Goal: Task Accomplishment & Management: Manage account settings

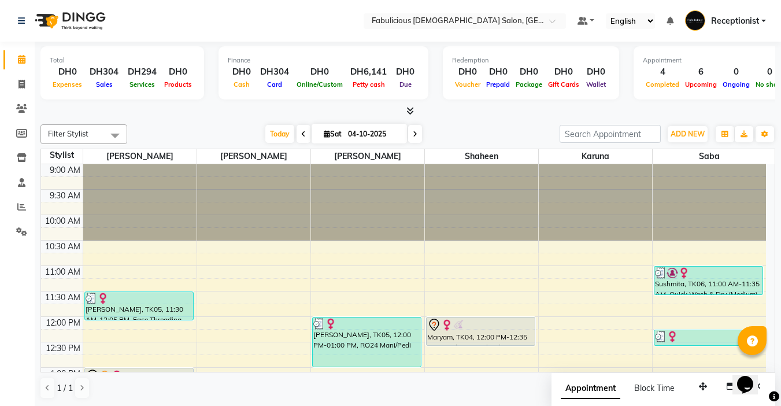
scroll to position [231, 0]
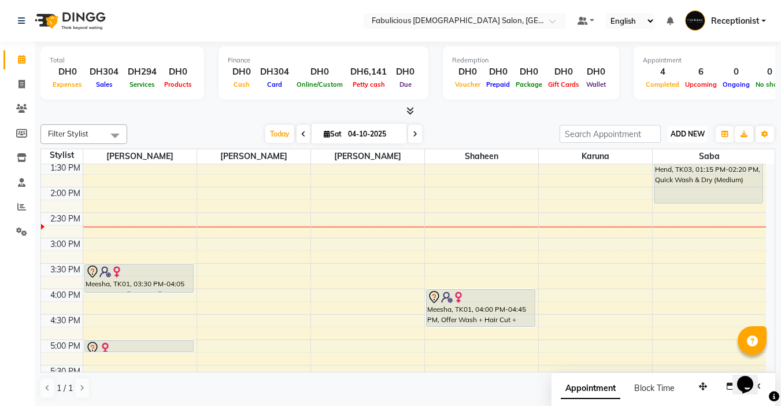
click at [671, 135] on span "ADD NEW" at bounding box center [688, 134] width 34 height 9
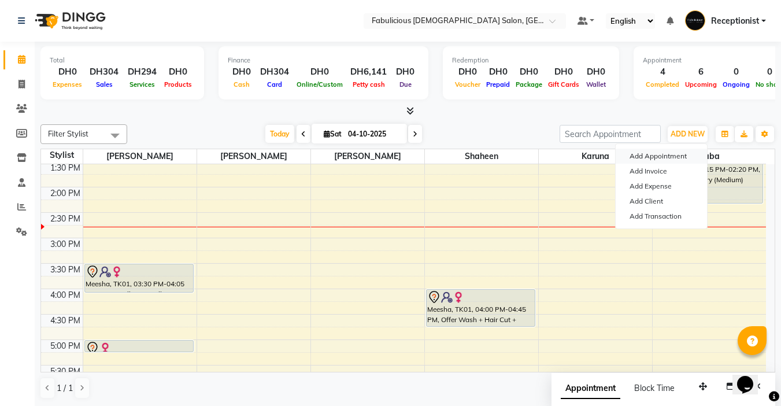
drag, startPoint x: 642, startPoint y: 155, endPoint x: 592, endPoint y: 158, distance: 50.4
click at [642, 155] on button "Add Appointment" at bounding box center [661, 156] width 91 height 15
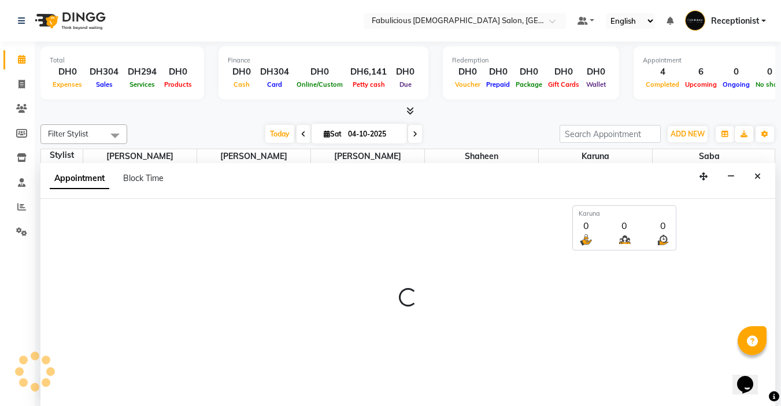
select select "tentative"
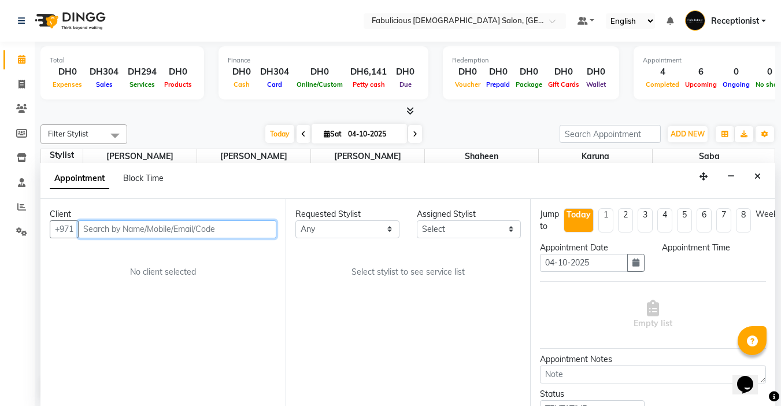
select select "600"
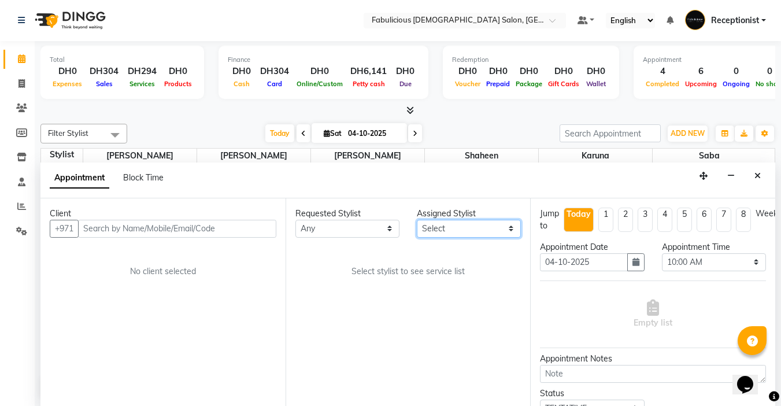
click at [458, 228] on select "Select [PERSON_NAME] [PERSON_NAME] [PERSON_NAME] [PERSON_NAME]" at bounding box center [469, 229] width 104 height 18
click at [456, 229] on select "Select [PERSON_NAME] [PERSON_NAME] [PERSON_NAME] [PERSON_NAME]" at bounding box center [469, 229] width 104 height 18
select select "11627"
click at [417, 220] on select "Select [PERSON_NAME] [PERSON_NAME] [PERSON_NAME] [PERSON_NAME]" at bounding box center [469, 229] width 104 height 18
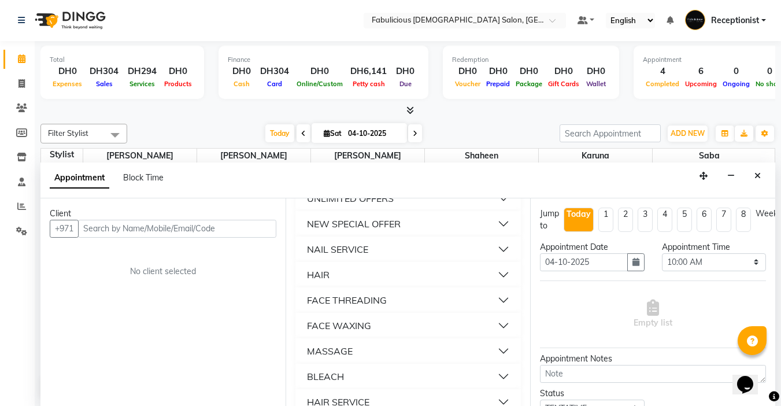
scroll to position [752, 0]
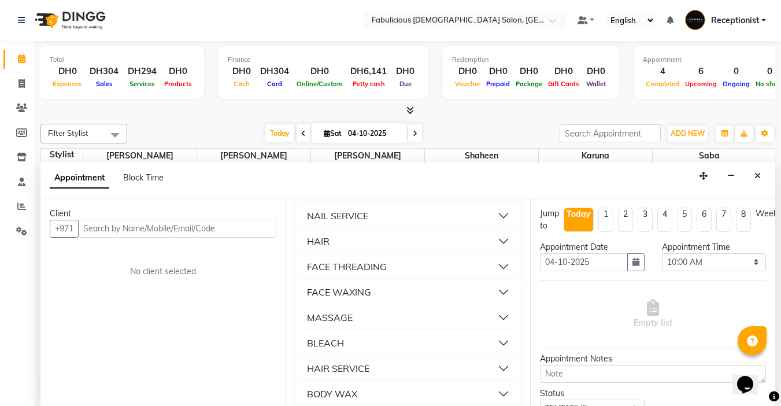
click at [369, 274] on div "FACE THREADING" at bounding box center [347, 267] width 80 height 14
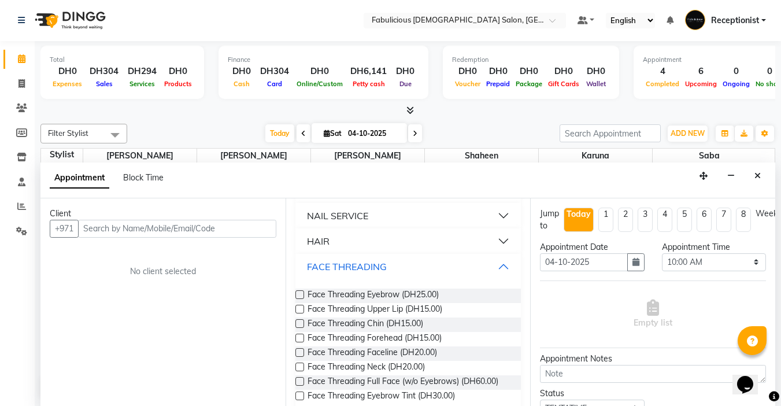
scroll to position [810, 0]
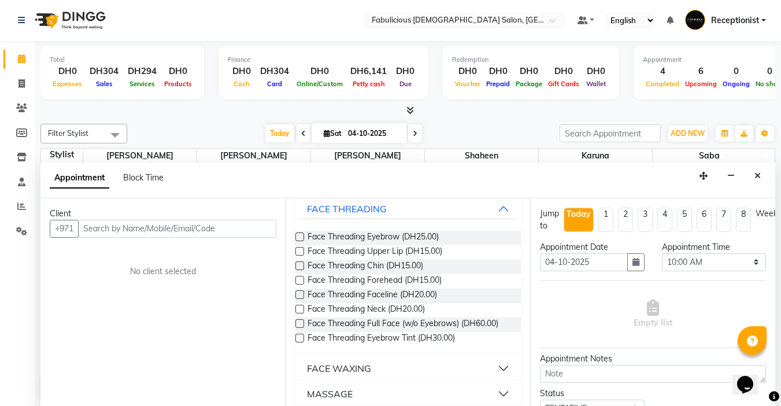
click at [298, 241] on label at bounding box center [299, 236] width 9 height 9
click at [298, 242] on input "checkbox" at bounding box center [299, 238] width 8 height 8
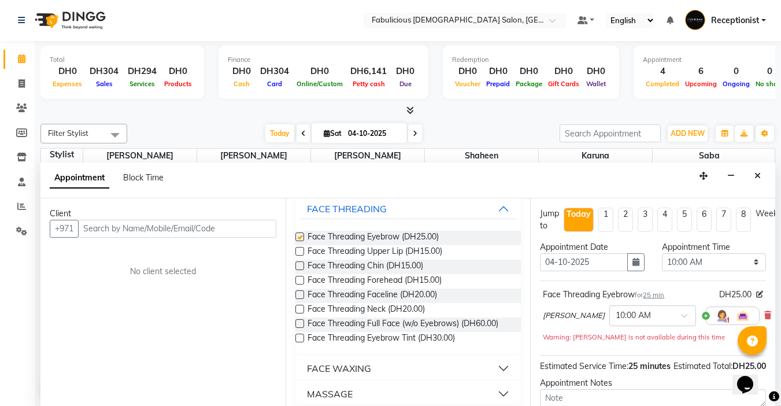
checkbox input "false"
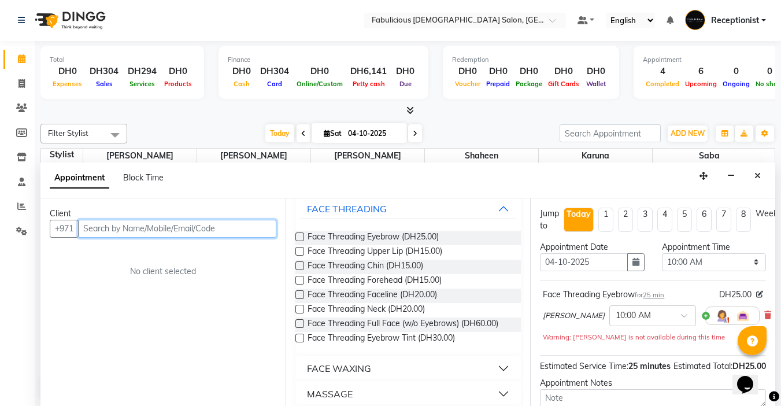
click at [239, 234] on input "text" at bounding box center [177, 229] width 198 height 18
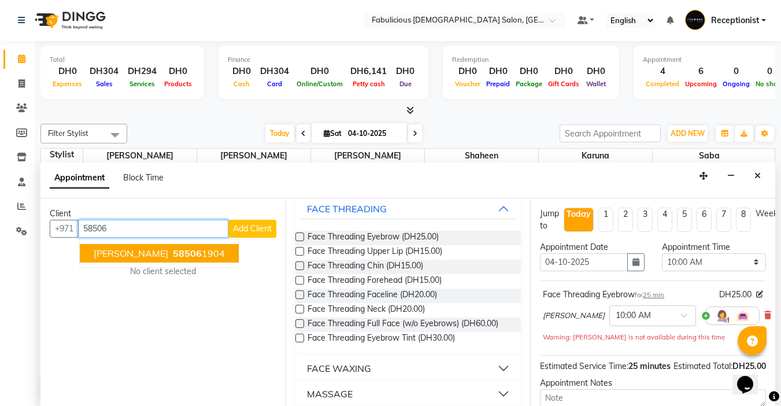
click at [175, 255] on ngb-highlight "58506 1904" at bounding box center [198, 253] width 54 height 12
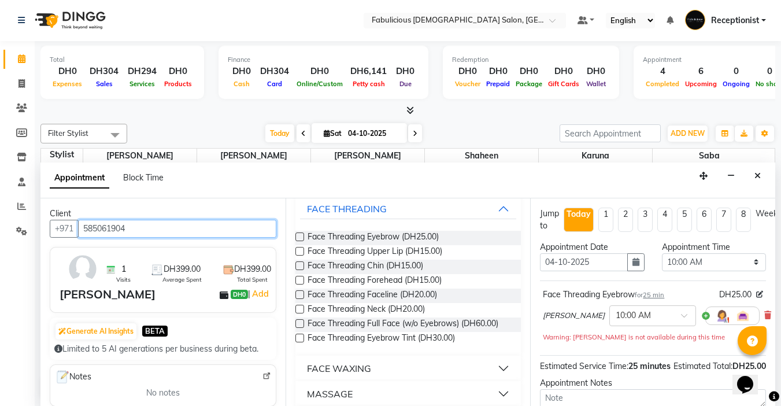
type input "585061904"
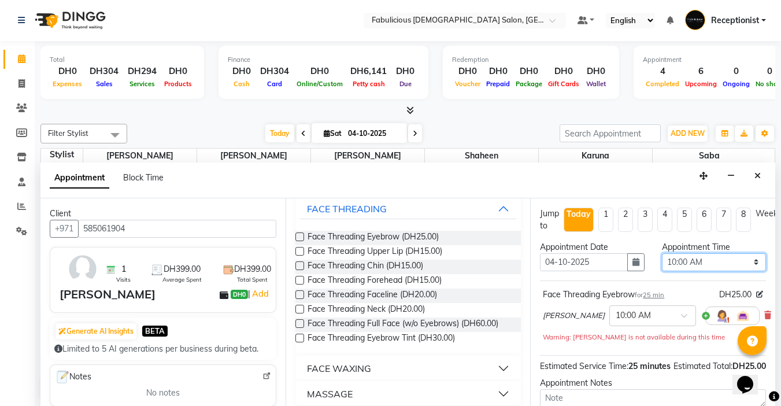
click at [745, 263] on select "Select 10:00 AM 10:15 AM 10:30 AM 10:45 AM 11:00 AM 11:15 AM 11:30 AM 11:45 AM …" at bounding box center [714, 262] width 104 height 18
select select "870"
click at [662, 253] on select "Select 10:00 AM 10:15 AM 10:30 AM 10:45 AM 11:00 AM 11:15 AM 11:30 AM 11:45 AM …" at bounding box center [714, 262] width 104 height 18
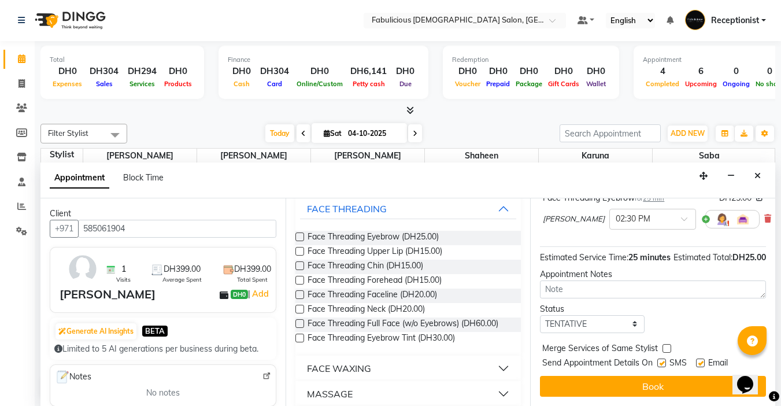
scroll to position [117, 0]
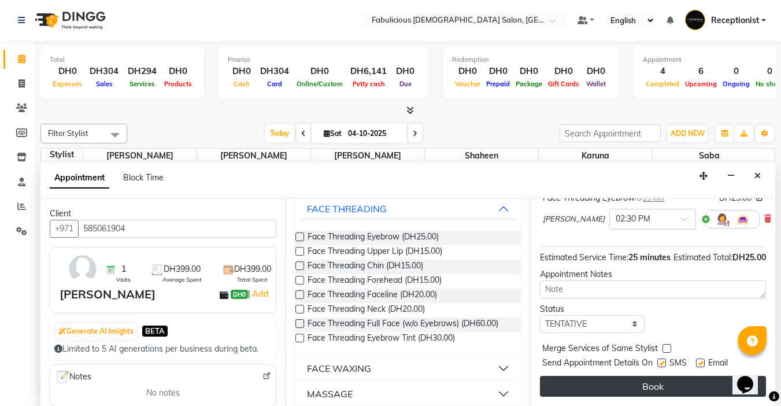
drag, startPoint x: 667, startPoint y: 337, endPoint x: 656, endPoint y: 368, distance: 32.8
click at [667, 344] on label at bounding box center [667, 348] width 9 height 9
click at [667, 346] on input "checkbox" at bounding box center [667, 350] width 8 height 8
checkbox input "true"
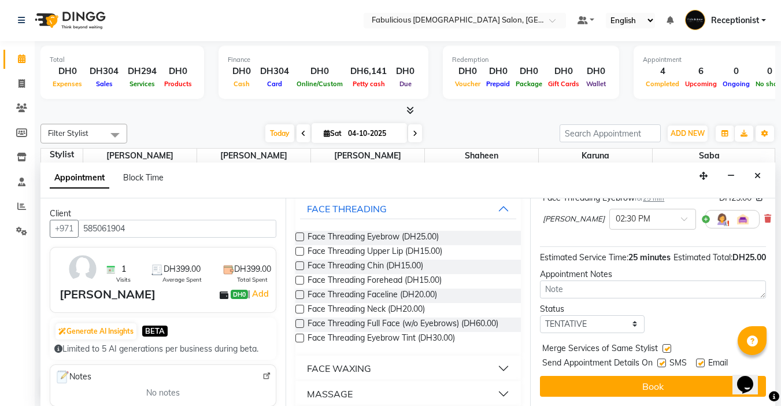
drag, startPoint x: 652, startPoint y: 372, endPoint x: 675, endPoint y: 333, distance: 45.8
click at [655, 376] on button "Book" at bounding box center [653, 386] width 226 height 21
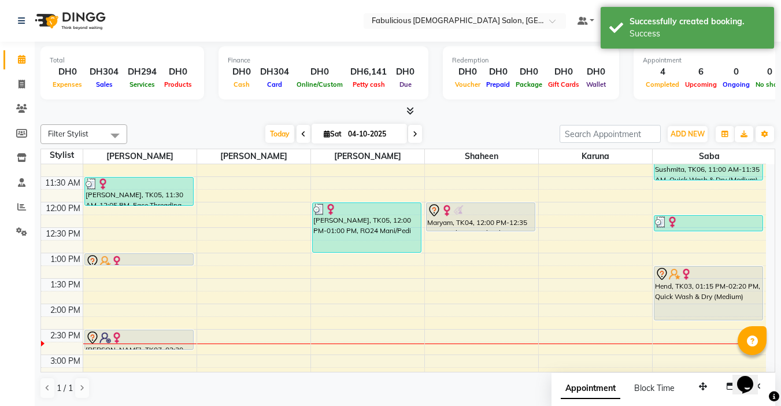
scroll to position [58, 0]
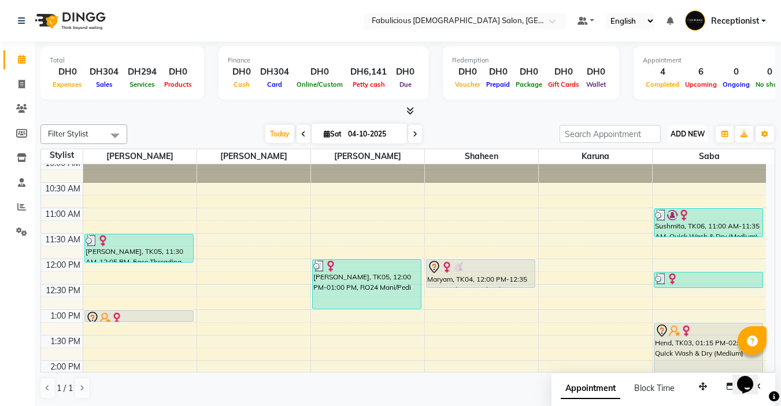
click at [674, 134] on span "ADD NEW" at bounding box center [688, 134] width 34 height 9
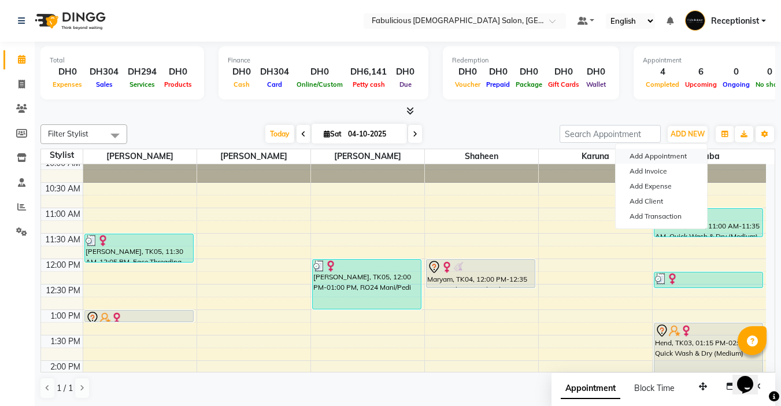
click at [673, 156] on button "Add Appointment" at bounding box center [661, 156] width 91 height 15
select select "tentative"
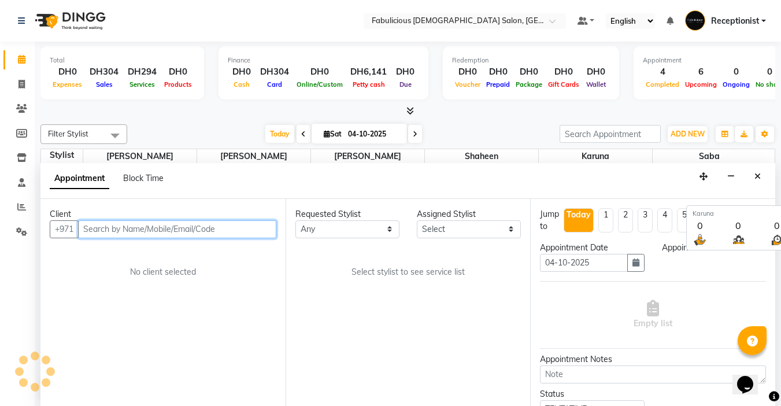
select select "600"
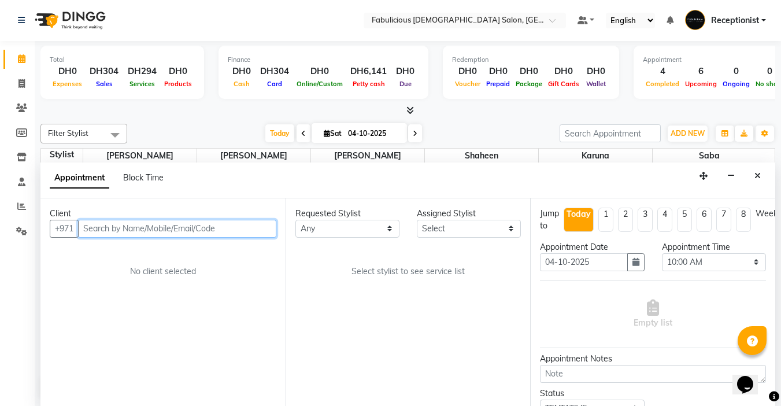
click at [275, 228] on input "text" at bounding box center [177, 229] width 198 height 18
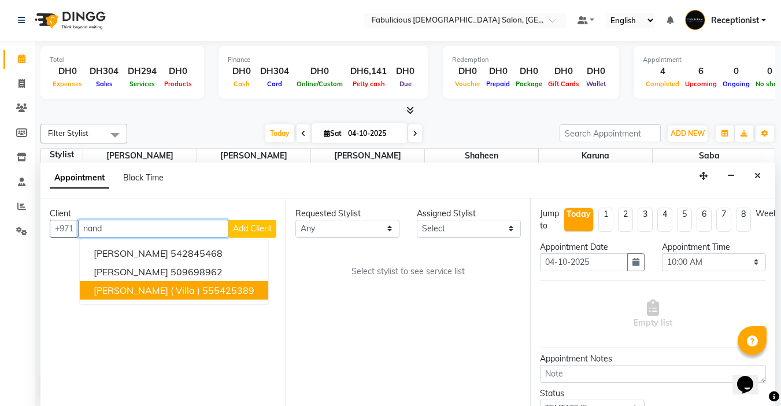
click at [132, 294] on span "[PERSON_NAME] ( Villa )" at bounding box center [147, 291] width 106 height 12
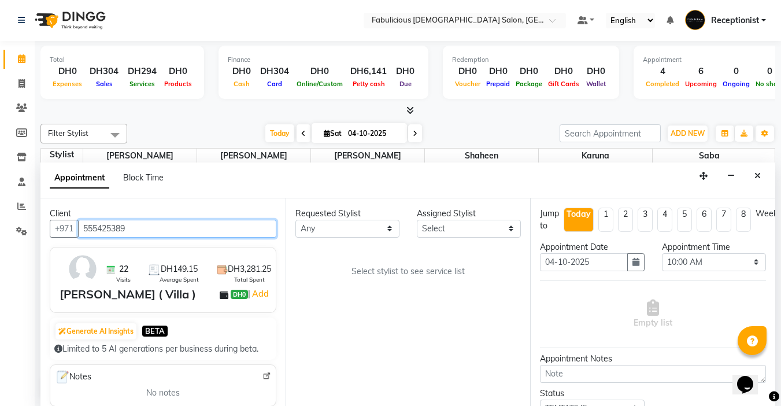
type input "555425389"
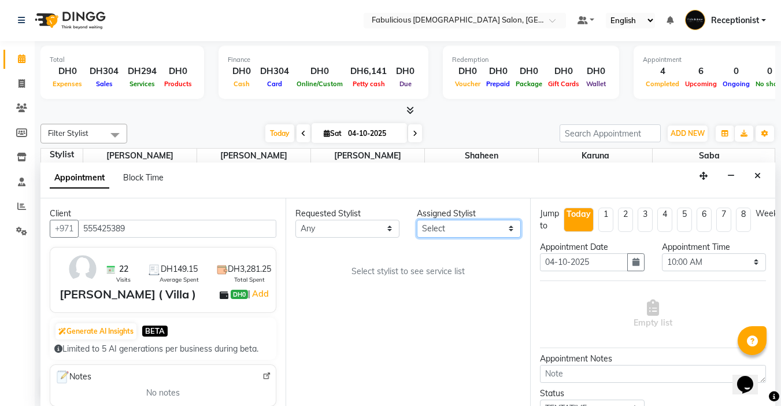
drag, startPoint x: 478, startPoint y: 231, endPoint x: 471, endPoint y: 237, distance: 8.7
click at [476, 231] on select "Select [PERSON_NAME] [PERSON_NAME] [PERSON_NAME] [PERSON_NAME]" at bounding box center [469, 229] width 104 height 18
select select "11627"
click at [417, 220] on select "Select [PERSON_NAME] [PERSON_NAME] [PERSON_NAME] [PERSON_NAME]" at bounding box center [469, 229] width 104 height 18
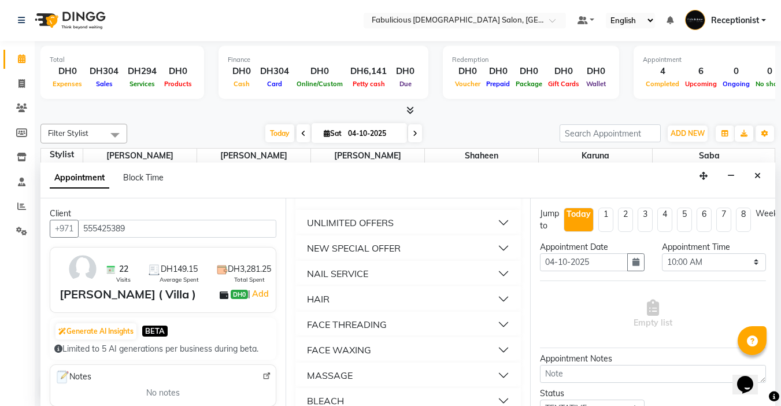
scroll to position [752, 0]
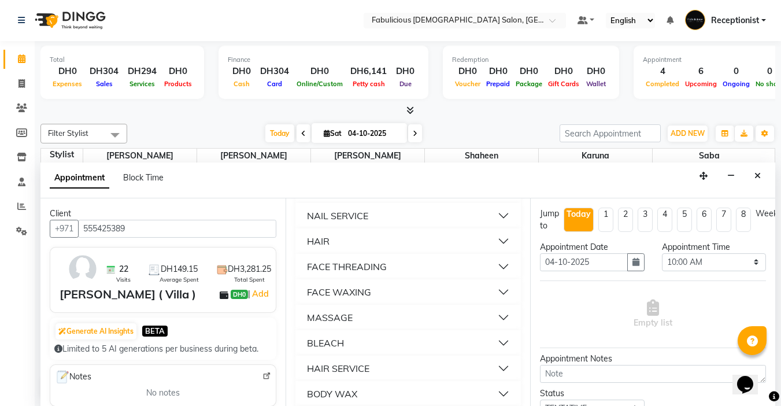
click at [363, 274] on div "FACE THREADING" at bounding box center [347, 267] width 80 height 14
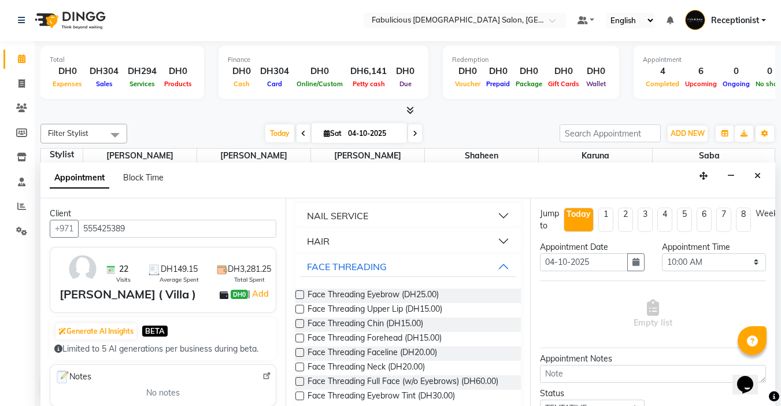
click at [300, 299] on label at bounding box center [299, 294] width 9 height 9
click at [300, 300] on input "checkbox" at bounding box center [299, 296] width 8 height 8
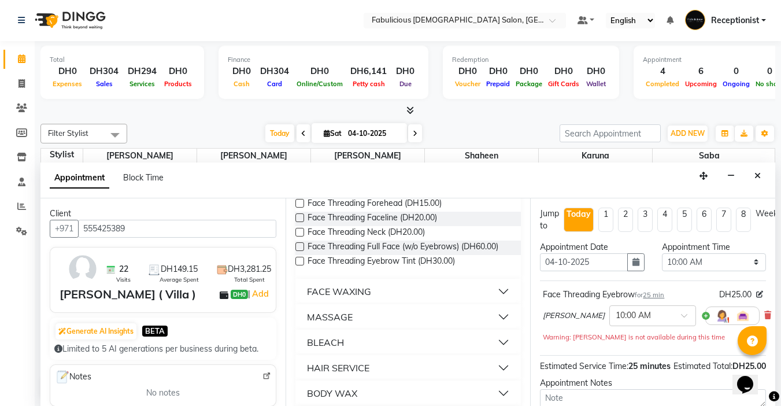
checkbox input "false"
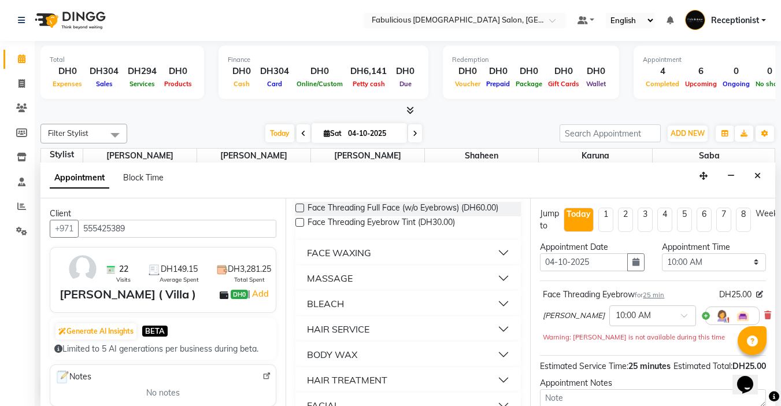
click at [330, 260] on div "FACE WAXING" at bounding box center [339, 253] width 64 height 14
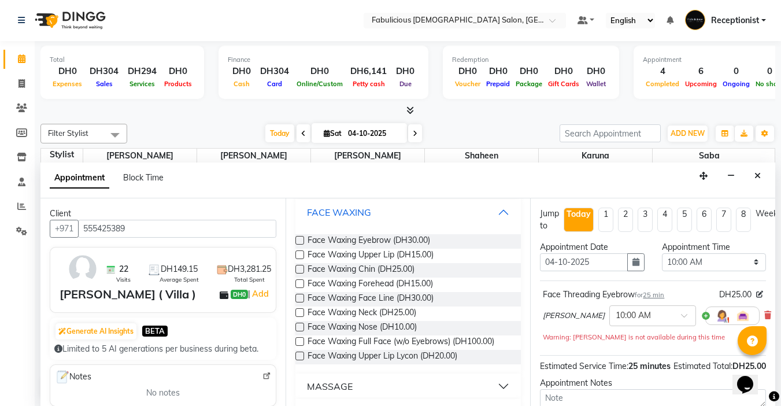
scroll to position [983, 0]
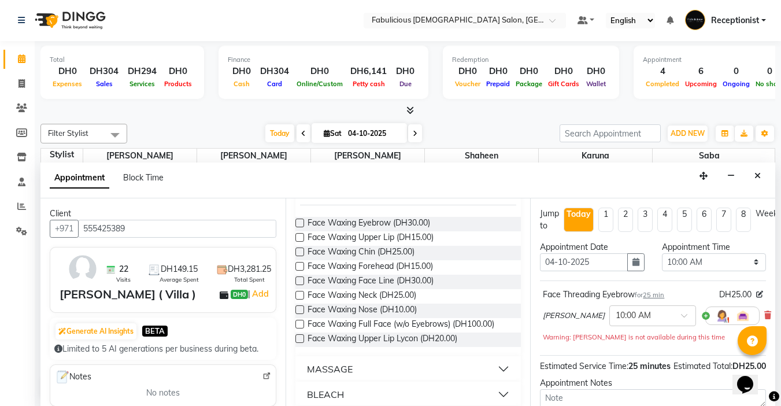
click at [301, 242] on label at bounding box center [299, 237] width 9 height 9
click at [301, 242] on input "checkbox" at bounding box center [299, 239] width 8 height 8
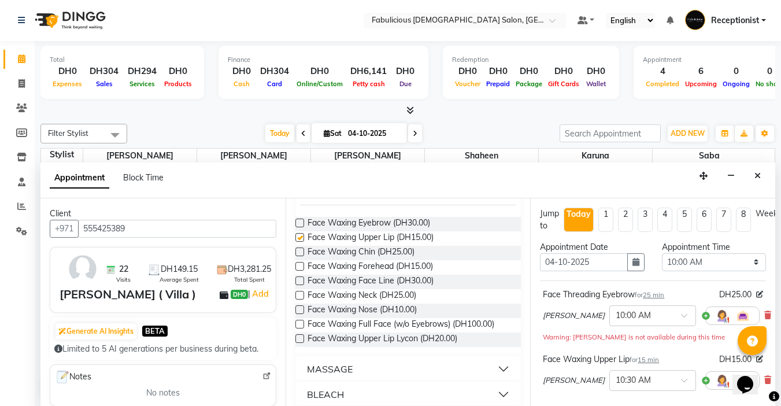
checkbox input "false"
click at [298, 256] on label at bounding box center [299, 251] width 9 height 9
click at [298, 257] on input "checkbox" at bounding box center [299, 253] width 8 height 8
checkbox input "false"
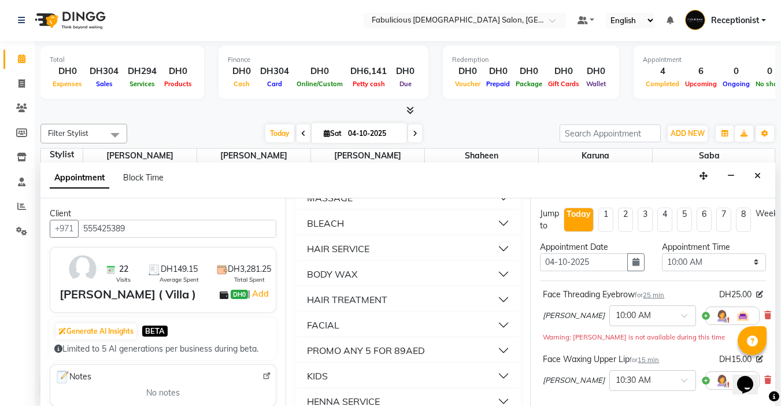
scroll to position [1157, 0]
click at [337, 279] on div "BODY WAX" at bounding box center [332, 272] width 50 height 14
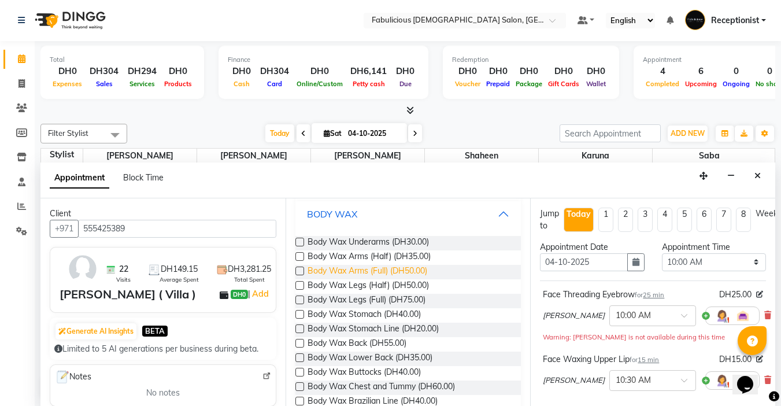
scroll to position [1272, 0]
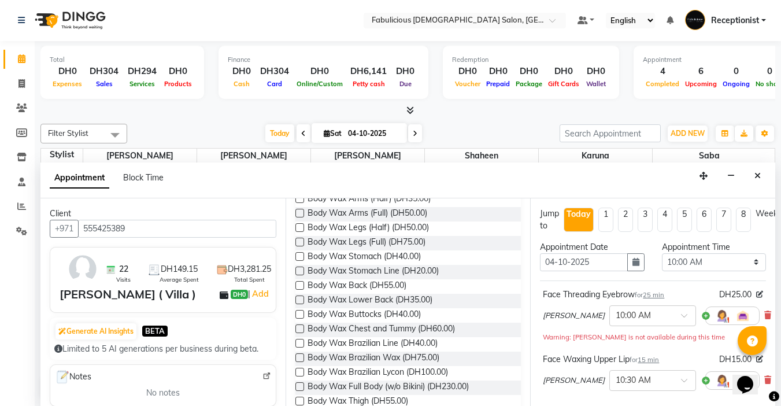
click at [298, 217] on label at bounding box center [299, 213] width 9 height 9
click at [298, 218] on input "checkbox" at bounding box center [299, 214] width 8 height 8
checkbox input "false"
click at [749, 263] on select "Select 10:00 AM 10:15 AM 10:30 AM 10:45 AM 11:00 AM 11:15 AM 11:30 AM 11:45 AM …" at bounding box center [714, 262] width 104 height 18
select select "765"
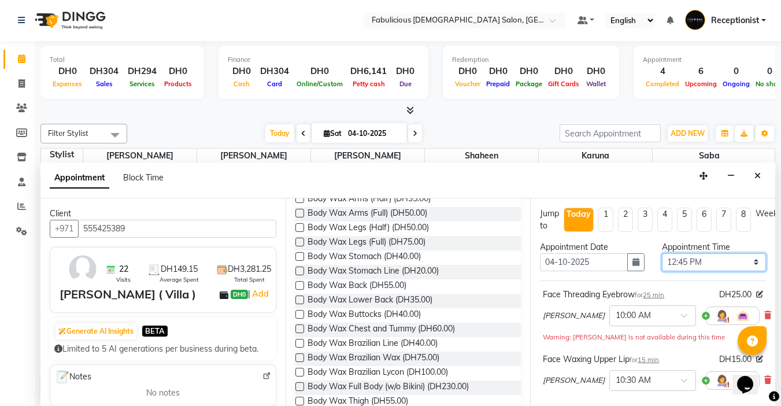
click at [662, 253] on select "Select 10:00 AM 10:15 AM 10:30 AM 10:45 AM 11:00 AM 11:15 AM 11:30 AM 11:45 AM …" at bounding box center [714, 262] width 104 height 18
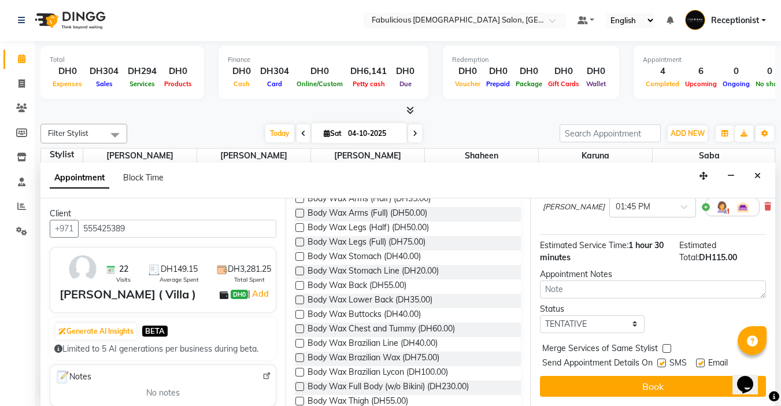
scroll to position [287, 0]
drag, startPoint x: 670, startPoint y: 340, endPoint x: 668, endPoint y: 355, distance: 15.1
click at [668, 344] on label at bounding box center [667, 348] width 9 height 9
click at [668, 346] on input "checkbox" at bounding box center [667, 350] width 8 height 8
checkbox input "true"
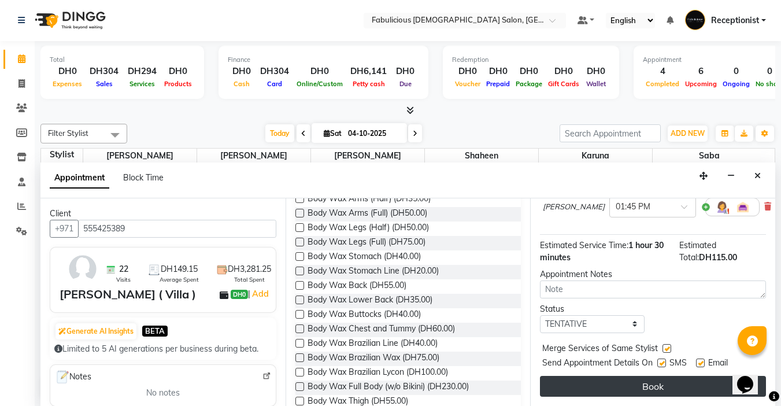
click at [666, 380] on button "Book" at bounding box center [653, 386] width 226 height 21
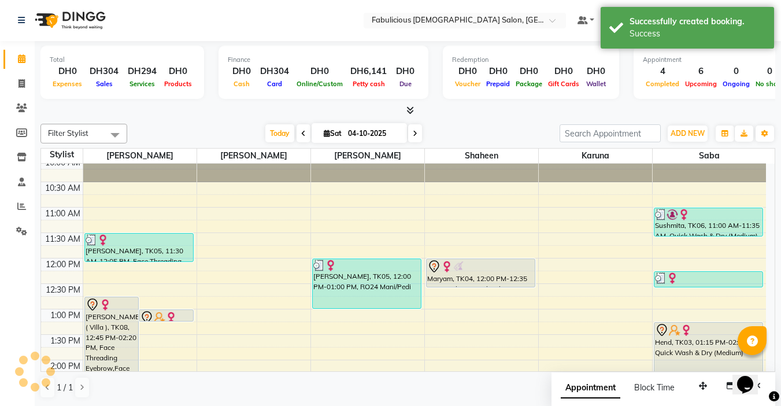
scroll to position [0, 0]
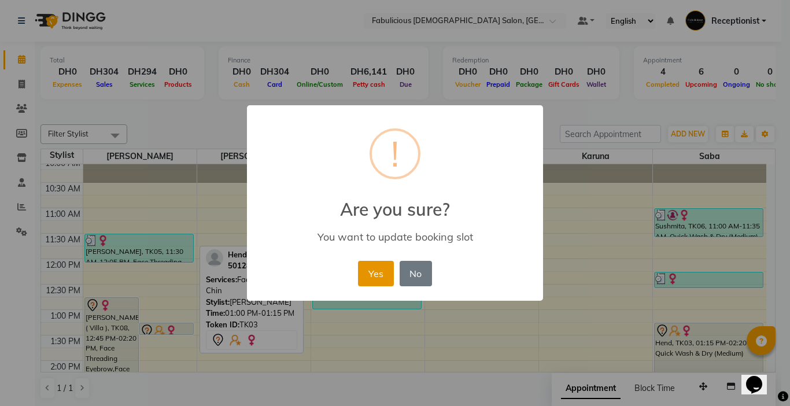
click at [371, 269] on button "Yes" at bounding box center [375, 273] width 35 height 25
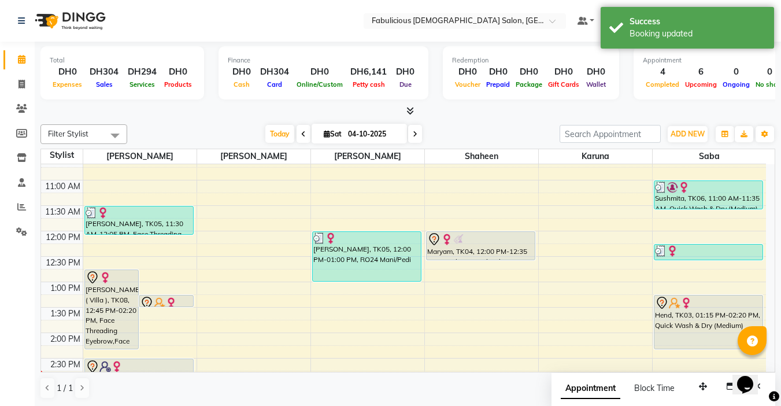
scroll to position [173, 0]
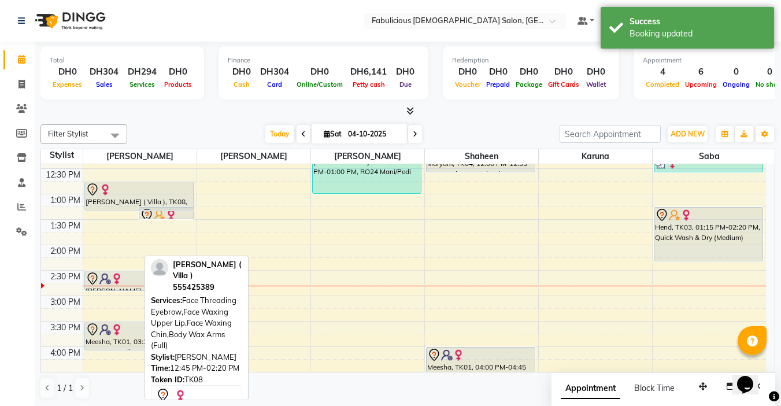
drag, startPoint x: 121, startPoint y: 259, endPoint x: 121, endPoint y: 209, distance: 49.7
click at [121, 209] on div "[PERSON_NAME] ( Villa ), TK08, 12:45 PM-02:20 PM, Face Threading Eyebrow,Face W…" at bounding box center [139, 372] width 113 height 763
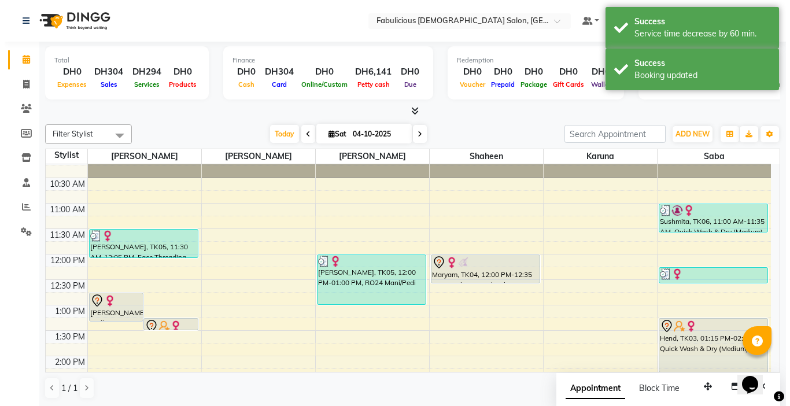
scroll to position [58, 0]
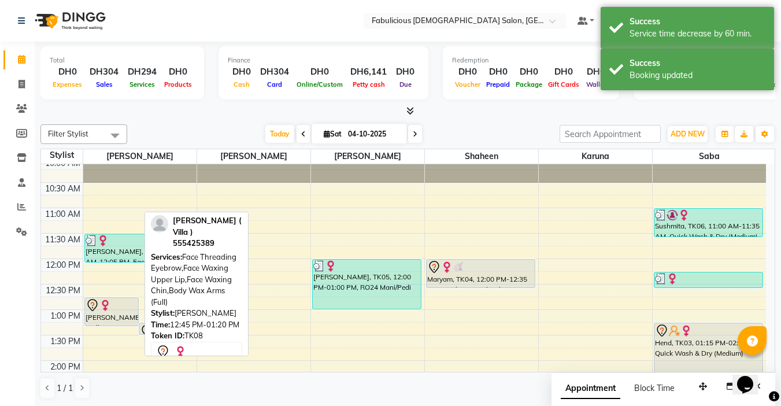
click at [109, 302] on img at bounding box center [105, 306] width 12 height 12
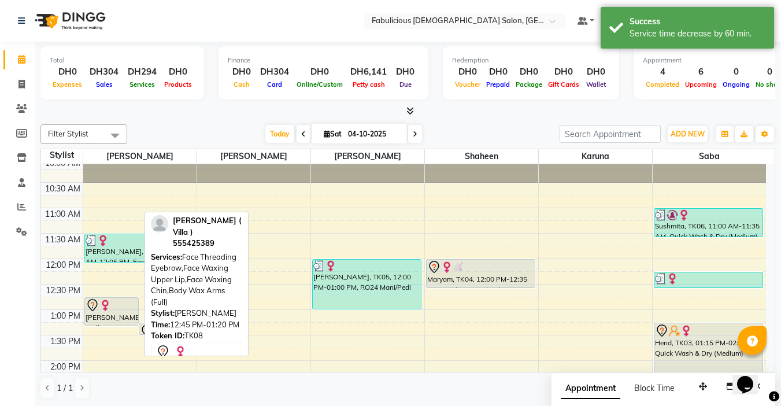
click at [110, 309] on img at bounding box center [105, 306] width 12 height 12
select select "7"
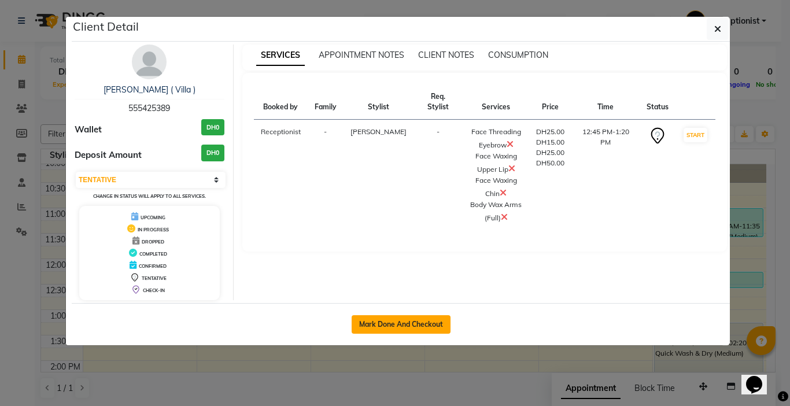
click at [369, 324] on button "Mark Done And Checkout" at bounding box center [401, 324] width 99 height 19
select select "service"
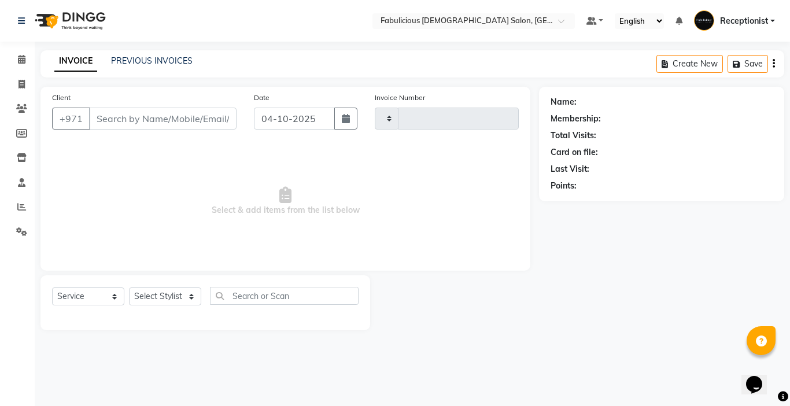
type input "2468"
select select "738"
type input "555425389"
select select "11627"
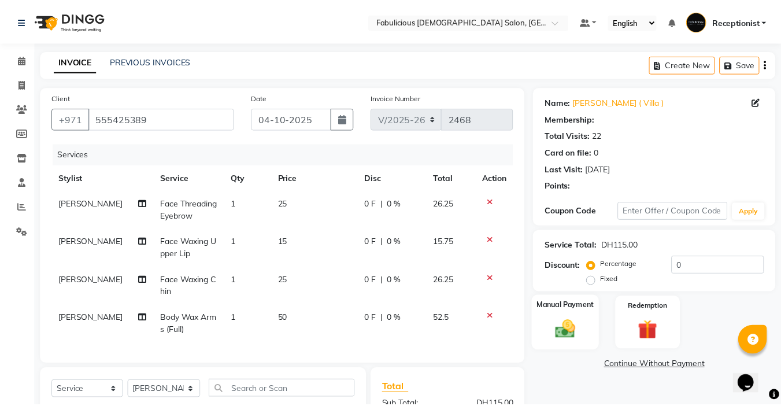
scroll to position [160, 0]
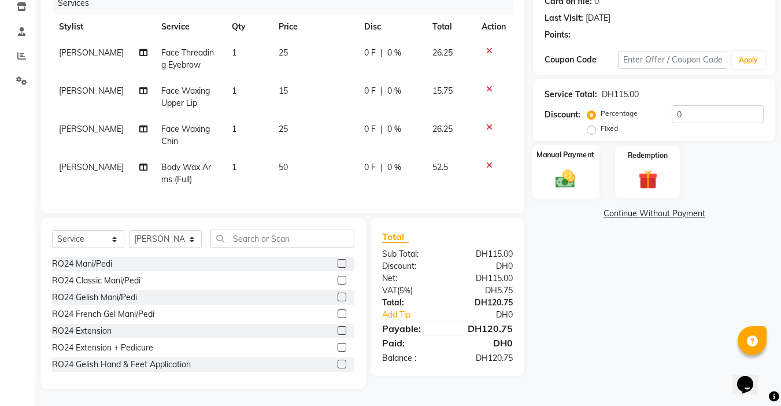
click at [570, 169] on img at bounding box center [565, 178] width 32 height 23
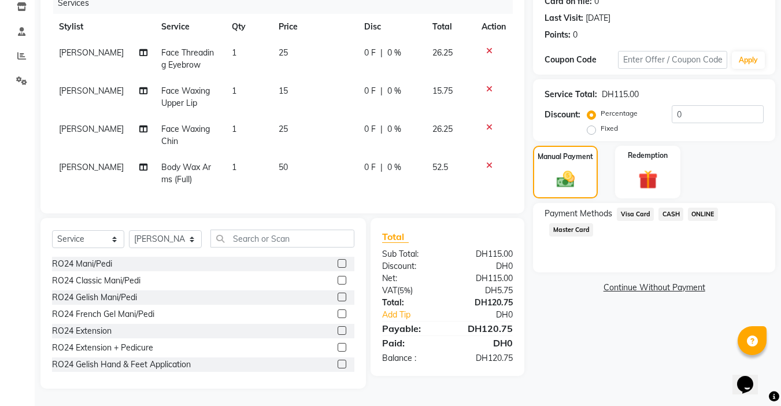
click at [622, 208] on span "Visa Card" at bounding box center [635, 214] width 37 height 13
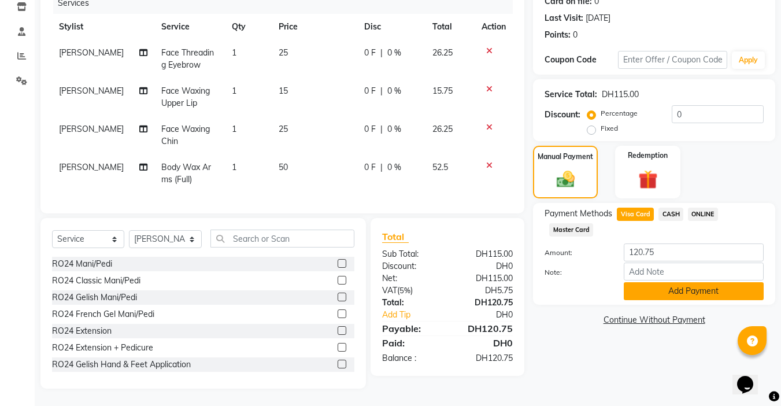
click at [673, 284] on button "Add Payment" at bounding box center [694, 291] width 140 height 18
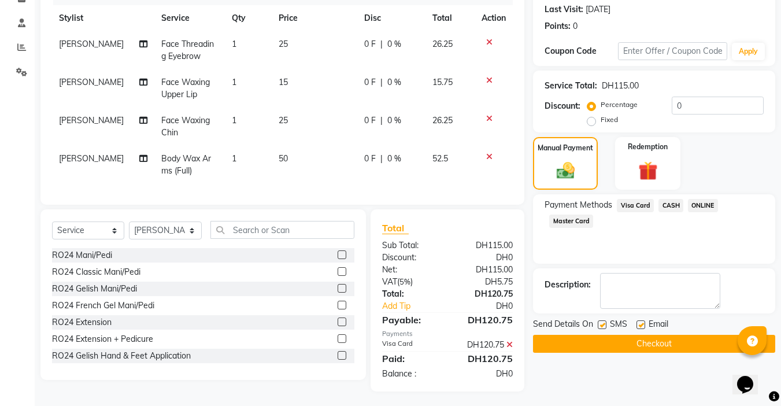
click at [644, 340] on button "Checkout" at bounding box center [654, 344] width 242 height 18
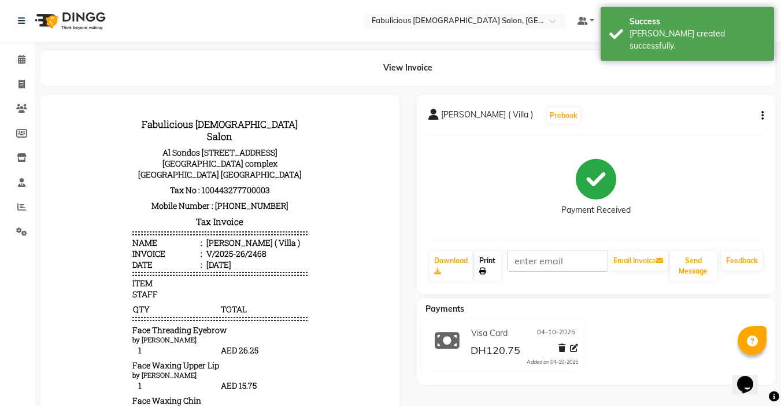
drag, startPoint x: 482, startPoint y: 265, endPoint x: 523, endPoint y: 276, distance: 42.5
click at [482, 265] on link "Print" at bounding box center [488, 266] width 27 height 30
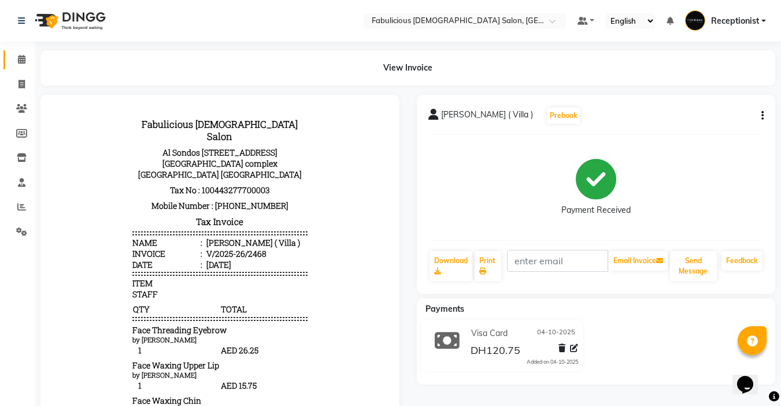
click at [24, 57] on icon at bounding box center [22, 59] width 8 height 9
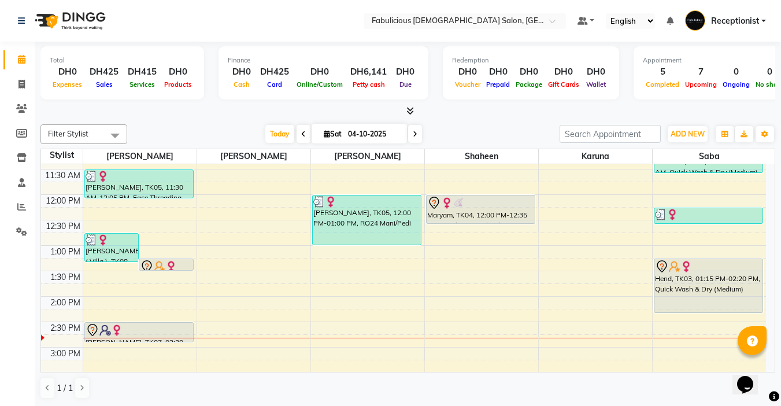
scroll to position [116, 0]
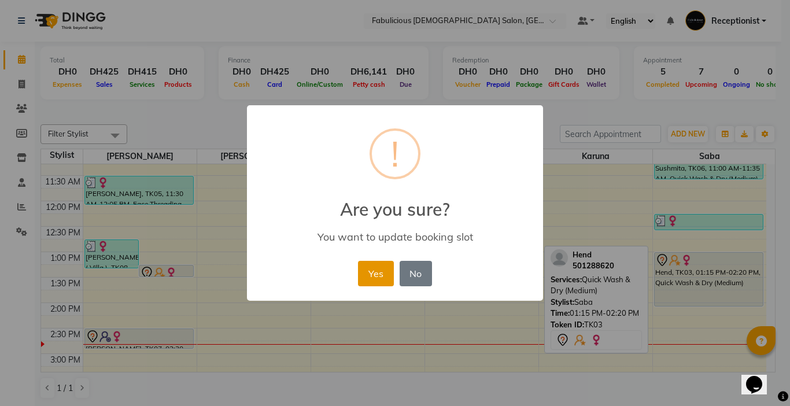
click at [370, 269] on button "Yes" at bounding box center [375, 273] width 35 height 25
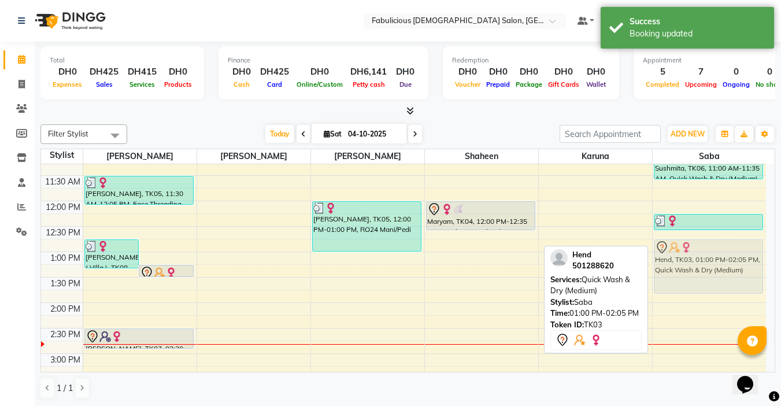
drag, startPoint x: 712, startPoint y: 265, endPoint x: 719, endPoint y: 257, distance: 10.3
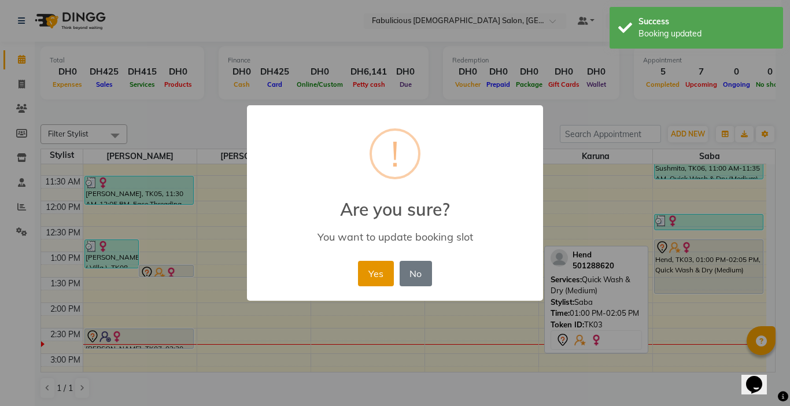
click at [371, 277] on button "Yes" at bounding box center [375, 273] width 35 height 25
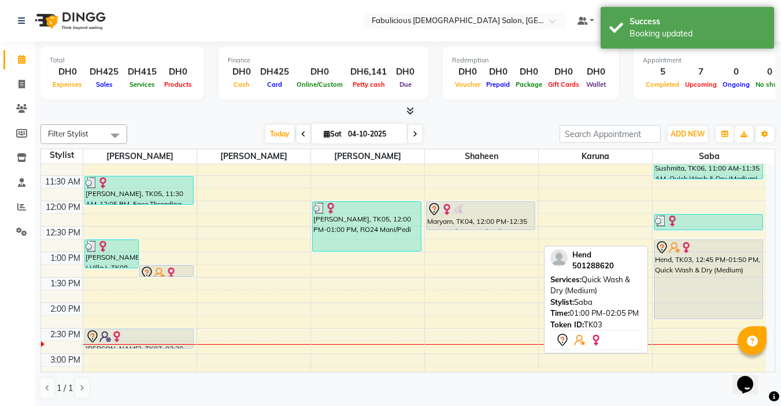
drag, startPoint x: 711, startPoint y: 291, endPoint x: 707, endPoint y: 316, distance: 25.9
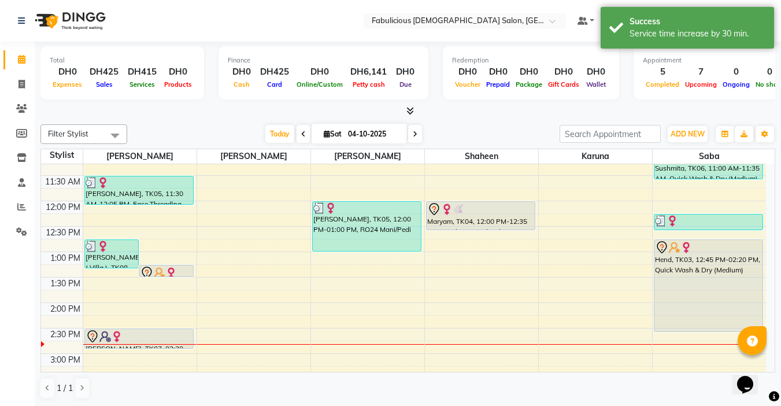
drag, startPoint x: 704, startPoint y: 318, endPoint x: 701, endPoint y: 330, distance: 11.8
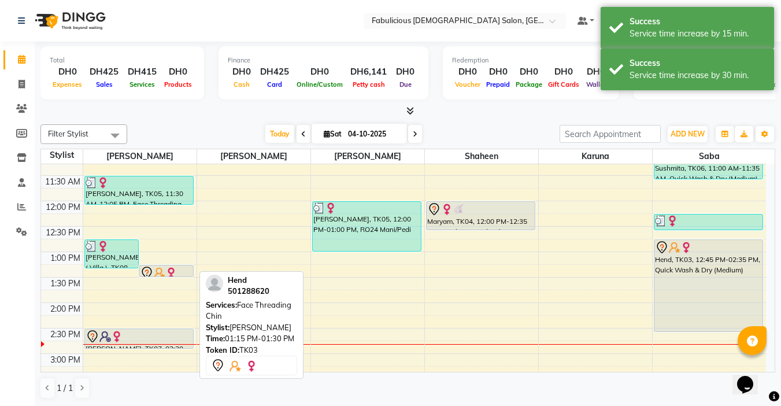
click at [178, 273] on div at bounding box center [166, 273] width 53 height 14
click at [178, 272] on div at bounding box center [166, 273] width 53 height 14
select select "7"
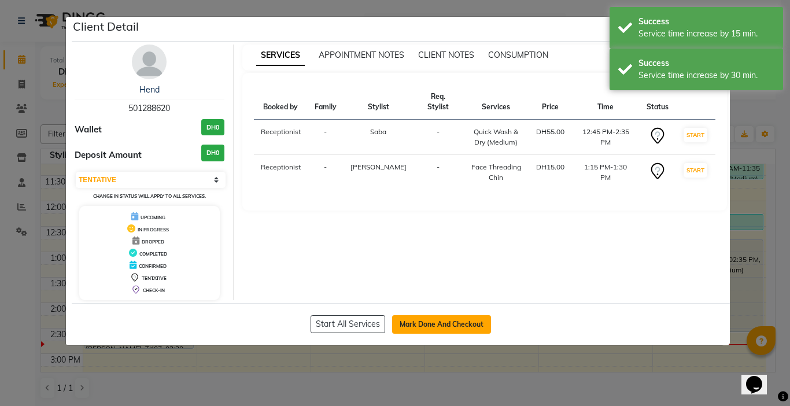
click at [439, 317] on button "Mark Done And Checkout" at bounding box center [441, 324] width 99 height 19
select select "service"
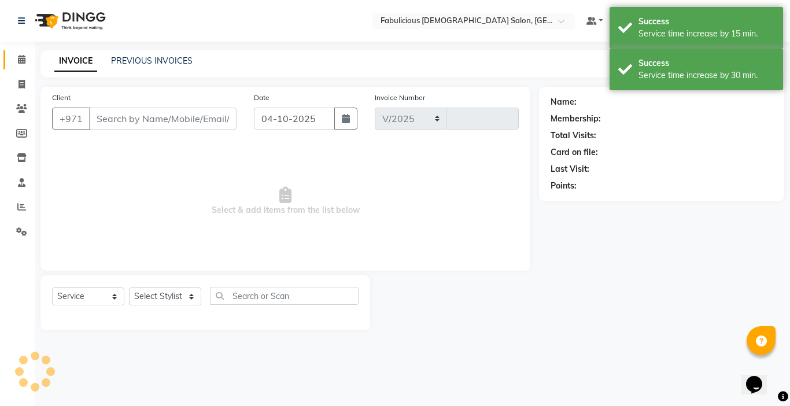
select select "738"
type input "2469"
type input "501288620"
select select "33271"
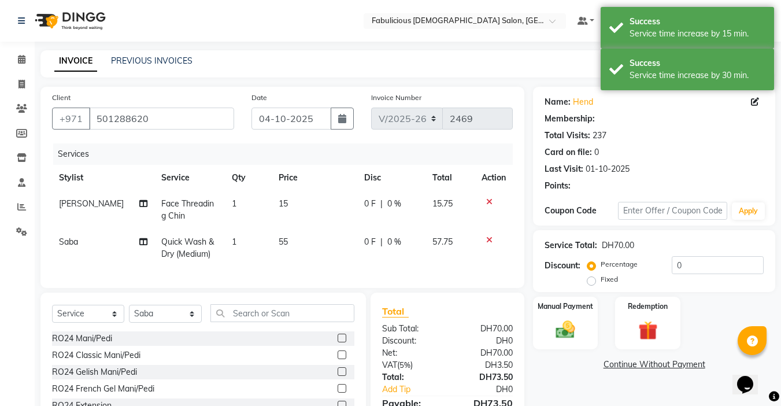
click at [298, 217] on td "15" at bounding box center [315, 210] width 86 height 38
select select "11627"
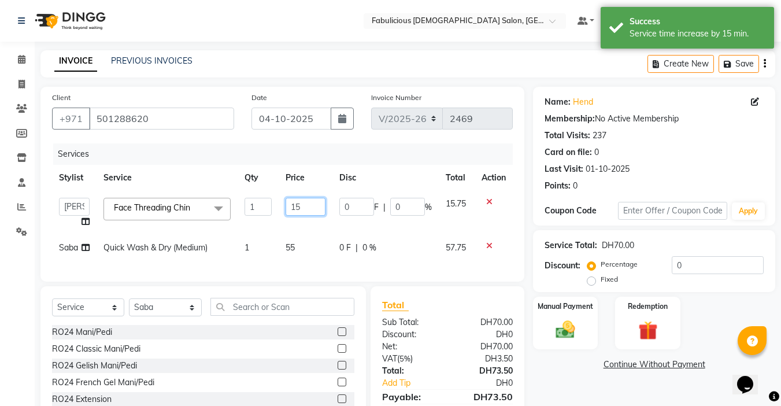
click at [305, 205] on input "15" at bounding box center [306, 207] width 40 height 18
type input "1"
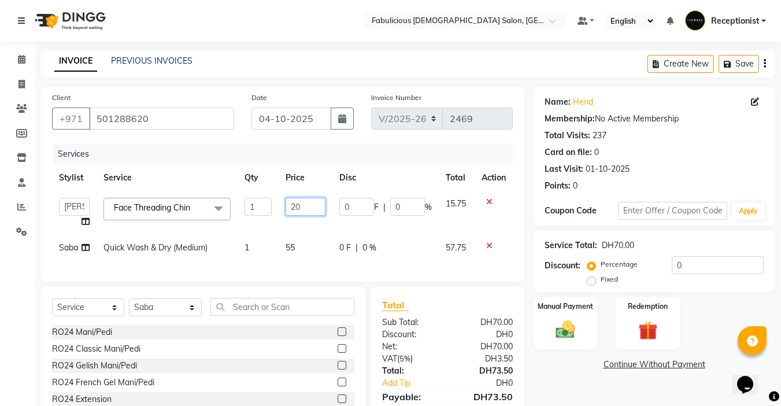
type input "2"
type input "20"
click at [316, 263] on div "Services Stylist Service Qty Price Disc Total Action [PERSON_NAME] [PERSON_NAME…" at bounding box center [282, 206] width 461 height 127
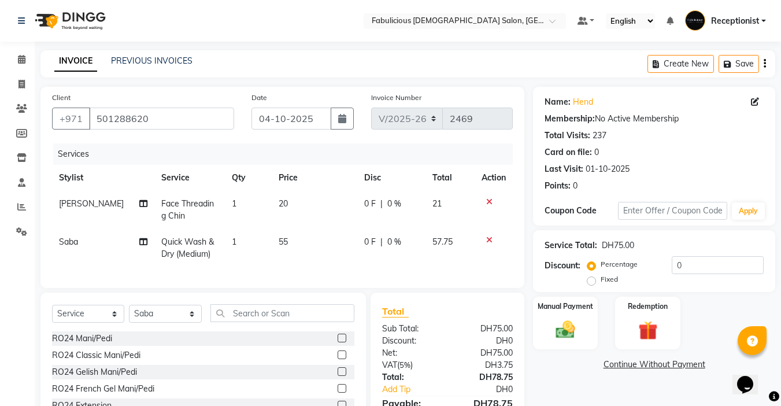
click at [303, 242] on td "55" at bounding box center [315, 248] width 86 height 38
select select "33271"
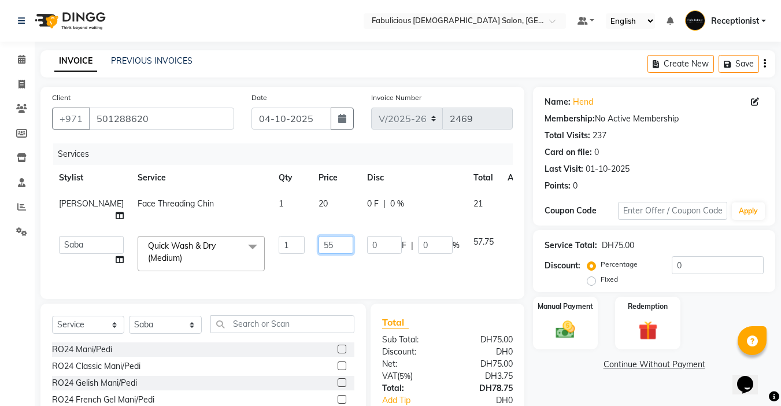
click at [319, 236] on input "55" at bounding box center [336, 245] width 35 height 18
type input "5"
type input "60"
click at [312, 265] on td "60" at bounding box center [336, 253] width 49 height 49
select select "33271"
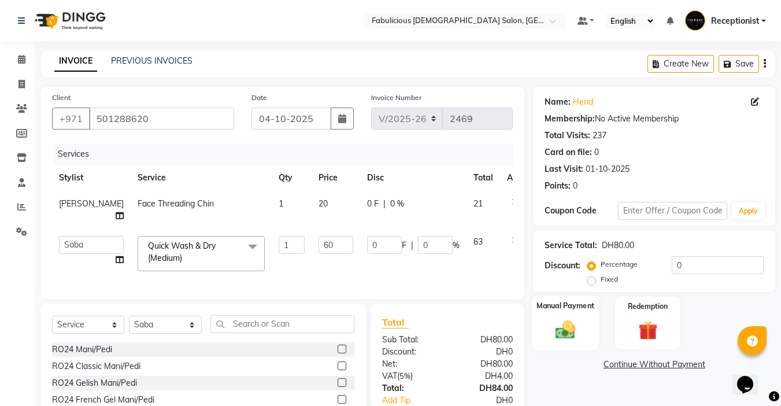
scroll to position [58, 0]
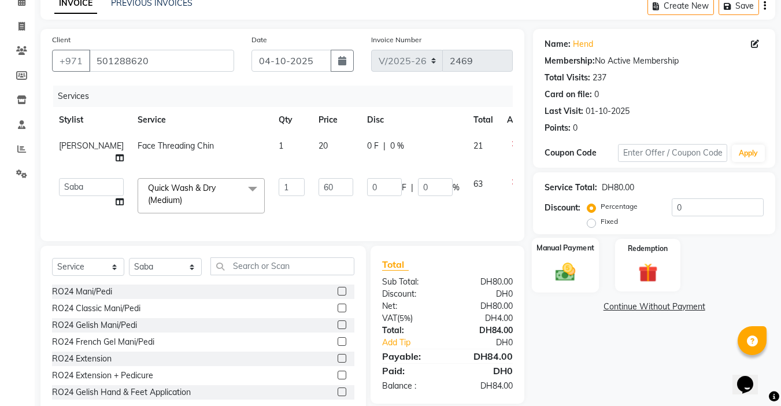
click at [567, 274] on img at bounding box center [565, 271] width 32 height 23
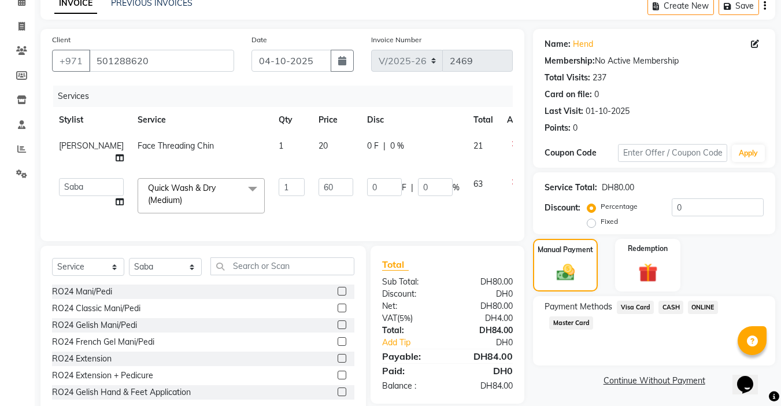
click at [627, 309] on span "Visa Card" at bounding box center [635, 307] width 37 height 13
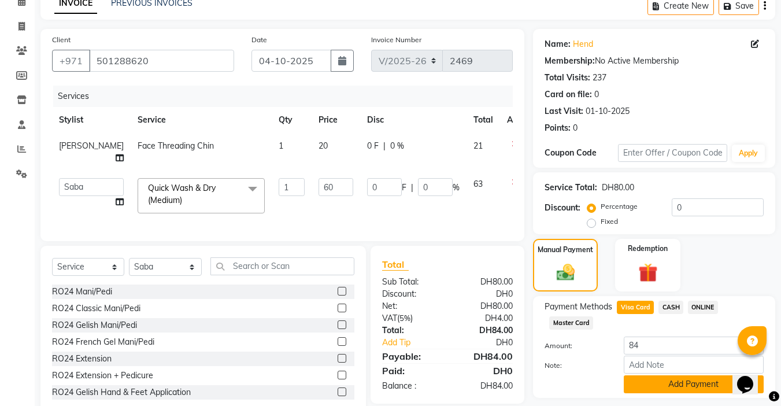
click at [677, 385] on button "Add Payment" at bounding box center [694, 384] width 140 height 18
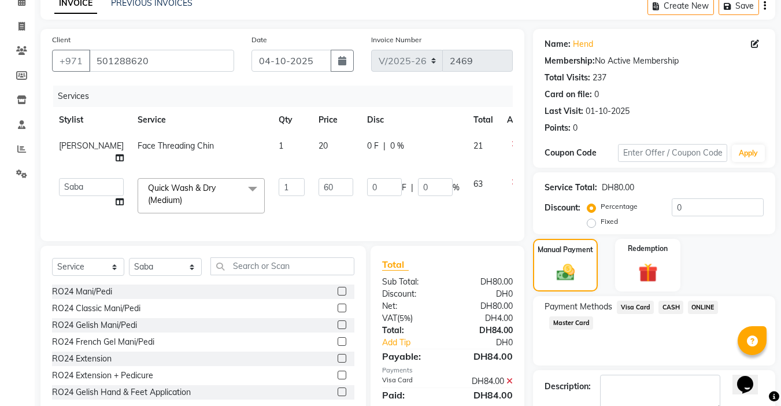
scroll to position [124, 0]
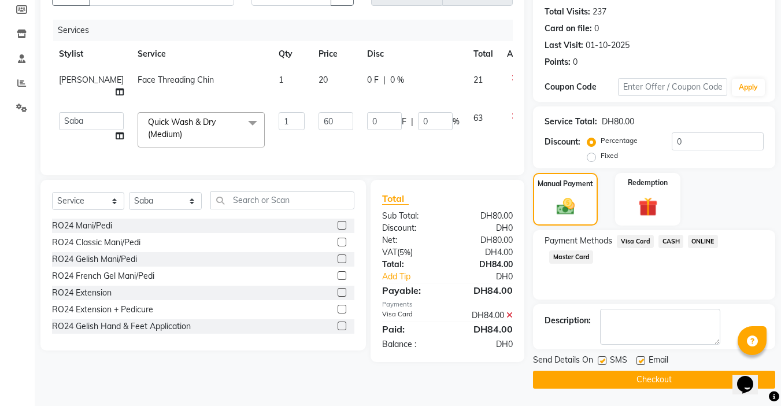
click at [636, 382] on button "Checkout" at bounding box center [654, 380] width 242 height 18
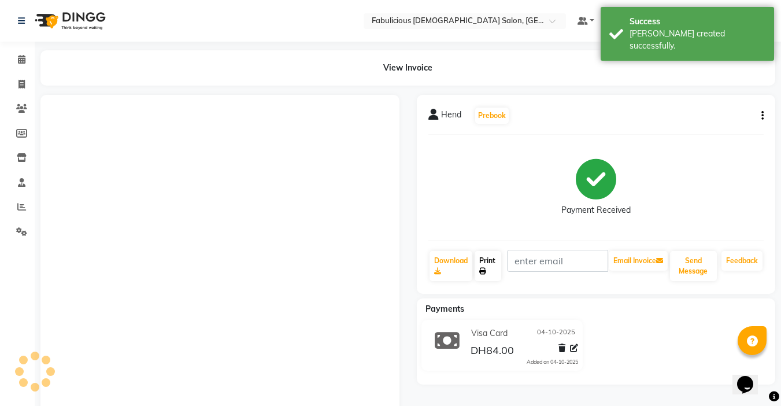
click at [498, 266] on link "Print" at bounding box center [488, 266] width 27 height 30
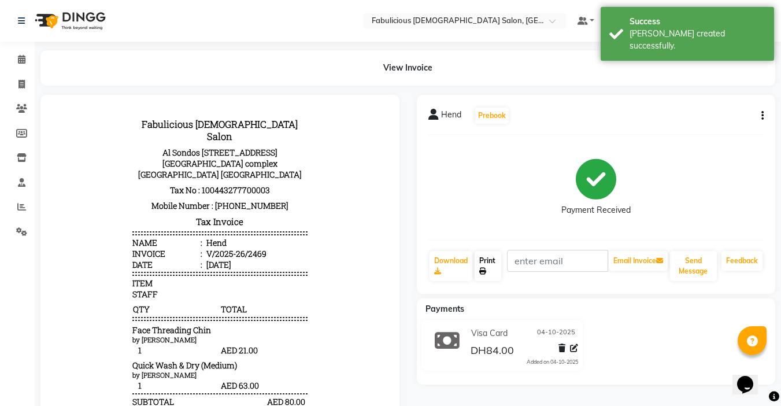
click at [492, 258] on link "Print" at bounding box center [488, 266] width 27 height 30
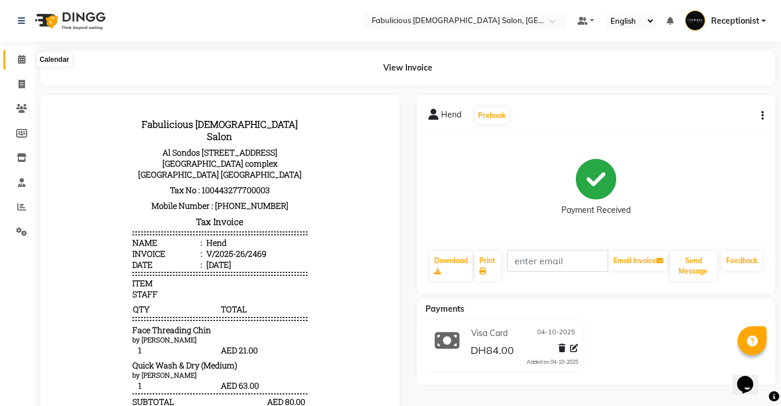
click at [20, 59] on icon at bounding box center [22, 59] width 8 height 9
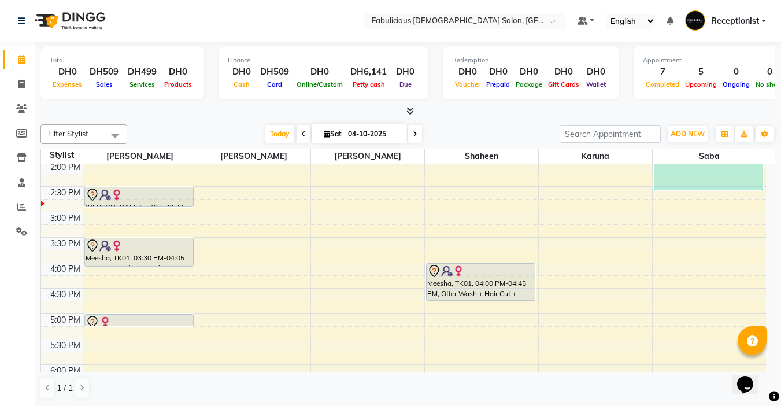
scroll to position [231, 0]
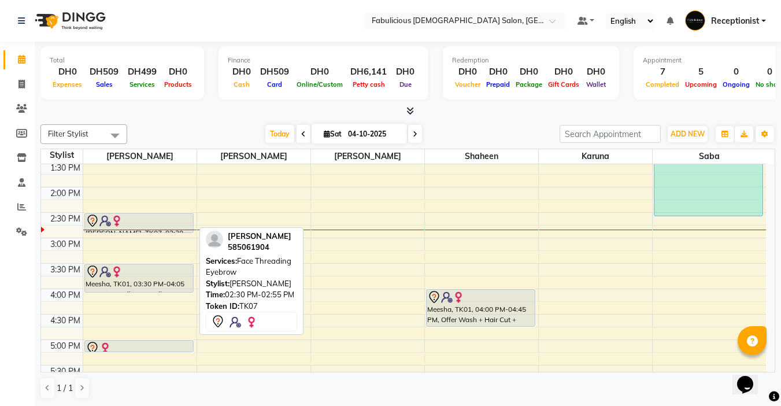
click at [160, 216] on div at bounding box center [139, 221] width 107 height 14
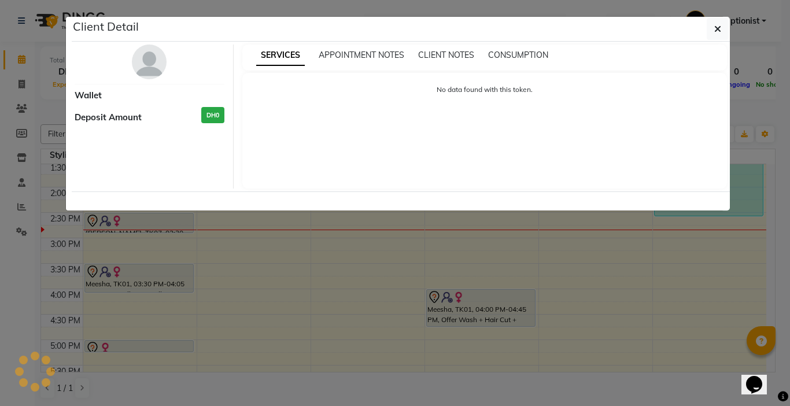
select select "7"
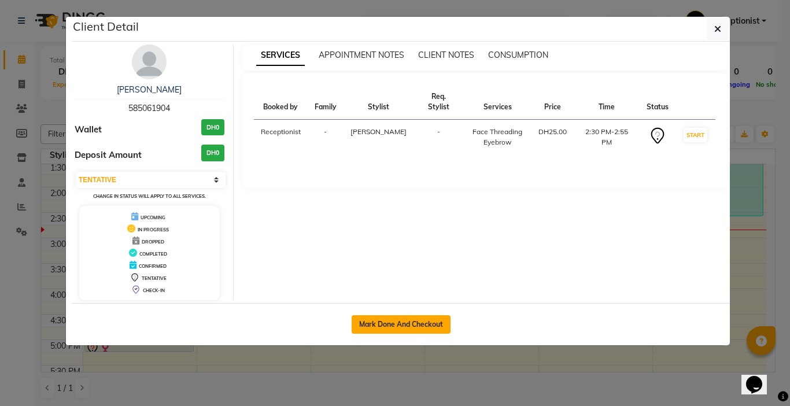
click at [377, 326] on button "Mark Done And Checkout" at bounding box center [401, 324] width 99 height 19
select select "service"
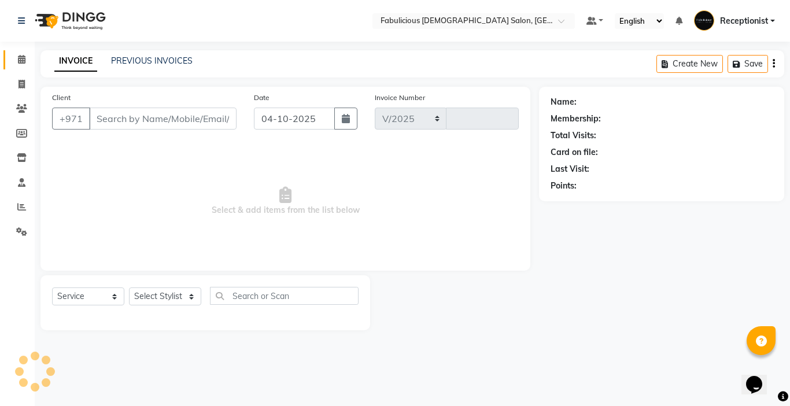
select select "738"
type input "2470"
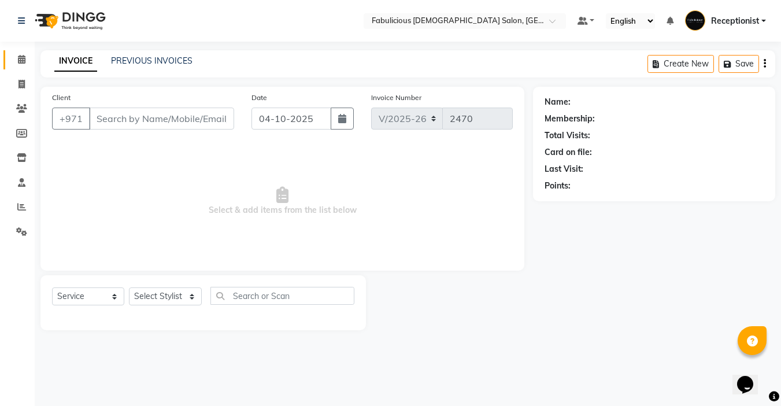
type input "585061904"
select select "11627"
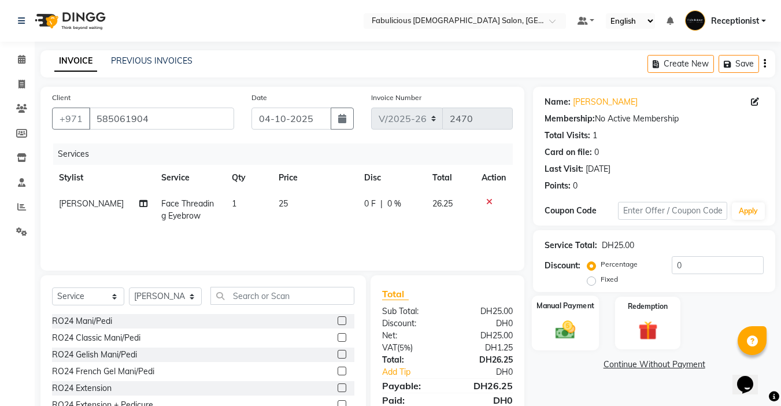
click at [563, 328] on img at bounding box center [565, 329] width 32 height 23
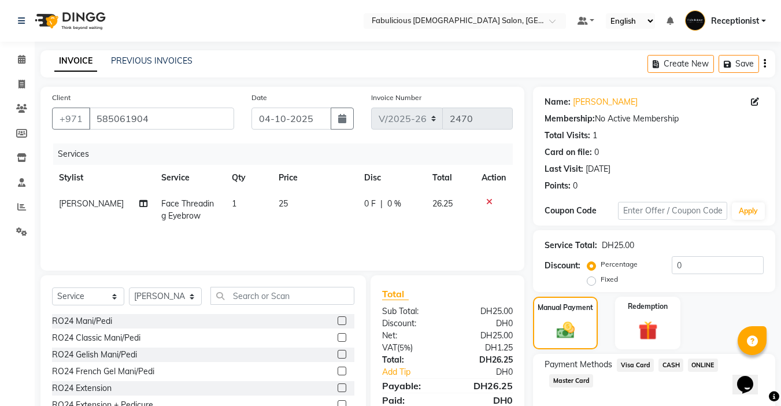
click at [630, 365] on span "Visa Card" at bounding box center [635, 365] width 37 height 13
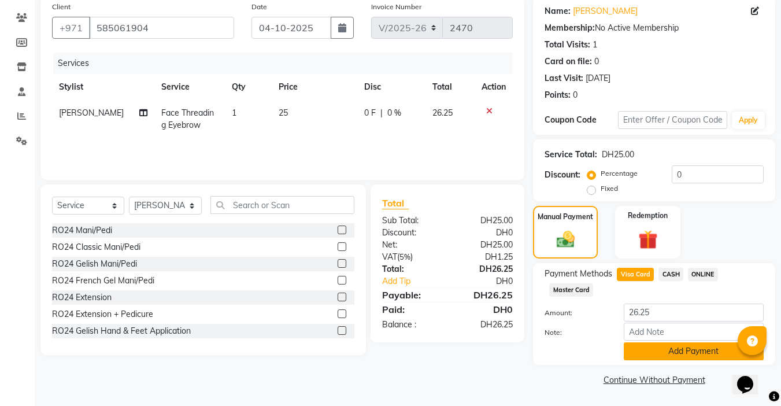
click at [671, 353] on button "Add Payment" at bounding box center [694, 351] width 140 height 18
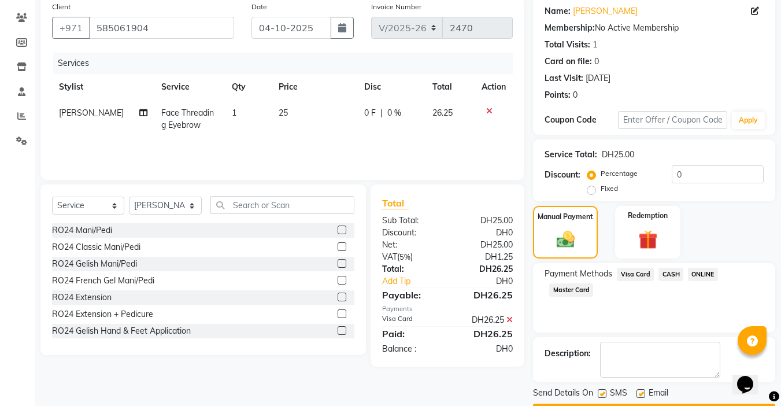
scroll to position [124, 0]
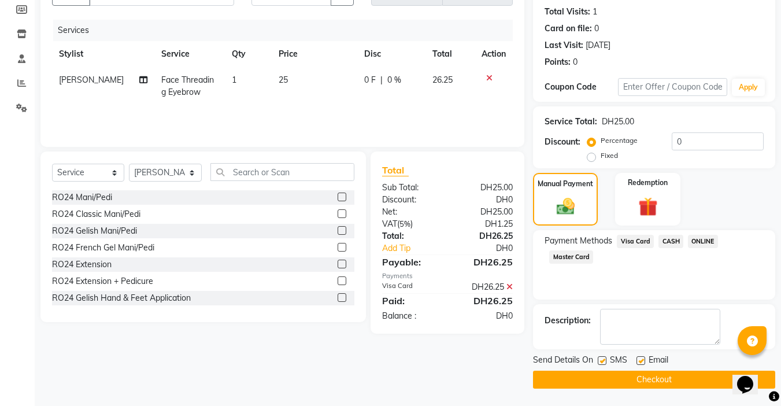
click at [640, 378] on button "Checkout" at bounding box center [654, 380] width 242 height 18
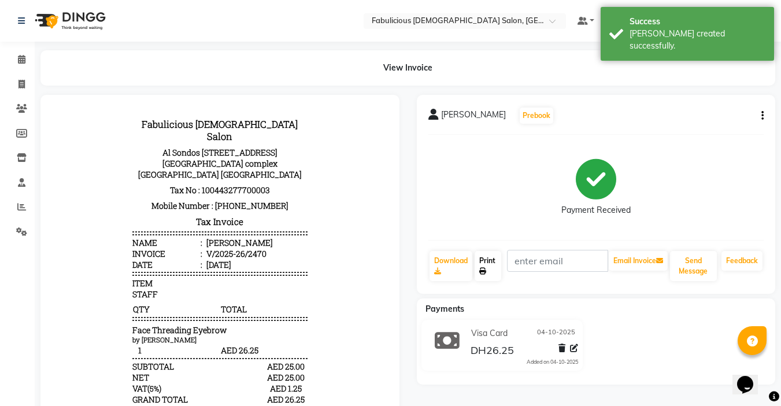
click at [487, 265] on link "Print" at bounding box center [488, 266] width 27 height 30
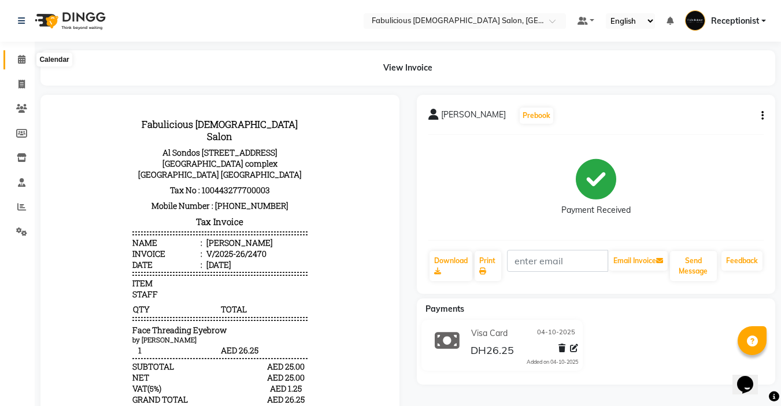
click at [22, 62] on icon at bounding box center [22, 59] width 8 height 9
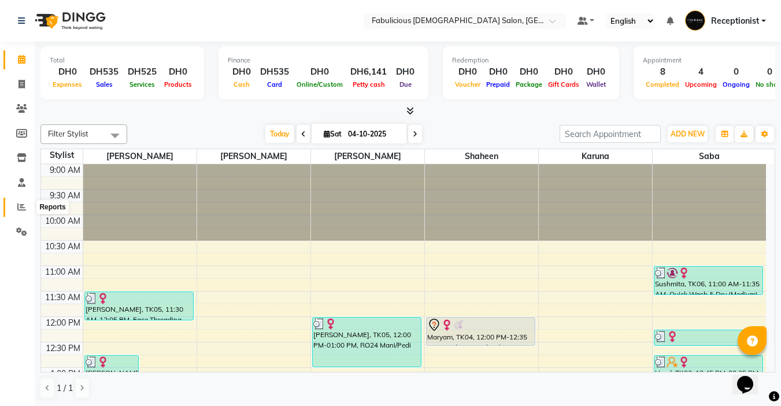
click at [15, 205] on span at bounding box center [22, 207] width 20 height 13
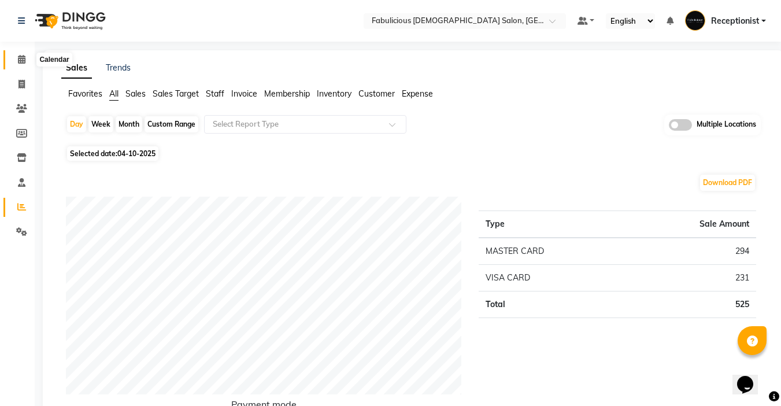
click at [19, 59] on icon at bounding box center [22, 59] width 8 height 9
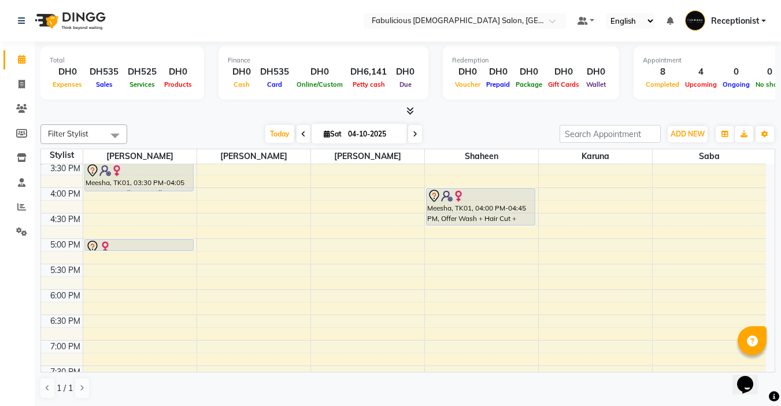
scroll to position [231, 0]
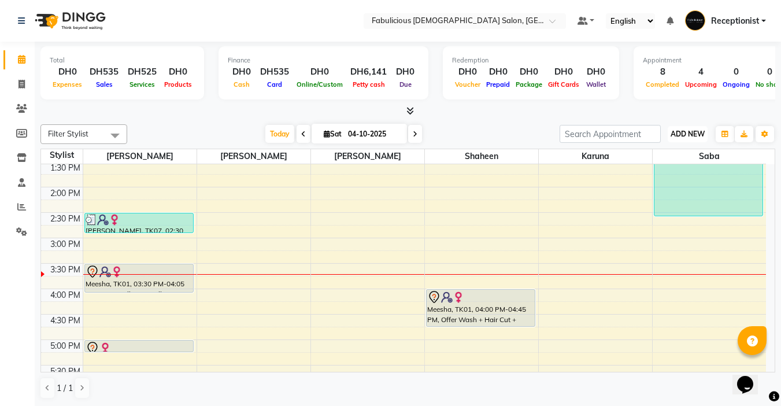
click at [681, 131] on span "ADD NEW" at bounding box center [688, 134] width 34 height 9
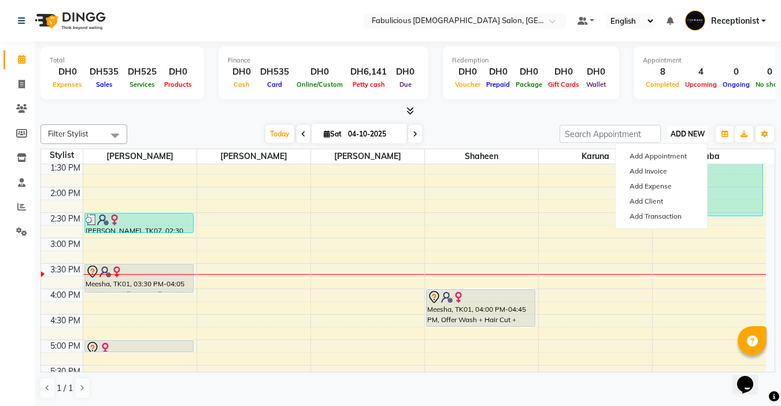
click at [673, 137] on span "ADD NEW" at bounding box center [688, 134] width 34 height 9
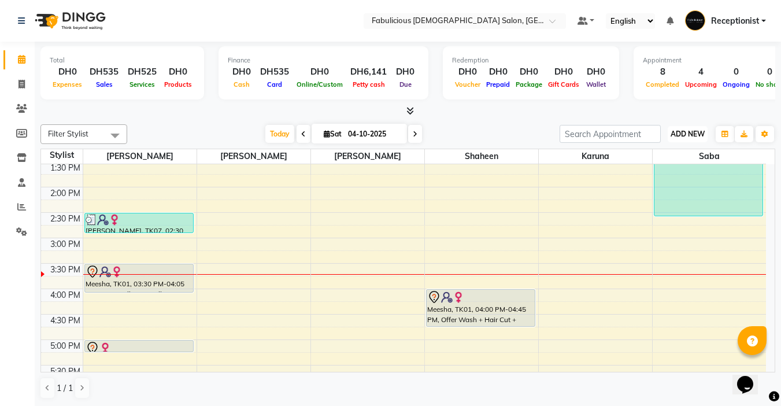
click at [676, 136] on span "ADD NEW" at bounding box center [688, 134] width 34 height 9
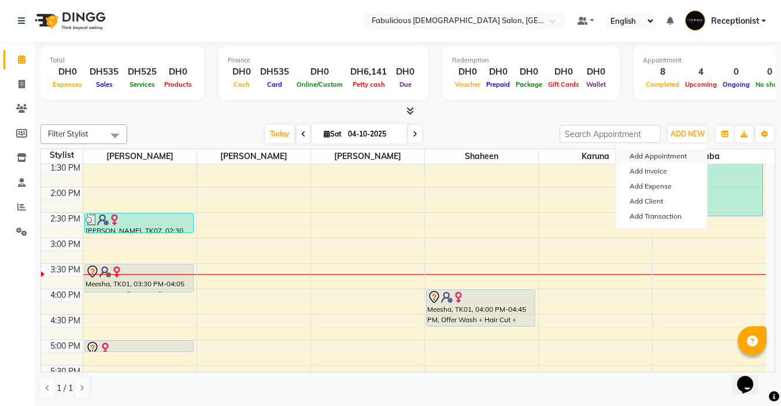
click at [639, 156] on button "Add Appointment" at bounding box center [661, 156] width 91 height 15
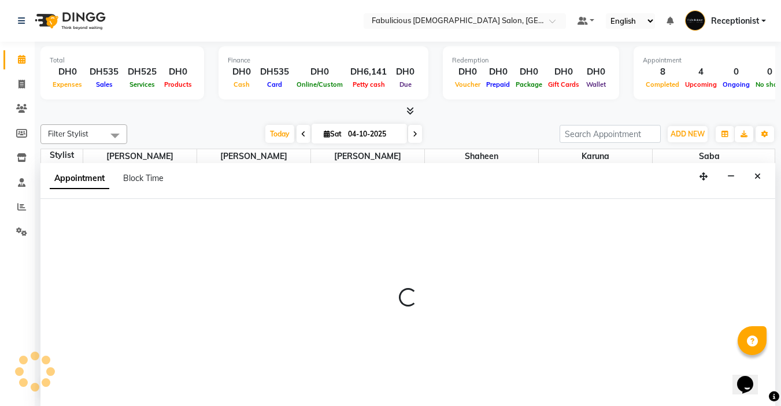
scroll to position [1, 0]
select select "600"
select select "tentative"
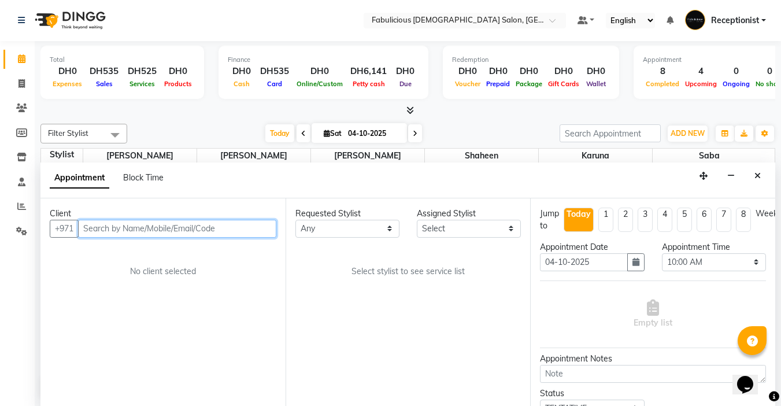
click at [162, 231] on input "text" at bounding box center [177, 229] width 198 height 18
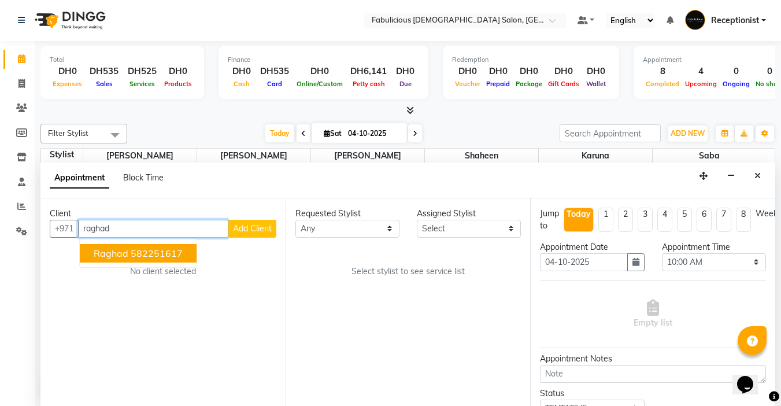
click at [99, 254] on span "Raghad" at bounding box center [111, 253] width 35 height 12
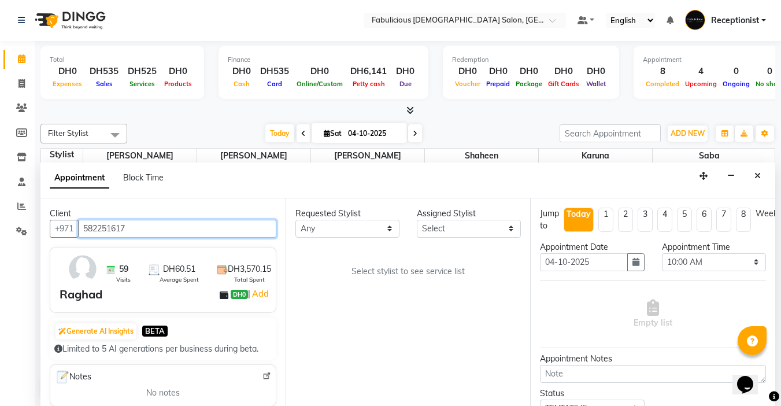
type input "582251617"
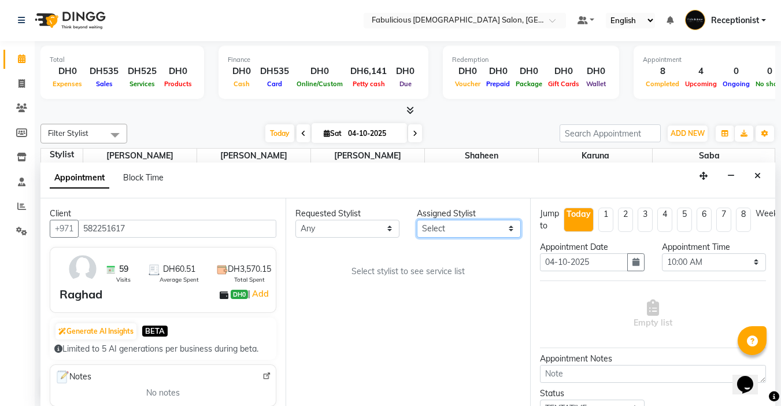
click at [471, 232] on select "Select [PERSON_NAME] [PERSON_NAME] [PERSON_NAME] [PERSON_NAME]" at bounding box center [469, 229] width 104 height 18
select select "11627"
click at [417, 220] on select "Select [PERSON_NAME] [PERSON_NAME] [PERSON_NAME] [PERSON_NAME]" at bounding box center [469, 229] width 104 height 18
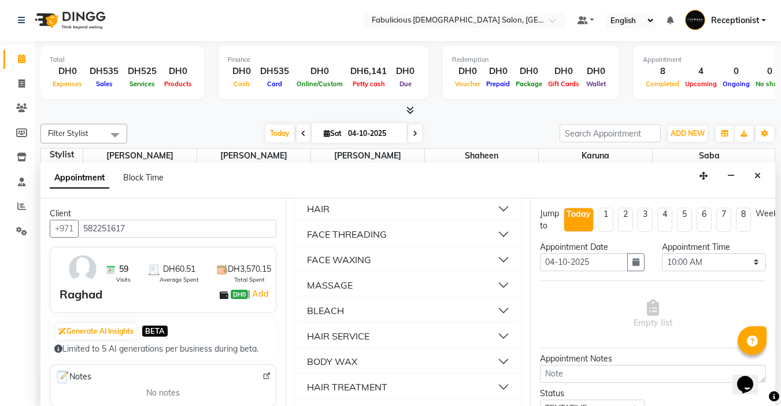
scroll to position [810, 0]
click at [311, 216] on div "FACE THREADING" at bounding box center [347, 209] width 80 height 14
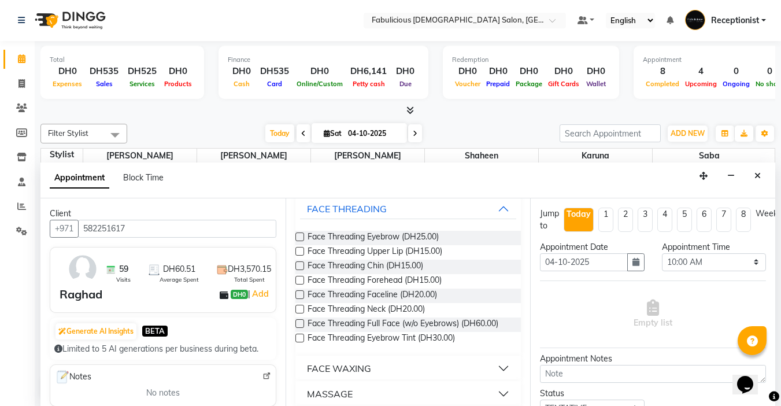
click at [300, 241] on label at bounding box center [299, 236] width 9 height 9
click at [300, 242] on input "checkbox" at bounding box center [299, 238] width 8 height 8
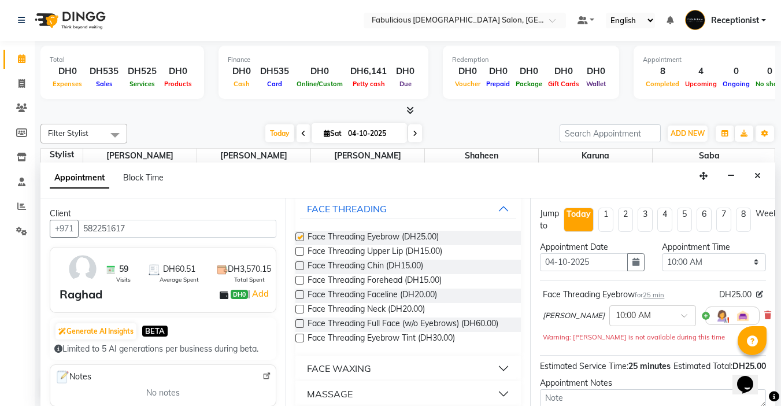
checkbox input "false"
click at [747, 261] on select "Select 10:00 AM 10:15 AM 10:30 AM 10:45 AM 11:00 AM 11:15 AM 11:30 AM 11:45 AM …" at bounding box center [714, 262] width 104 height 18
select select "930"
click at [662, 253] on select "Select 10:00 AM 10:15 AM 10:30 AM 10:45 AM 11:00 AM 11:15 AM 11:30 AM 11:45 AM …" at bounding box center [714, 262] width 104 height 18
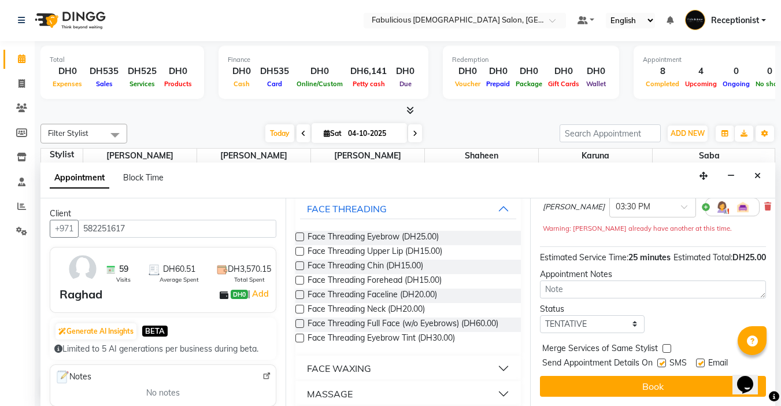
scroll to position [130, 0]
click at [666, 344] on label at bounding box center [667, 348] width 9 height 9
click at [666, 346] on input "checkbox" at bounding box center [667, 350] width 8 height 8
checkbox input "true"
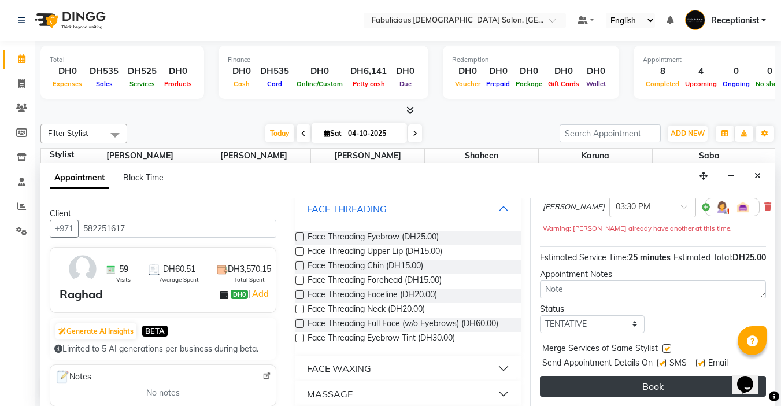
click at [642, 376] on button "Book" at bounding box center [653, 386] width 226 height 21
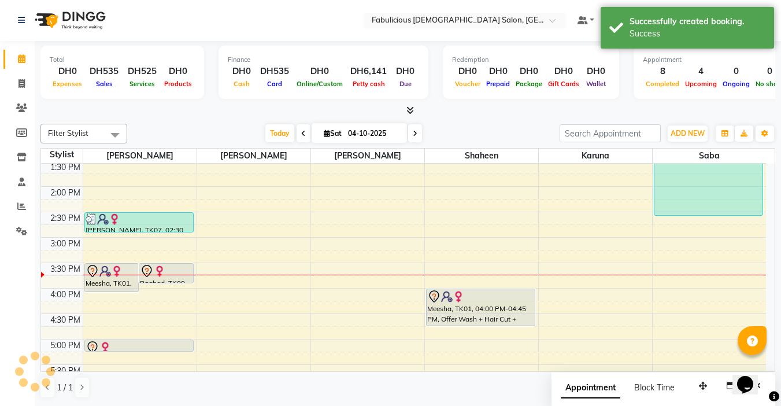
scroll to position [0, 0]
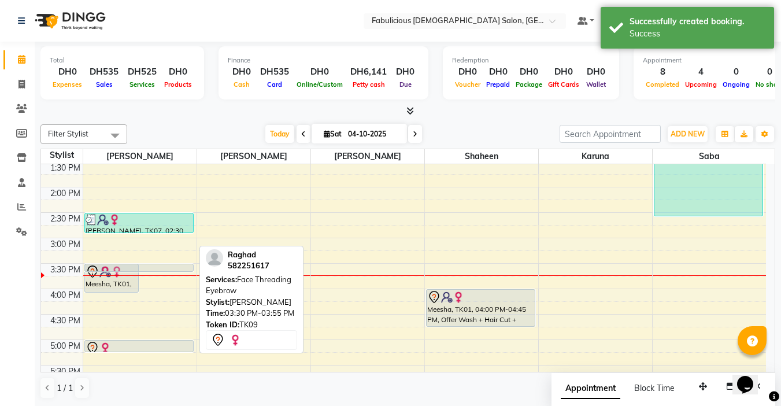
drag, startPoint x: 166, startPoint y: 283, endPoint x: 179, endPoint y: 269, distance: 18.4
click at [171, 272] on div "[PERSON_NAME] ( Villa ), TK08, 12:45 PM-01:20 PM, Face Threading Eyebrow,Face W…" at bounding box center [139, 314] width 113 height 763
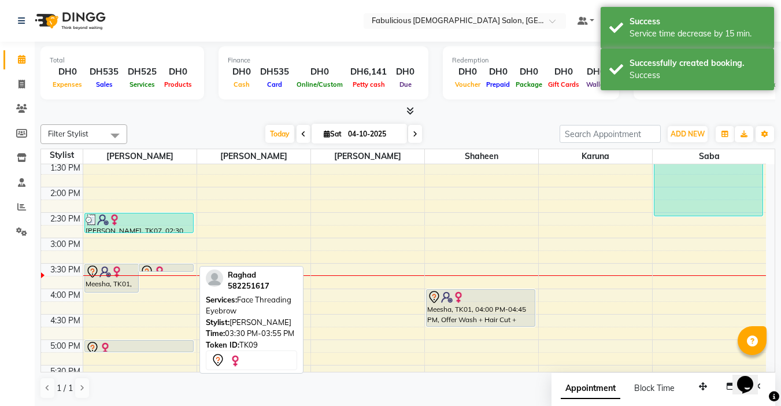
click at [177, 268] on div at bounding box center [166, 272] width 53 height 14
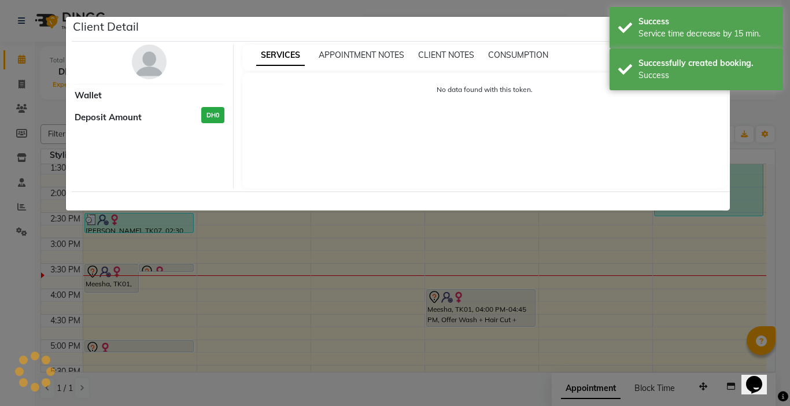
select select "7"
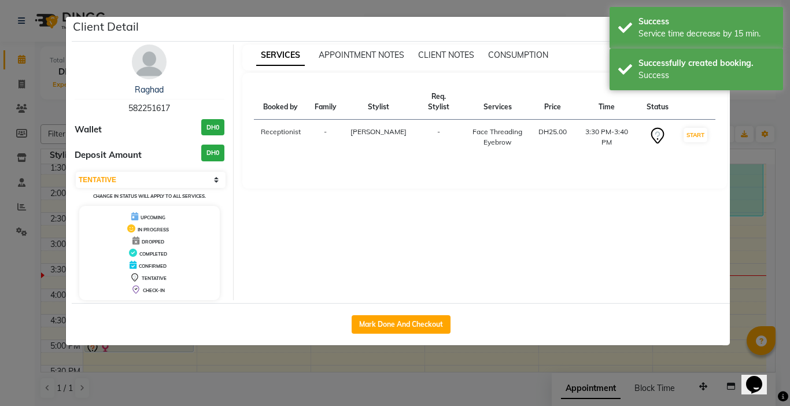
drag, startPoint x: 789, startPoint y: 288, endPoint x: 770, endPoint y: 287, distance: 19.1
click at [781, 287] on ngb-modal-window "Client Detail Raghad 582251617 Wallet DH0 Deposit Amount DH0 Select IN SERVICE …" at bounding box center [395, 203] width 790 height 406
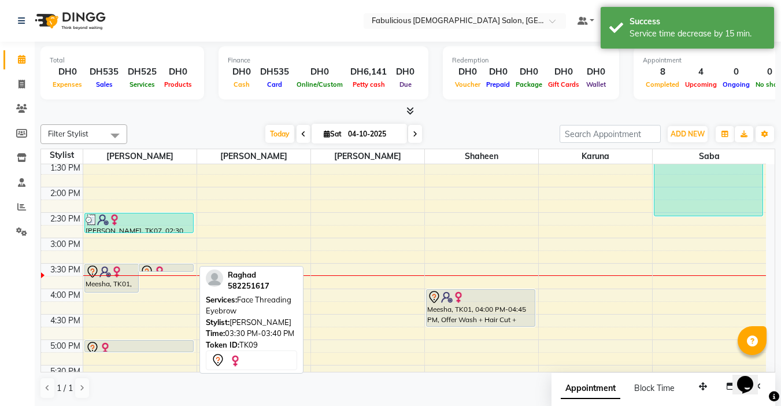
click at [176, 265] on div at bounding box center [166, 272] width 53 height 14
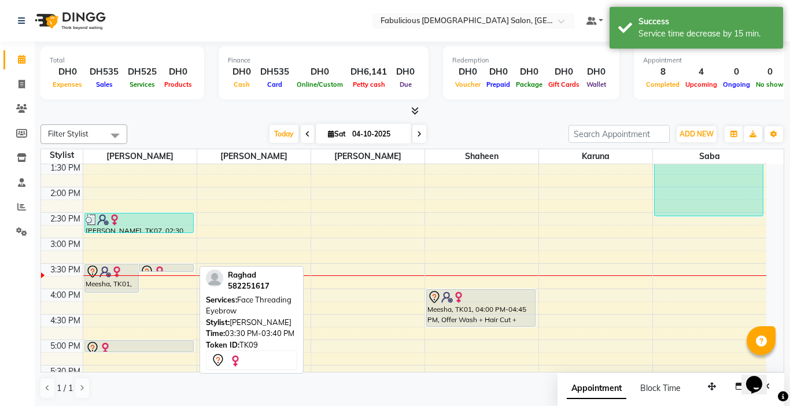
select select "7"
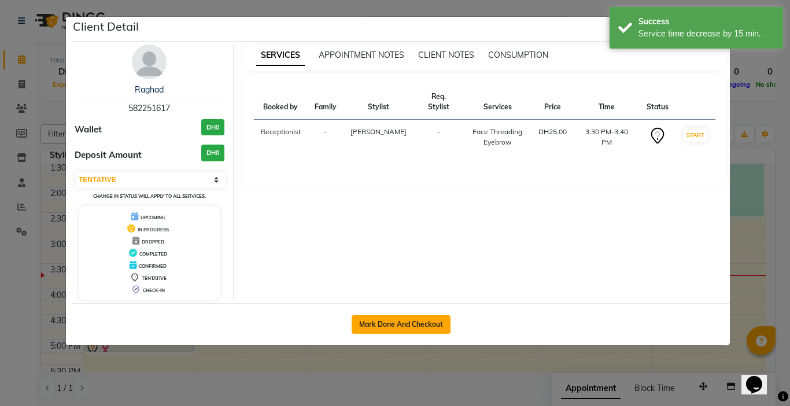
click at [375, 324] on button "Mark Done And Checkout" at bounding box center [401, 324] width 99 height 19
select select "service"
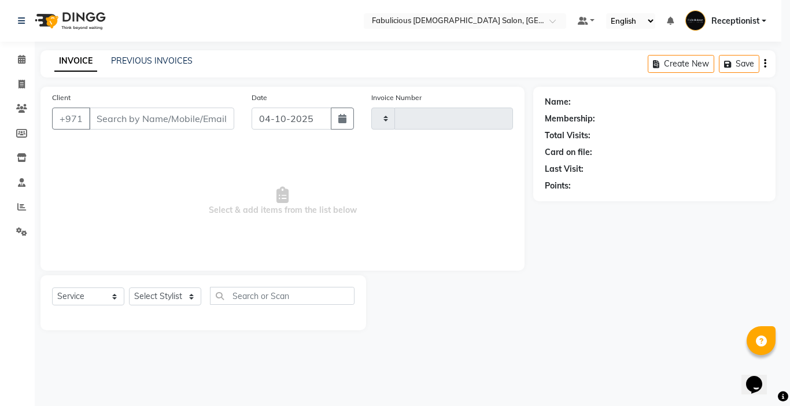
type input "2471"
select select "738"
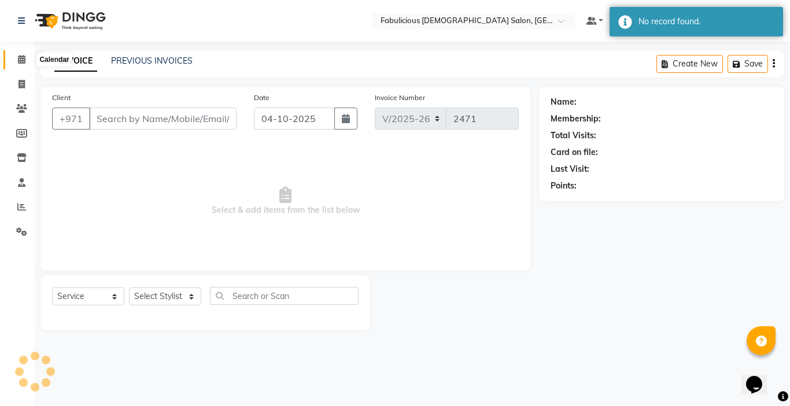
click at [21, 58] on icon at bounding box center [22, 59] width 8 height 9
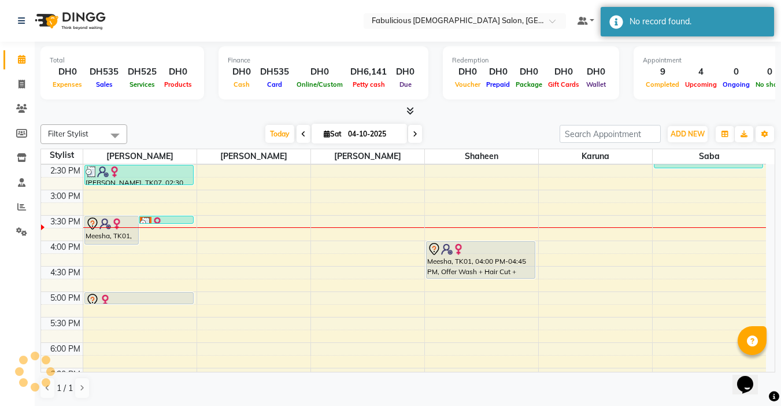
scroll to position [289, 0]
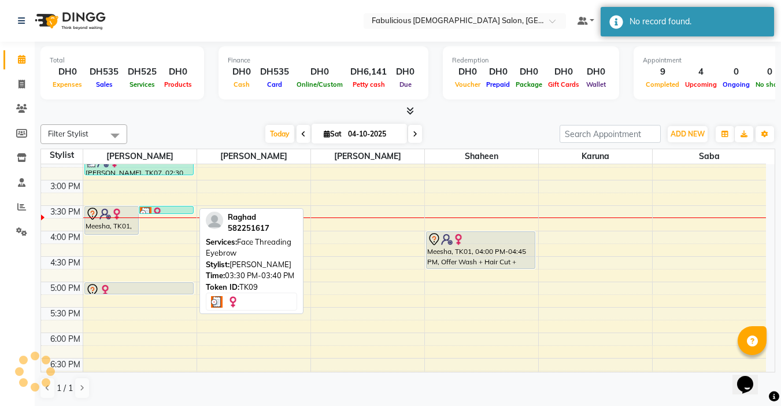
click at [177, 210] on div at bounding box center [166, 213] width 53 height 12
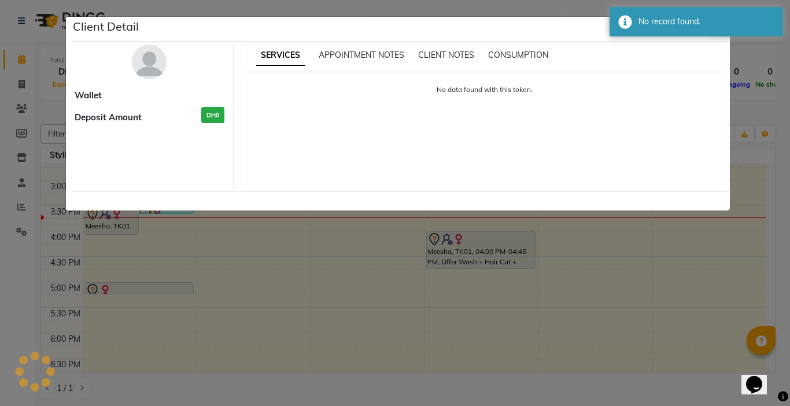
select select "3"
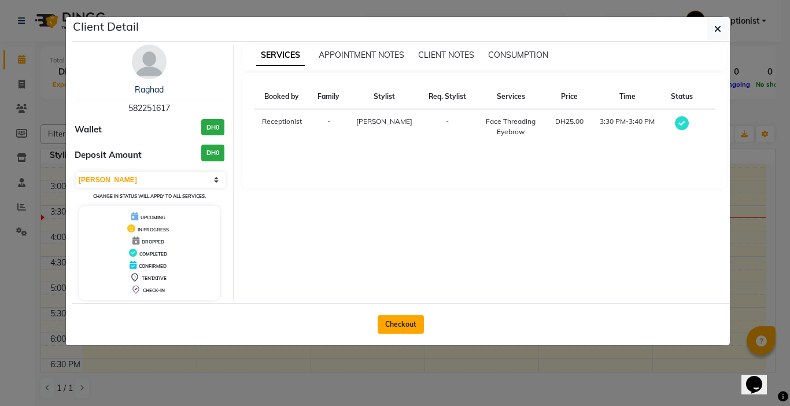
click at [389, 328] on button "Checkout" at bounding box center [401, 324] width 46 height 19
select select "service"
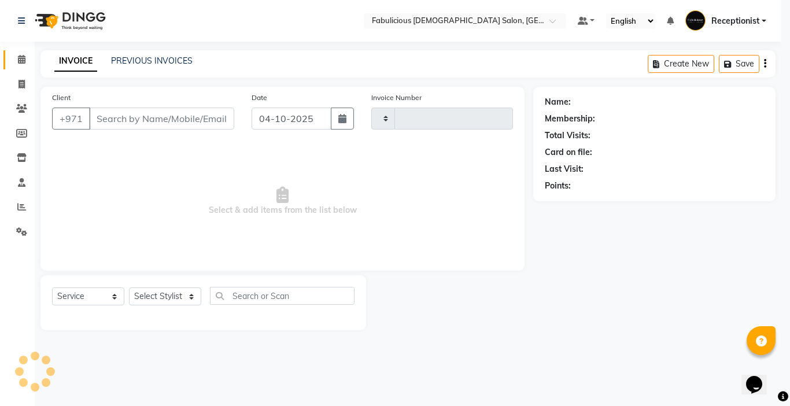
type input "2471"
select select "738"
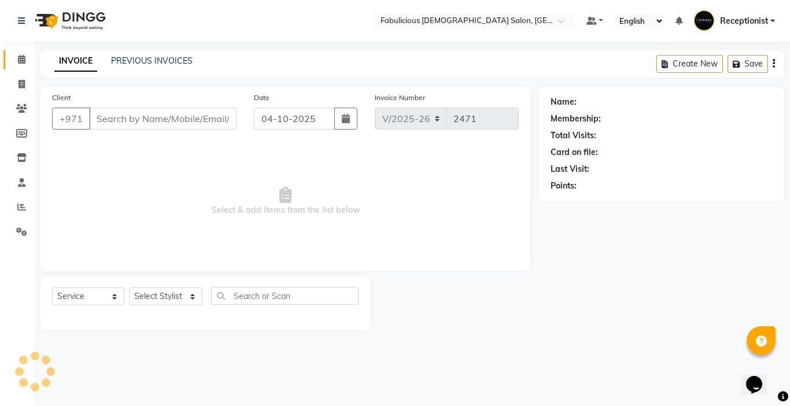
type input "582251617"
select select "11627"
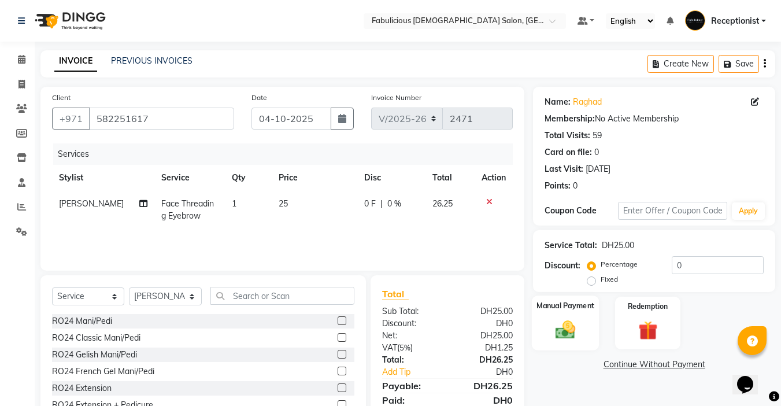
click at [574, 340] on img at bounding box center [565, 329] width 32 height 23
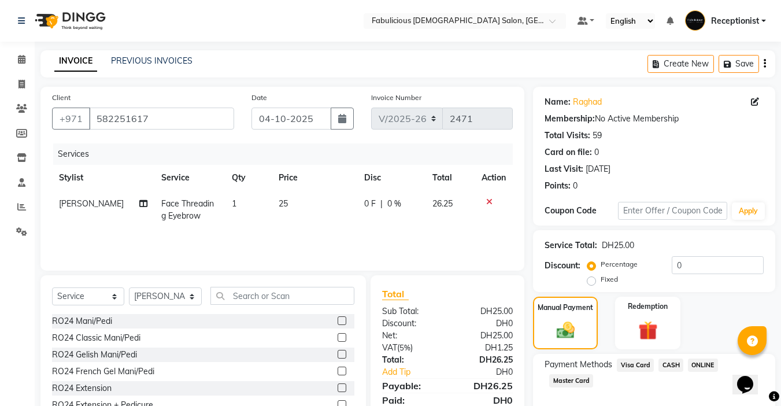
click at [625, 365] on span "Visa Card" at bounding box center [635, 365] width 37 height 13
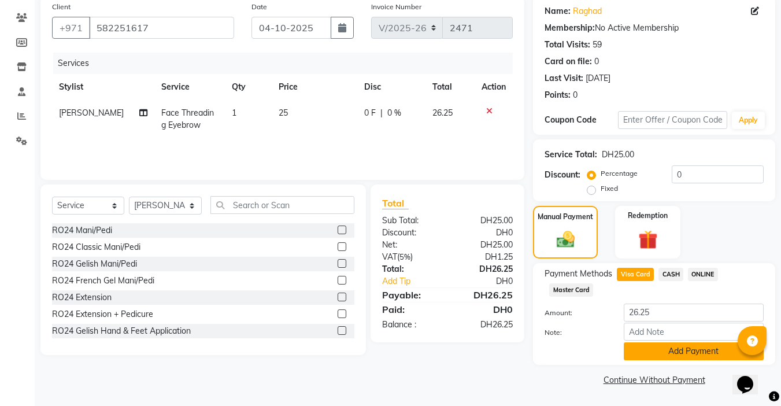
click at [675, 349] on button "Add Payment" at bounding box center [694, 351] width 140 height 18
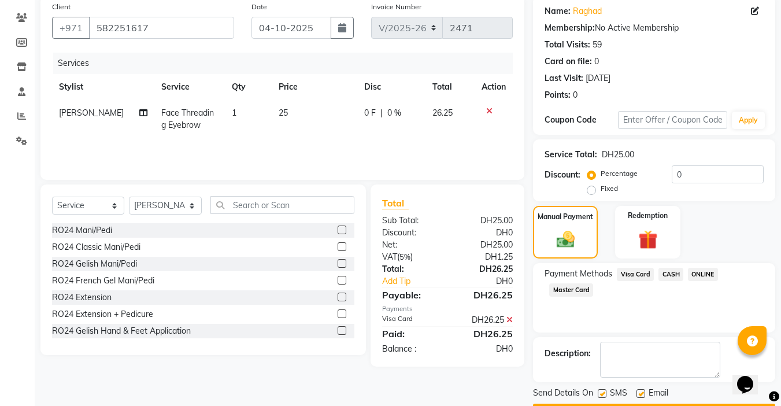
click at [639, 404] on button "Checkout" at bounding box center [654, 413] width 242 height 18
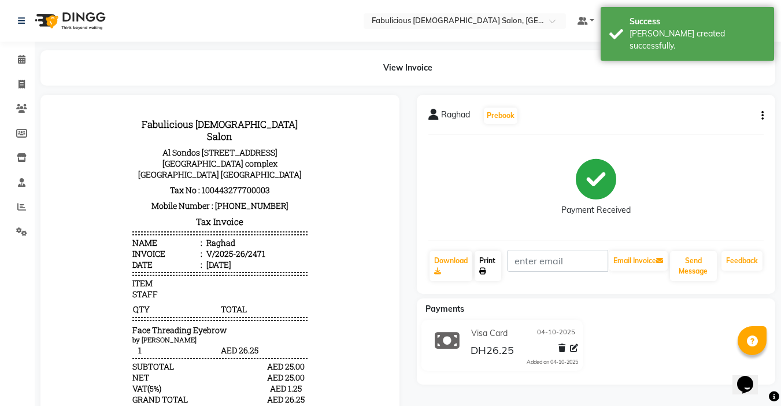
click at [485, 260] on link "Print" at bounding box center [488, 266] width 27 height 30
click at [21, 60] on icon at bounding box center [22, 59] width 8 height 9
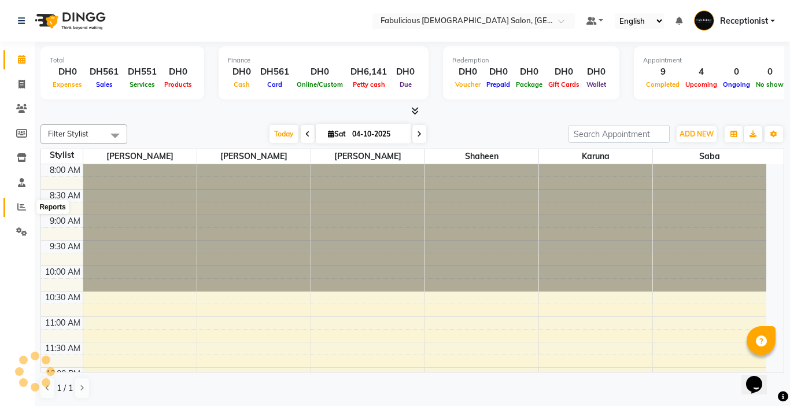
click at [19, 206] on icon at bounding box center [21, 206] width 9 height 9
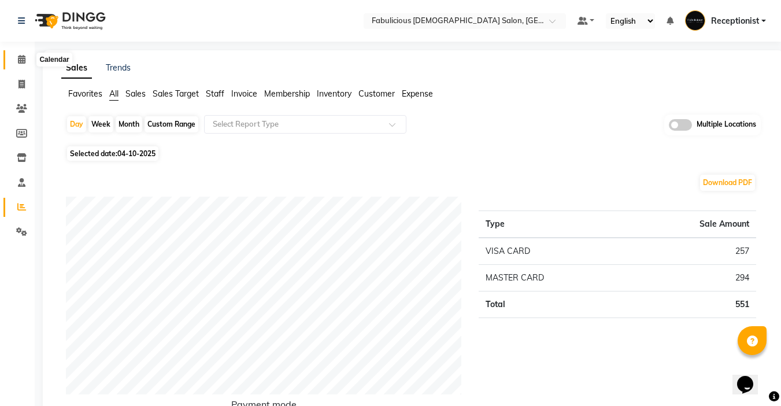
click at [18, 61] on icon at bounding box center [22, 59] width 8 height 9
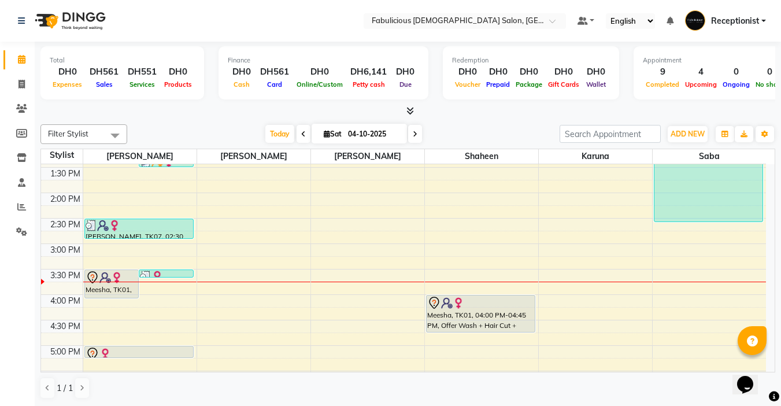
scroll to position [289, 0]
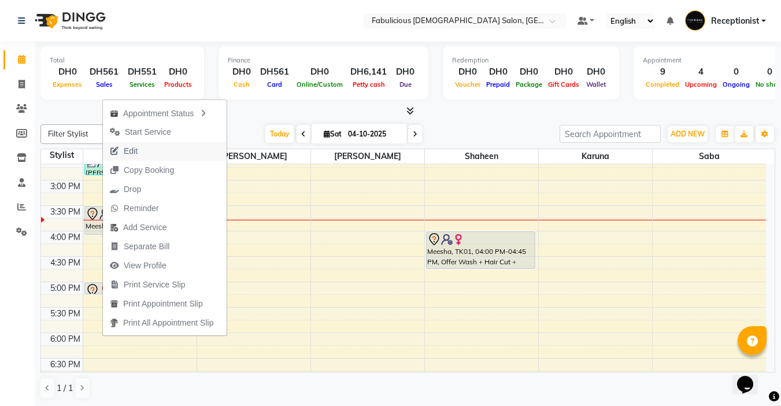
click at [128, 153] on span "Edit" at bounding box center [131, 151] width 14 height 12
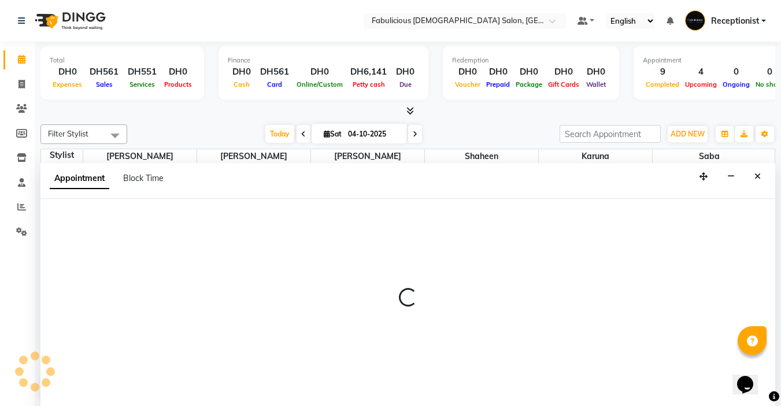
select select "tentative"
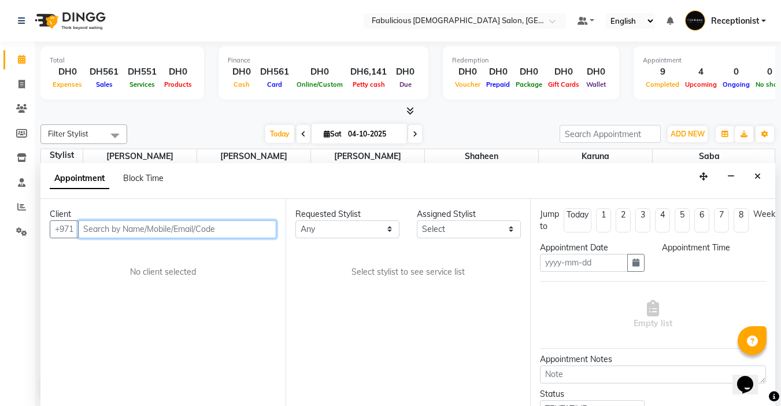
scroll to position [1, 0]
type input "04-10-2025"
select select "930"
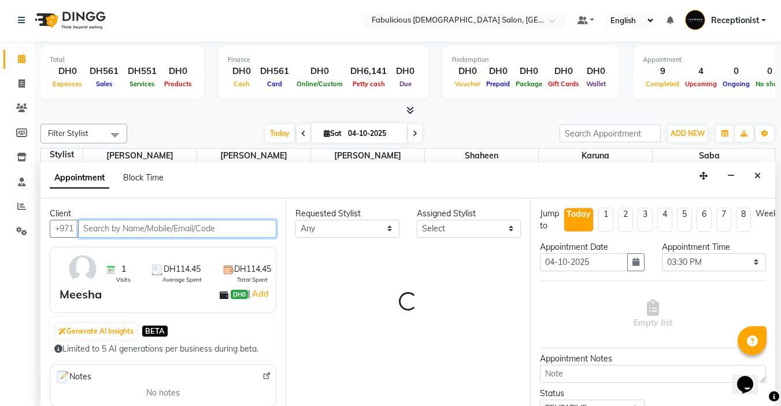
select select "11631"
select select "1134"
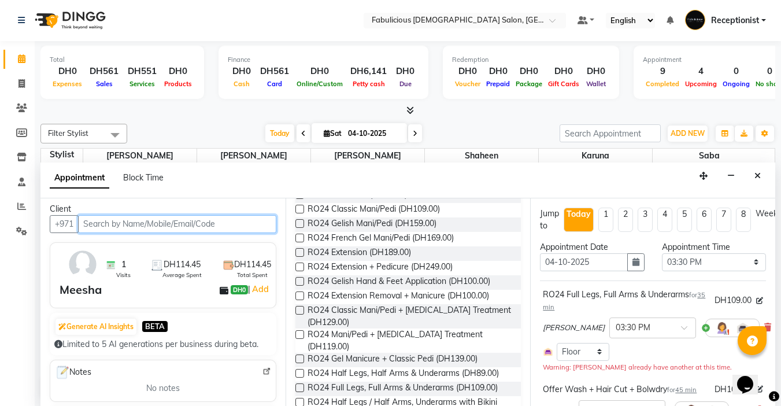
scroll to position [0, 0]
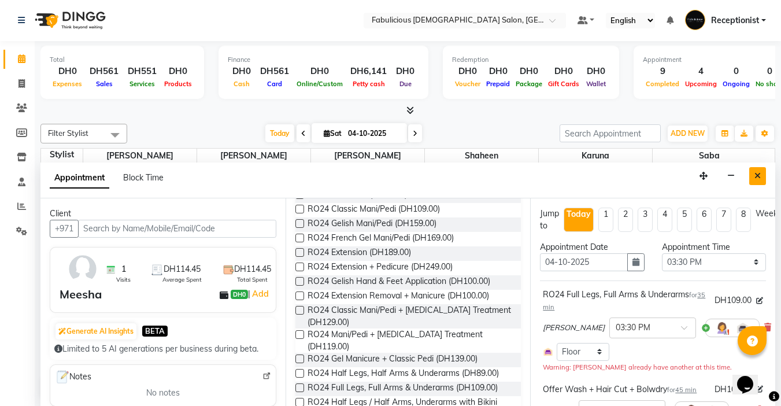
click at [757, 175] on icon "Close" at bounding box center [758, 176] width 6 height 8
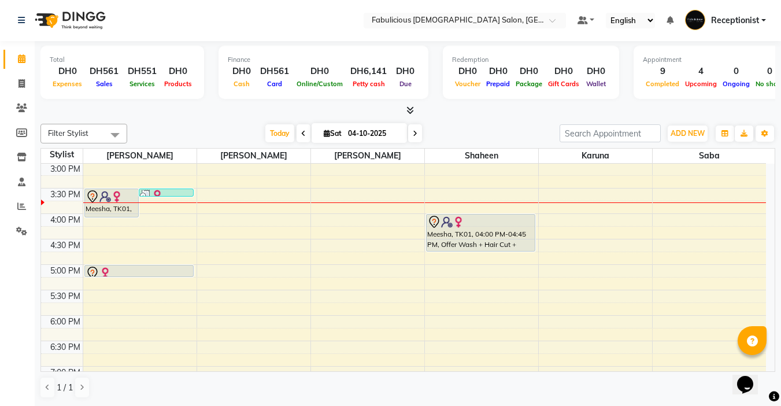
click at [413, 135] on icon at bounding box center [415, 133] width 5 height 7
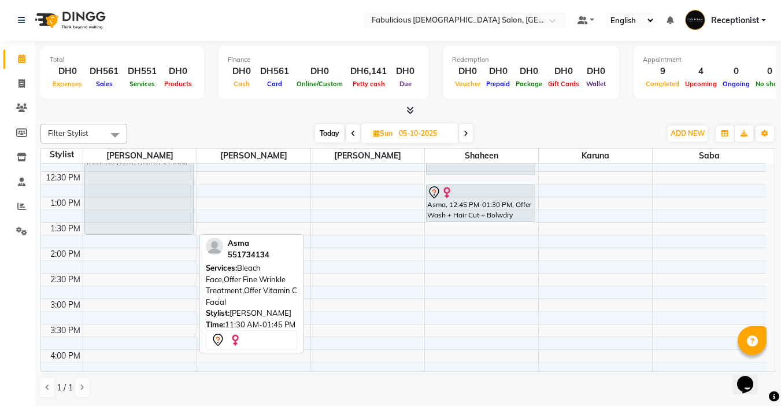
scroll to position [190, 0]
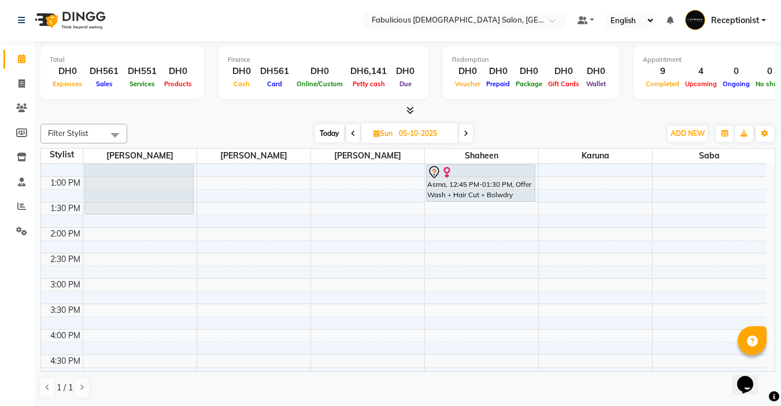
click at [351, 132] on icon at bounding box center [353, 133] width 5 height 7
type input "04-10-2025"
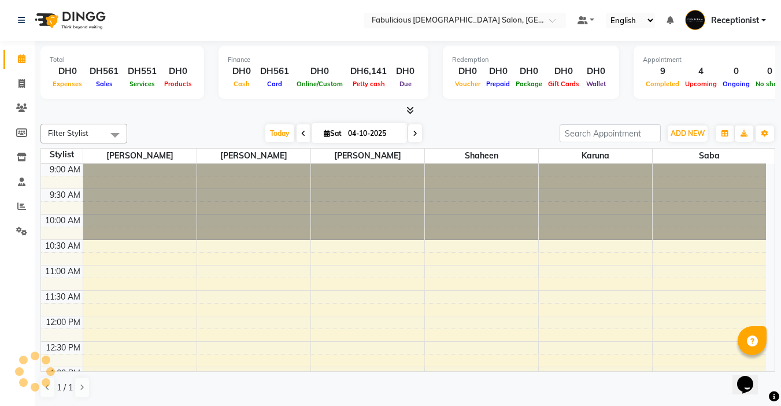
scroll to position [306, 0]
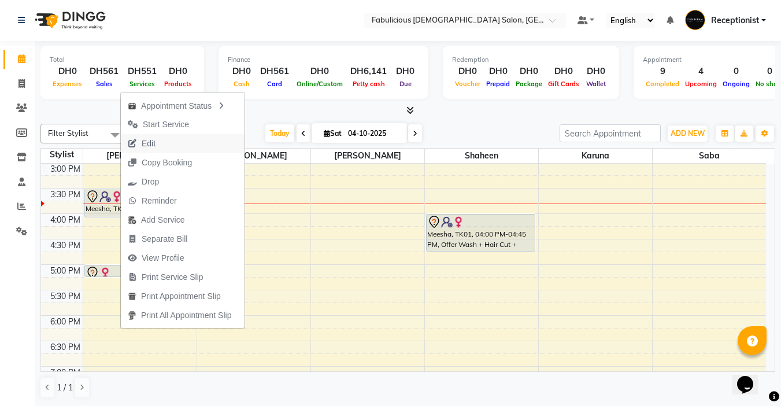
click at [150, 143] on span "Edit" at bounding box center [149, 144] width 14 height 12
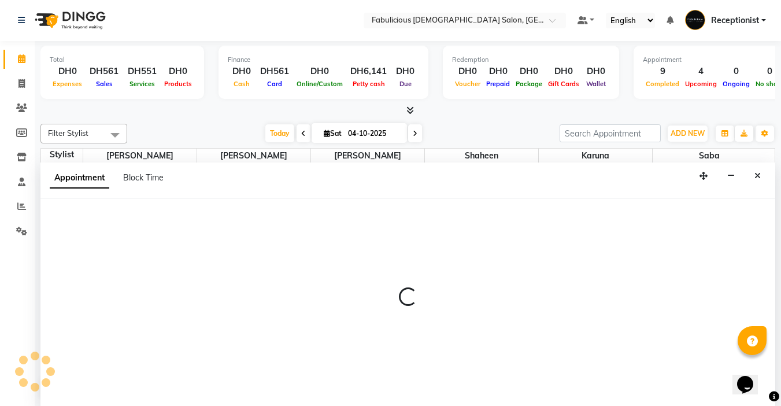
select select "tentative"
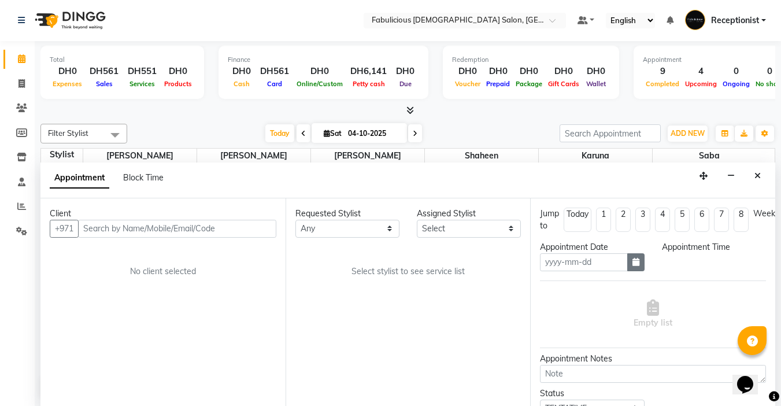
type input "04-10-2025"
select select "930"
select select "11631"
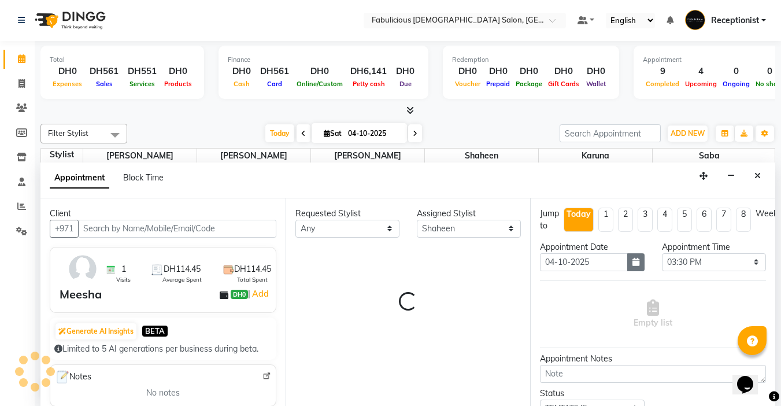
scroll to position [306, 0]
select select "1134"
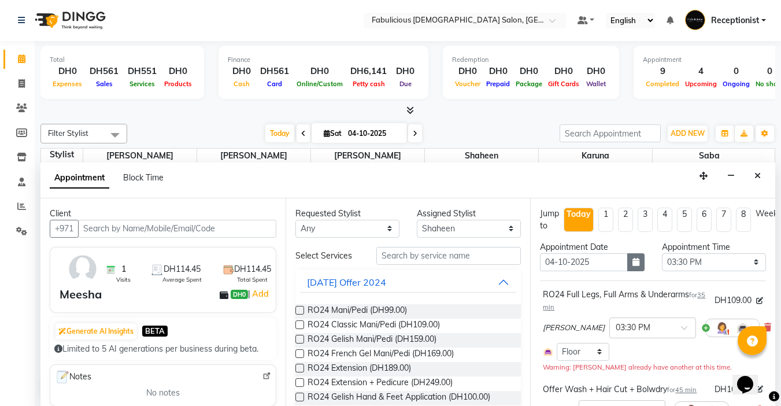
click at [633, 265] on icon "button" at bounding box center [636, 262] width 7 height 8
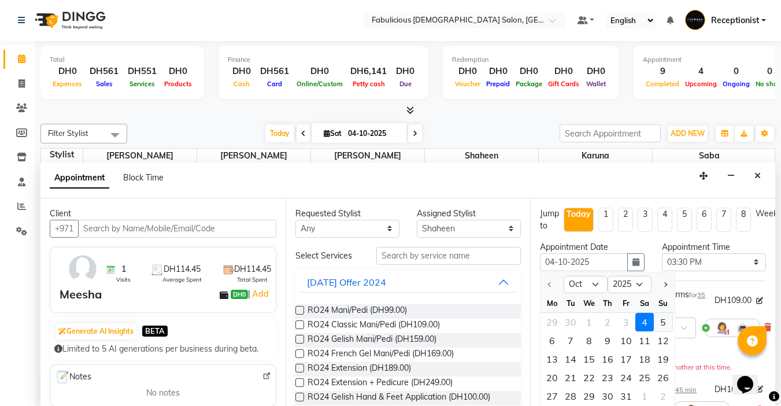
click at [660, 322] on div "5" at bounding box center [663, 322] width 19 height 19
type input "05-10-2025"
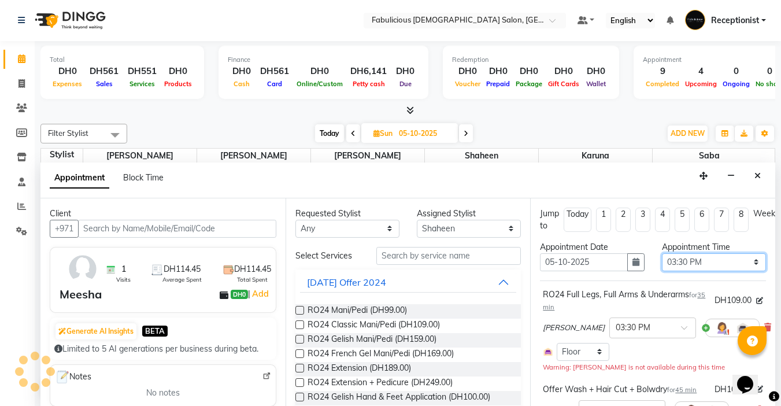
click at [748, 262] on select "Select 10:00 AM 10:15 AM 10:30 AM 10:45 AM 11:00 AM 11:15 AM 11:30 AM 11:45 AM …" at bounding box center [714, 262] width 104 height 18
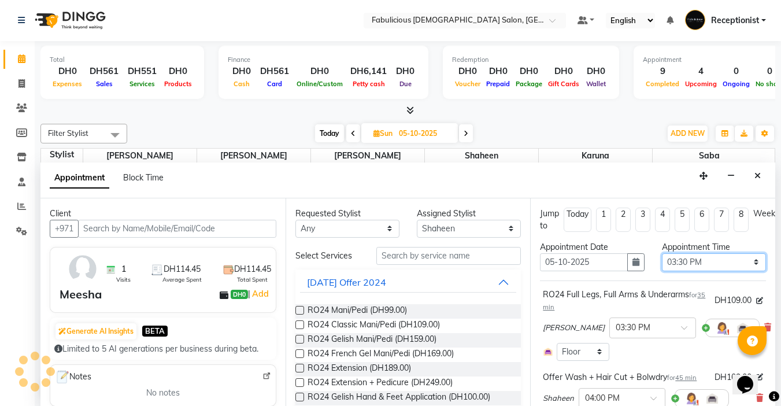
select select "855"
click at [662, 253] on select "Select 10:00 AM 10:15 AM 10:30 AM 10:45 AM 11:00 AM 11:15 AM 11:30 AM 11:45 AM …" at bounding box center [714, 262] width 104 height 18
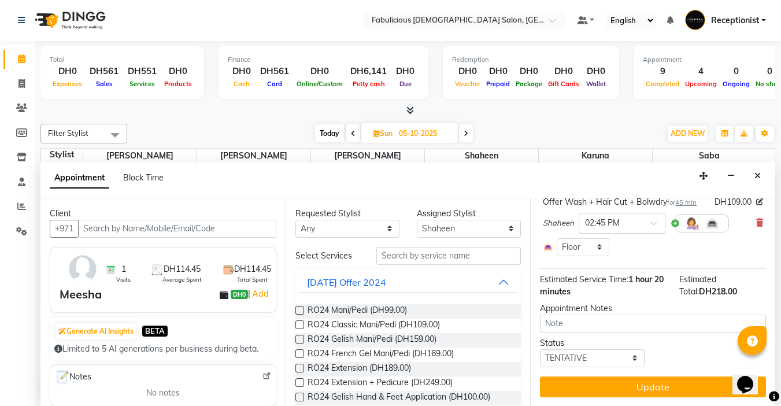
scroll to position [184, 0]
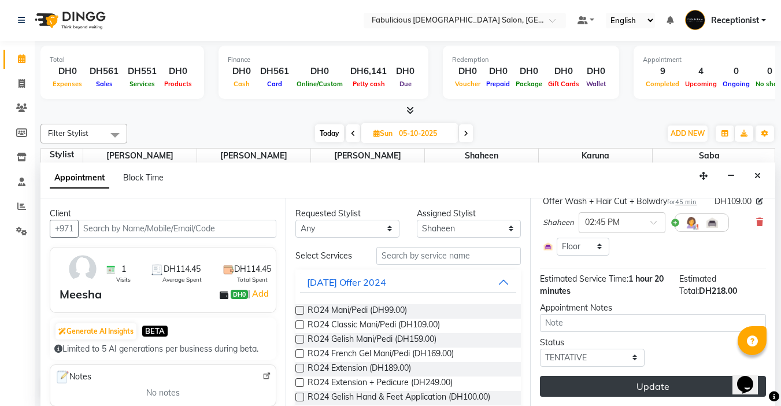
click at [642, 377] on button "Update" at bounding box center [653, 386] width 226 height 21
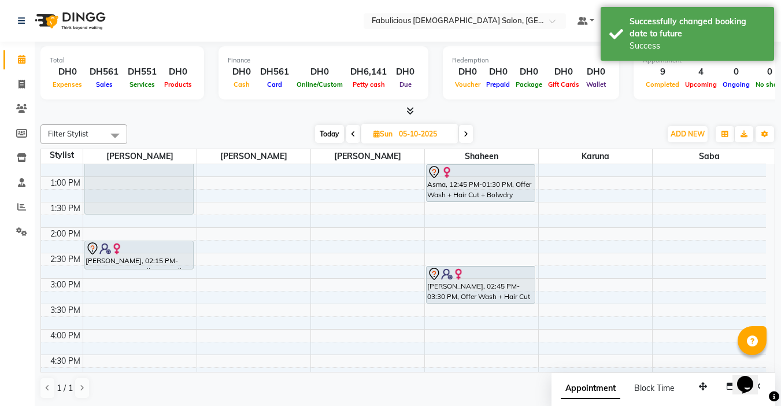
scroll to position [190, 0]
drag, startPoint x: 150, startPoint y: 269, endPoint x: 155, endPoint y: 286, distance: 17.4
click at [155, 286] on div "9:00 AM 9:30 AM 10:00 AM 10:30 AM 11:00 AM 11:30 AM 12:00 PM 12:30 PM 1:00 PM 1…" at bounding box center [403, 355] width 725 height 763
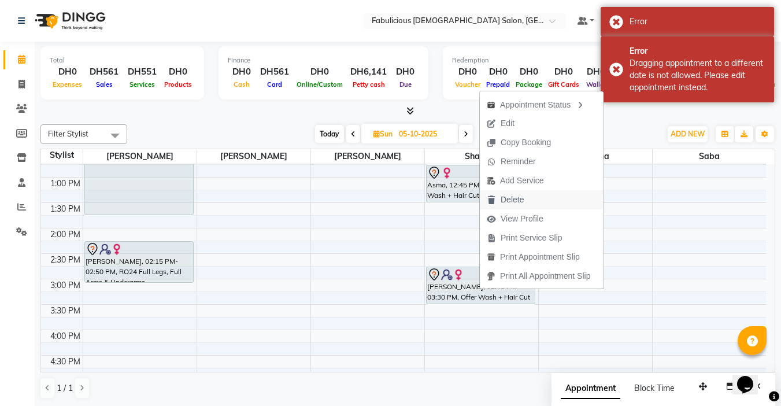
click at [516, 204] on span "Delete" at bounding box center [512, 200] width 23 height 12
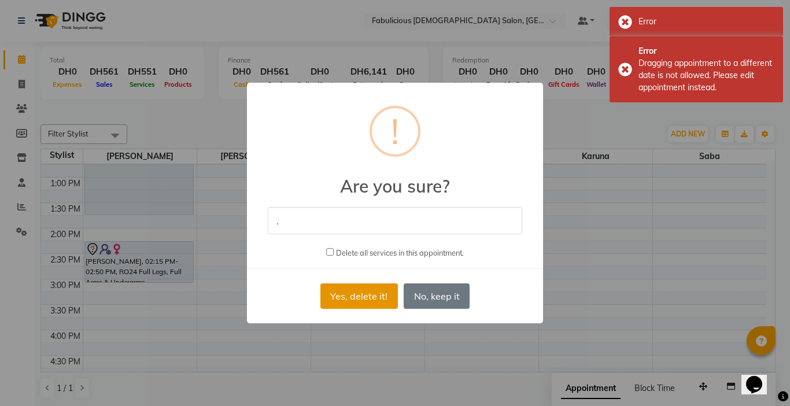
type input "."
click at [345, 299] on button "Yes, delete it!" at bounding box center [358, 295] width 77 height 25
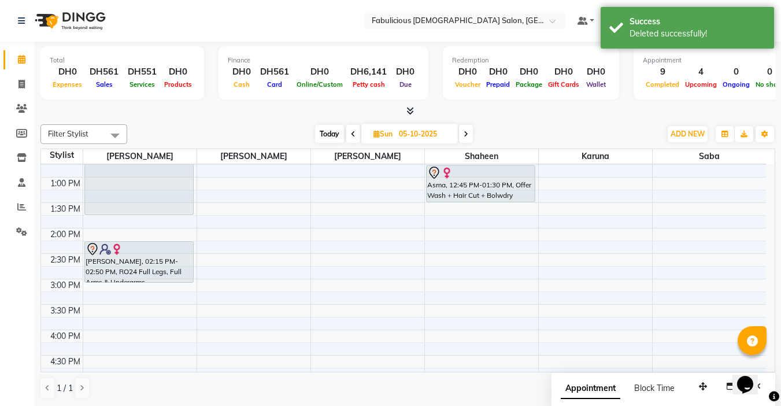
drag, startPoint x: 140, startPoint y: 271, endPoint x: 139, endPoint y: 283, distance: 12.7
click at [139, 283] on div "Asma, 11:30 AM-01:45 PM, Bleach Face,Offer Fine Wrinkle Treatment,Offer Vitamin…" at bounding box center [139, 355] width 113 height 763
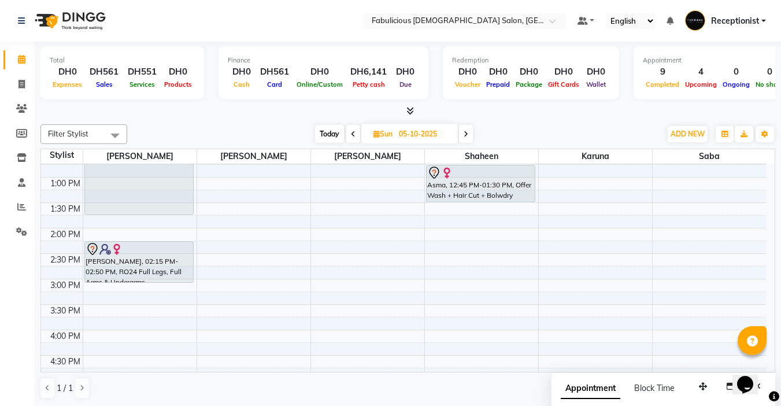
click at [351, 132] on icon at bounding box center [353, 134] width 5 height 7
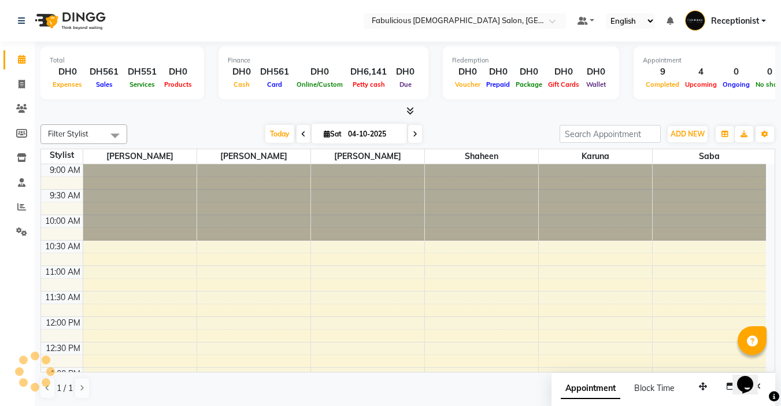
scroll to position [306, 0]
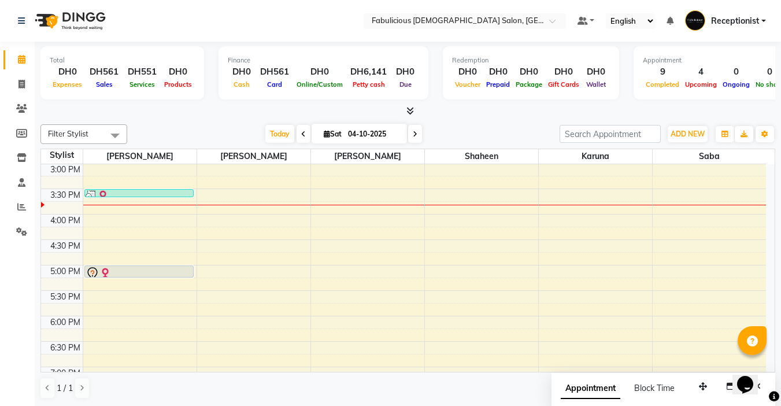
click at [413, 136] on icon at bounding box center [415, 134] width 5 height 7
type input "05-10-2025"
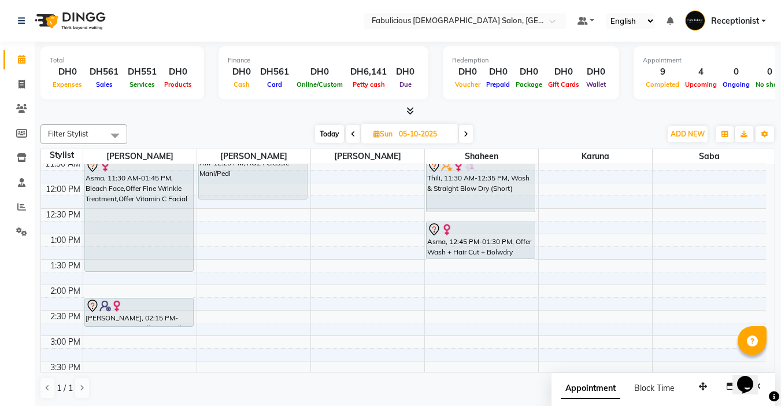
scroll to position [132, 0]
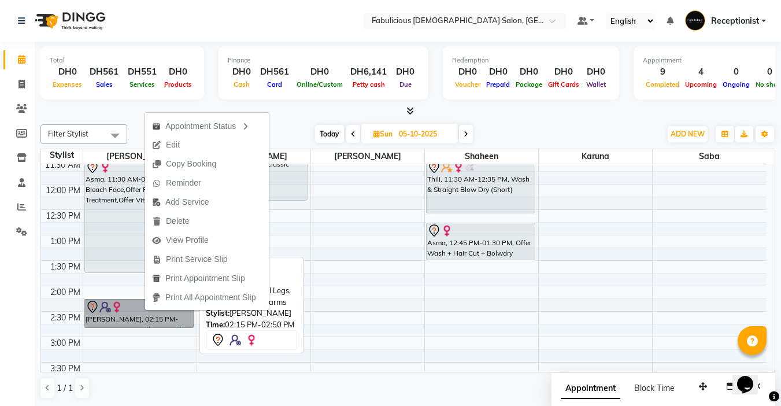
click at [131, 312] on link "[PERSON_NAME], 02:15 PM-02:50 PM, RO24 Full Legs, Full Arms & Underarms" at bounding box center [138, 313] width 109 height 29
select select "7"
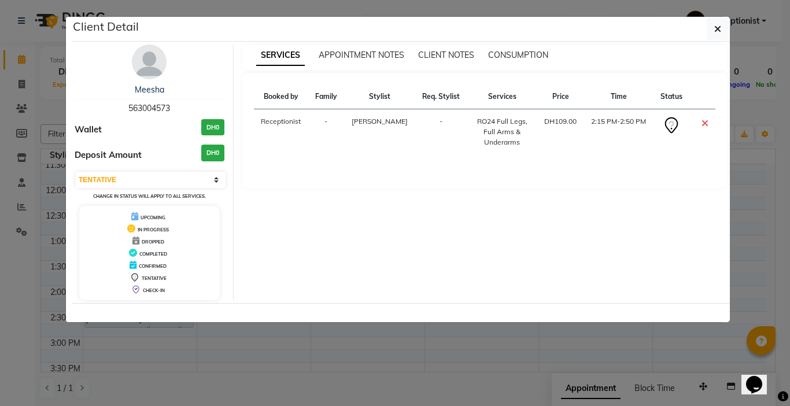
click at [405, 341] on ngb-modal-window "Client Detail Meesha 563004573 Wallet DH0 Deposit Amount DH0 Select CONFIRMED T…" at bounding box center [395, 203] width 790 height 406
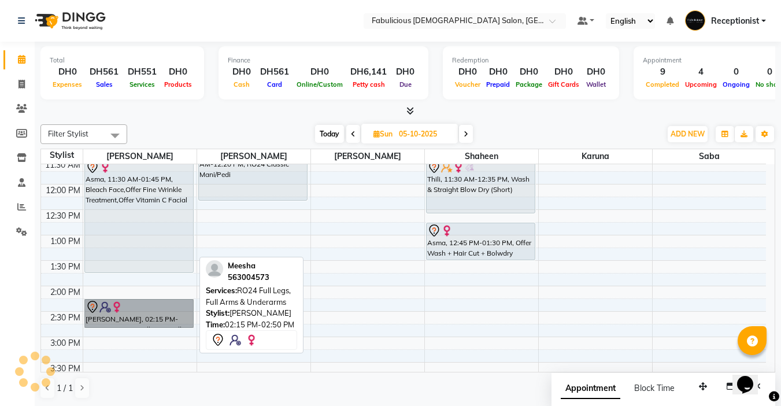
click at [181, 312] on link "[PERSON_NAME], 02:15 PM-02:50 PM, RO24 Full Legs, Full Arms & Underarms" at bounding box center [138, 313] width 109 height 29
select select "7"
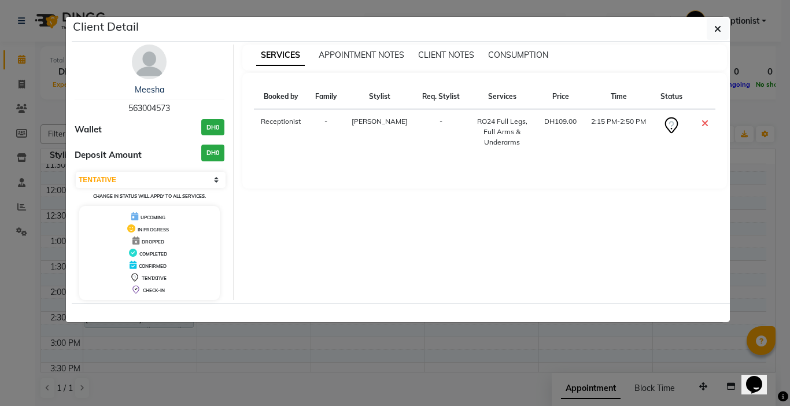
click at [781, 294] on ngb-modal-window "Client Detail Meesha 563004573 Wallet DH0 Deposit Amount DH0 Select CONFIRMED T…" at bounding box center [395, 203] width 790 height 406
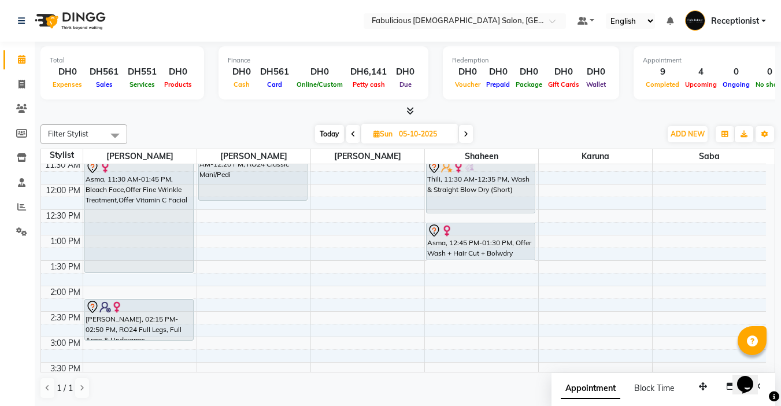
drag, startPoint x: 144, startPoint y: 327, endPoint x: 157, endPoint y: 344, distance: 21.9
click at [145, 344] on div "9:00 AM 9:30 AM 10:00 AM 10:30 AM 11:00 AM 11:30 AM 12:00 PM 12:30 PM 1:00 PM 1…" at bounding box center [403, 413] width 725 height 763
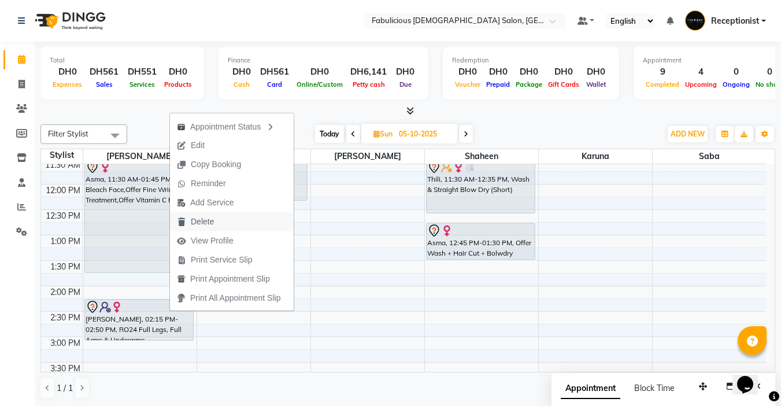
click at [202, 220] on span "Delete" at bounding box center [202, 222] width 23 height 12
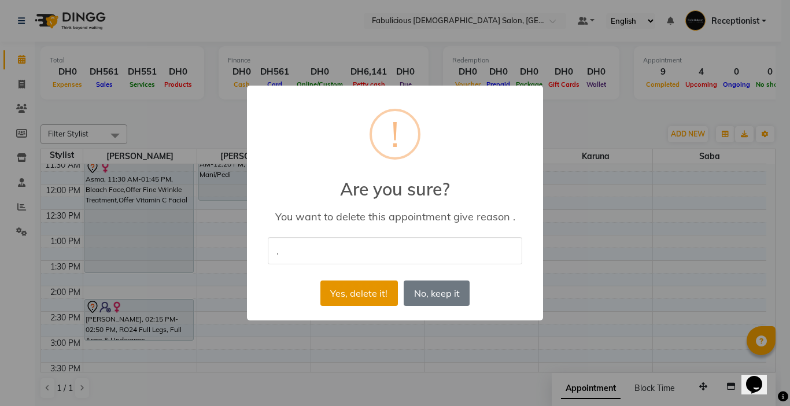
type input "."
click at [330, 291] on button "Yes, delete it!" at bounding box center [358, 292] width 77 height 25
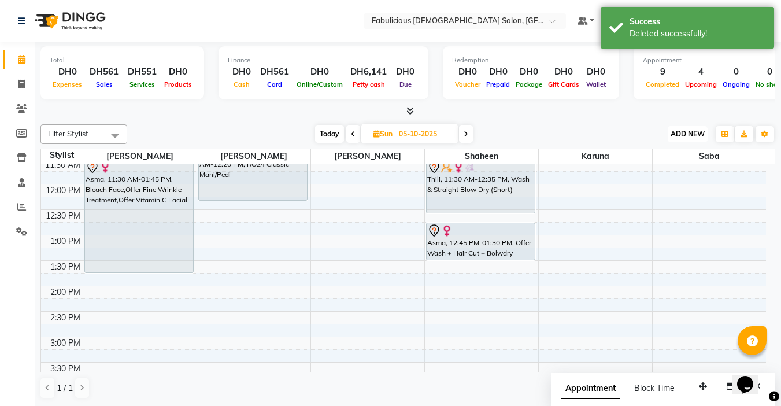
click at [674, 136] on span "ADD NEW" at bounding box center [688, 134] width 34 height 9
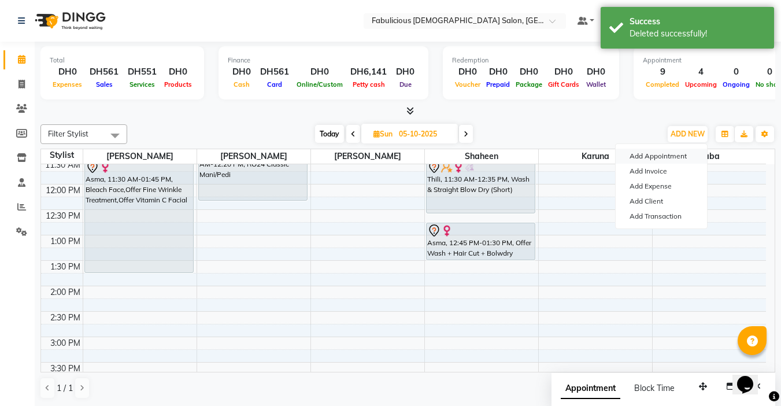
drag, startPoint x: 636, startPoint y: 156, endPoint x: 611, endPoint y: 172, distance: 29.7
click at [635, 157] on button "Add Appointment" at bounding box center [661, 156] width 91 height 15
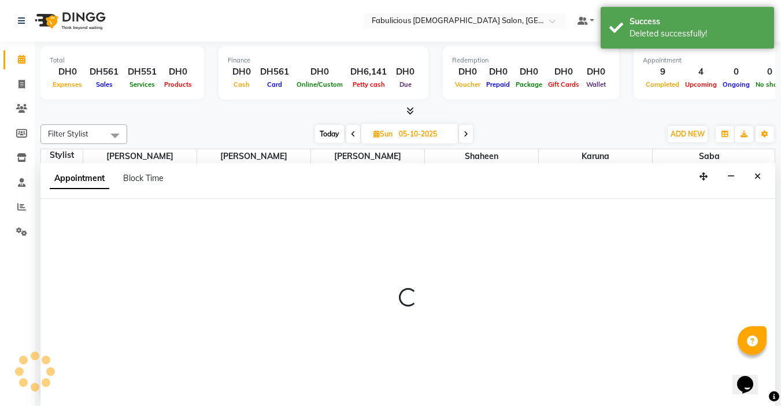
scroll to position [1, 0]
select select "tentative"
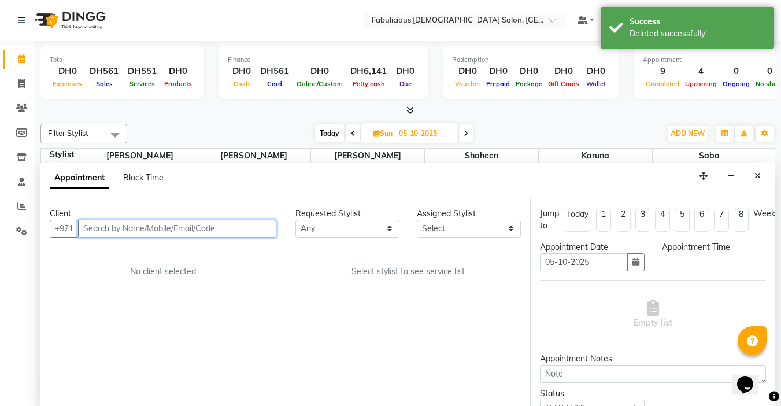
select select "600"
click at [139, 226] on input "text" at bounding box center [177, 229] width 198 height 18
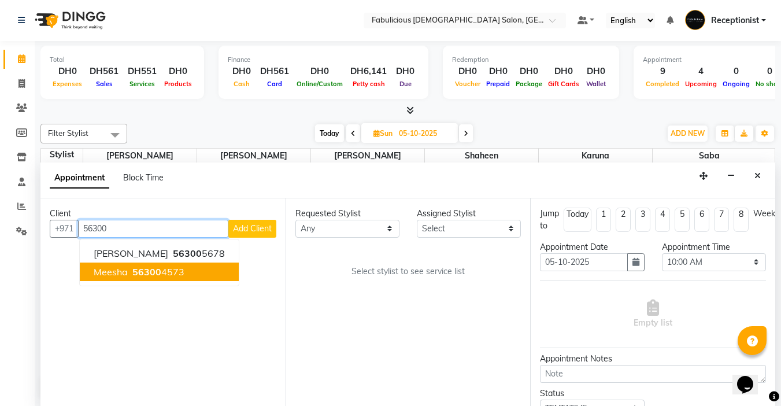
click at [102, 272] on span "Meesha" at bounding box center [111, 272] width 34 height 12
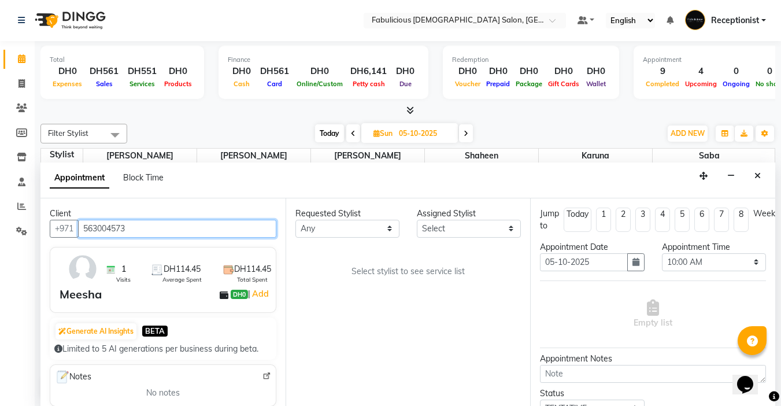
type input "563004573"
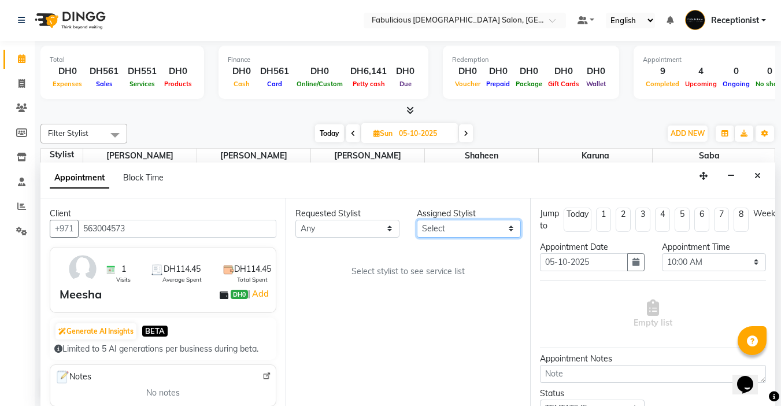
click at [512, 229] on select "Select [PERSON_NAME] [PERSON_NAME] [PERSON_NAME] [PERSON_NAME]" at bounding box center [469, 229] width 104 height 18
select select "11627"
click at [417, 220] on select "Select [PERSON_NAME] [PERSON_NAME] [PERSON_NAME] [PERSON_NAME]" at bounding box center [469, 229] width 104 height 18
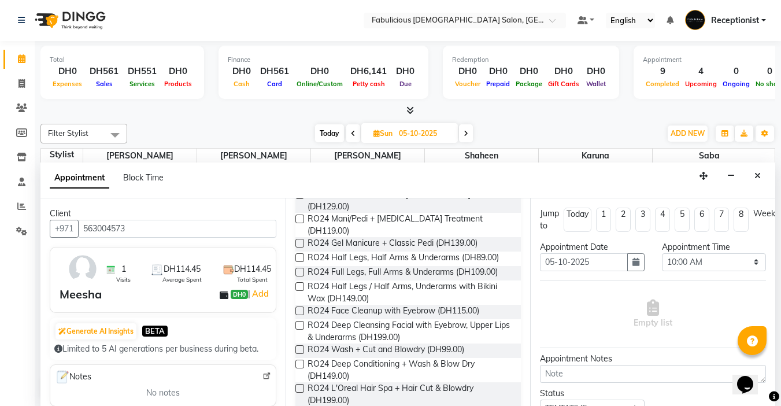
scroll to position [248, 0]
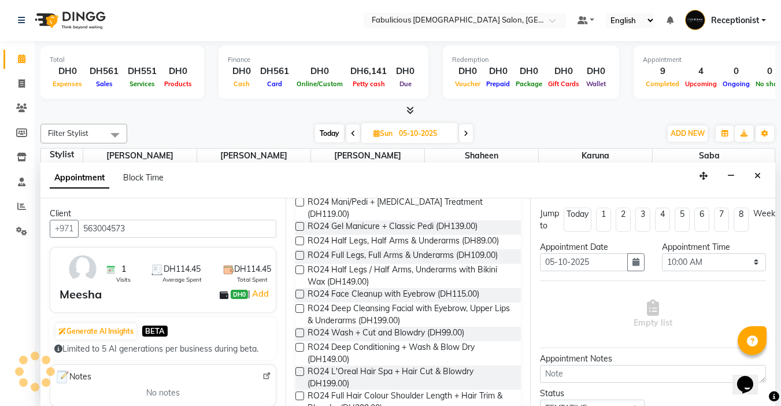
click at [303, 251] on label at bounding box center [299, 255] width 9 height 9
click at [303, 253] on input "checkbox" at bounding box center [299, 257] width 8 height 8
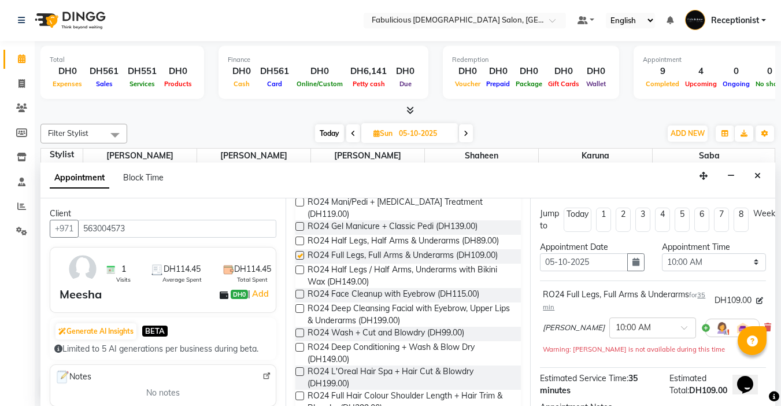
checkbox input "false"
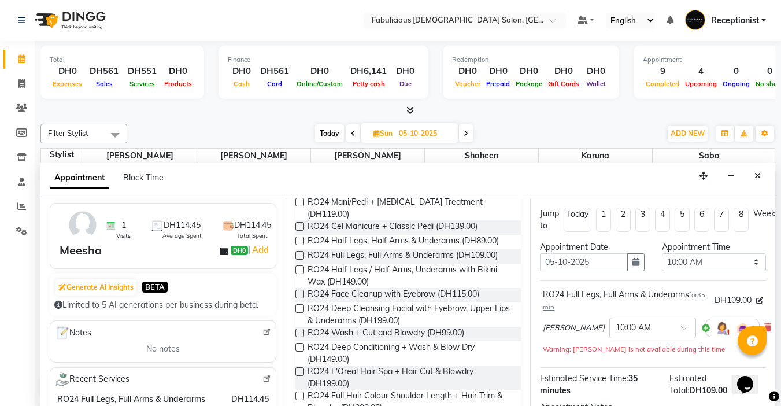
scroll to position [0, 0]
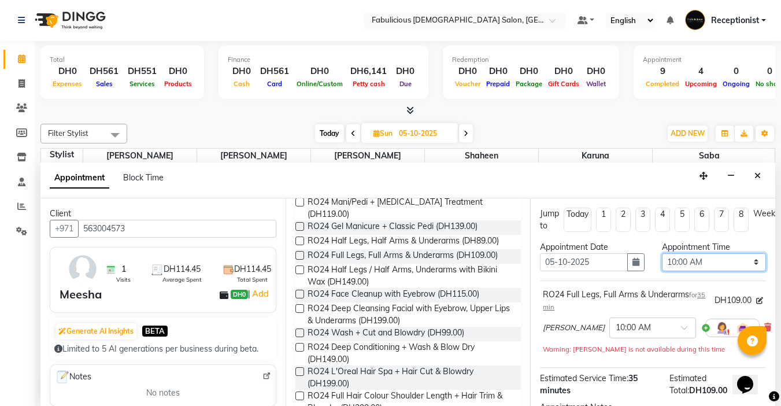
click at [747, 261] on select "Select 10:00 AM 10:15 AM 10:30 AM 10:45 AM 11:00 AM 11:15 AM 11:30 AM 11:45 AM …" at bounding box center [714, 262] width 104 height 18
select select "855"
click at [662, 253] on select "Select 10:00 AM 10:15 AM 10:30 AM 10:45 AM 11:00 AM 11:15 AM 11:30 AM 11:45 AM …" at bounding box center [714, 262] width 104 height 18
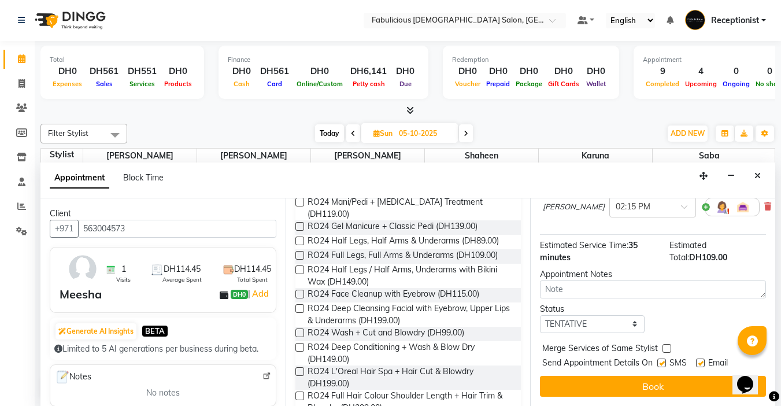
scroll to position [130, 0]
click at [668, 344] on label at bounding box center [667, 348] width 9 height 9
click at [668, 346] on input "checkbox" at bounding box center [667, 350] width 8 height 8
checkbox input "true"
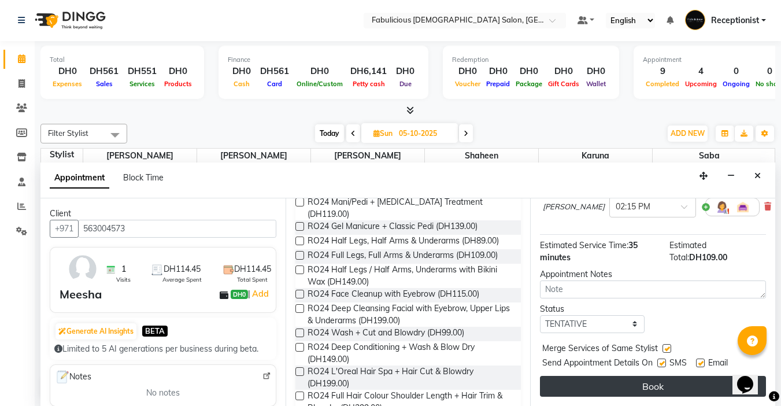
click at [645, 379] on button "Book" at bounding box center [653, 386] width 226 height 21
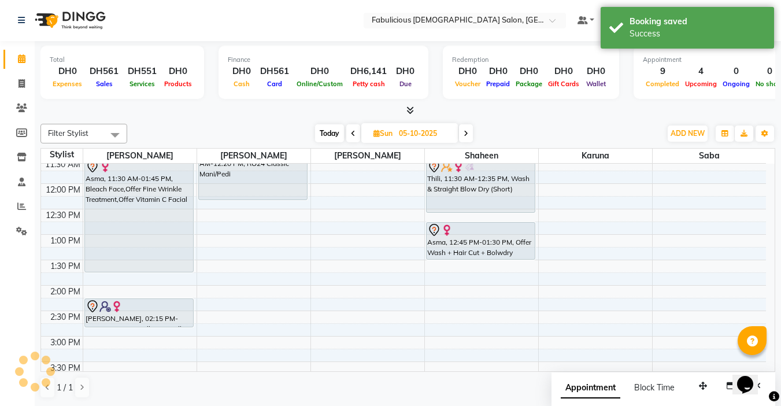
scroll to position [0, 0]
drag, startPoint x: 141, startPoint y: 328, endPoint x: 141, endPoint y: 338, distance: 10.4
click at [141, 338] on div "Asma, 11:30 AM-01:45 PM, Bleach Face,Offer Fine Wrinkle Treatment,Offer Vitamin…" at bounding box center [139, 413] width 113 height 763
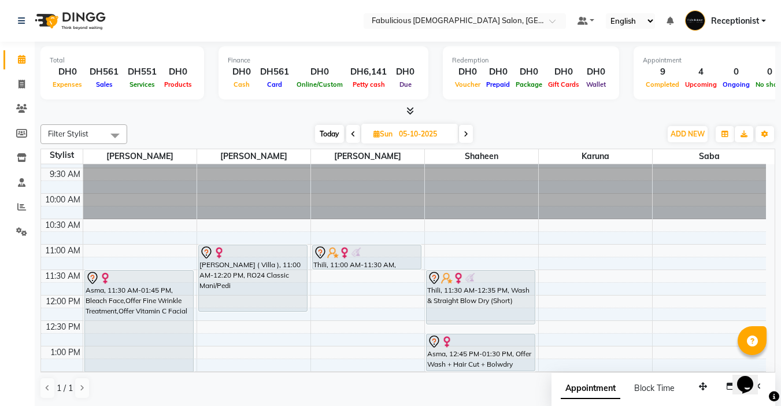
scroll to position [116, 0]
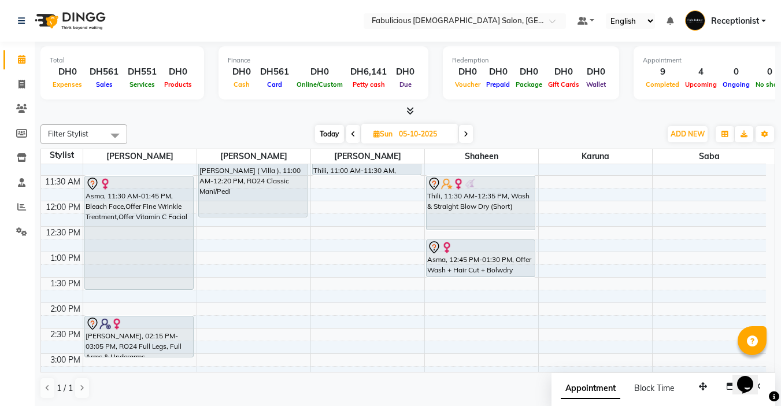
click at [351, 133] on icon at bounding box center [353, 134] width 5 height 7
type input "04-10-2025"
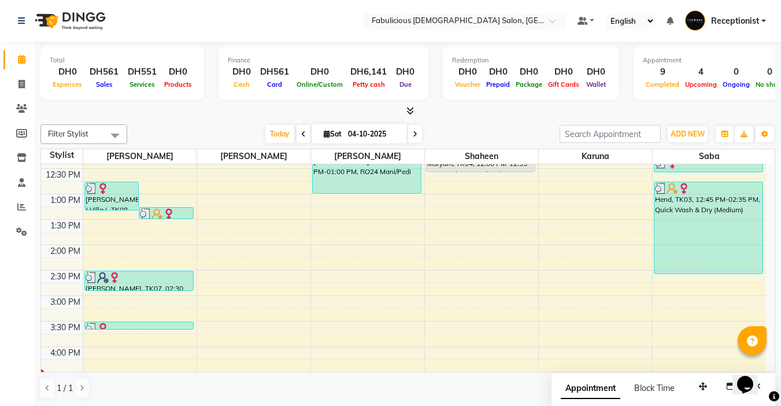
scroll to position [231, 0]
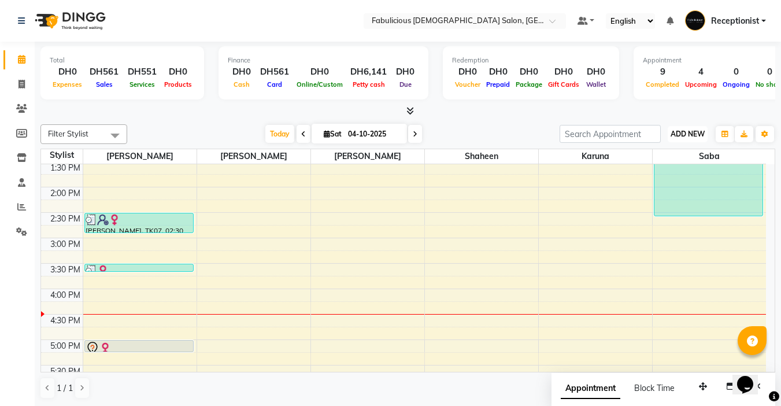
click at [675, 134] on span "ADD NEW" at bounding box center [688, 134] width 34 height 9
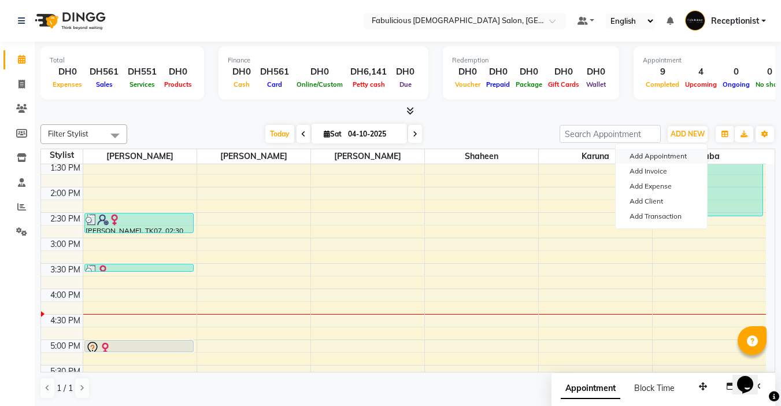
click at [633, 157] on button "Add Appointment" at bounding box center [661, 156] width 91 height 15
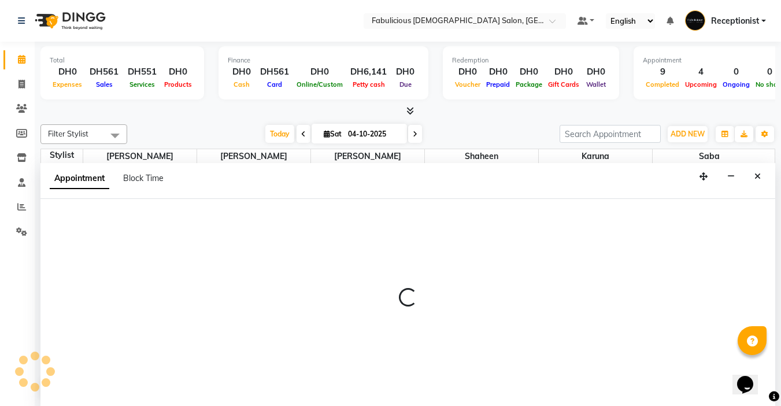
select select "tentative"
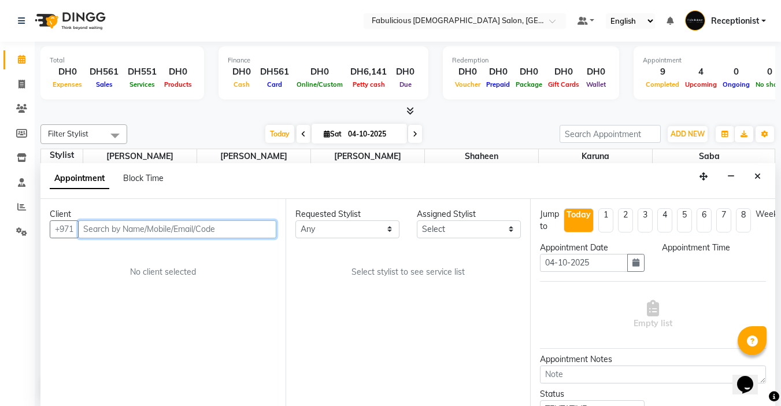
select select "600"
drag, startPoint x: 95, startPoint y: 223, endPoint x: 406, endPoint y: 228, distance: 311.2
click at [96, 223] on input "text" at bounding box center [177, 229] width 198 height 18
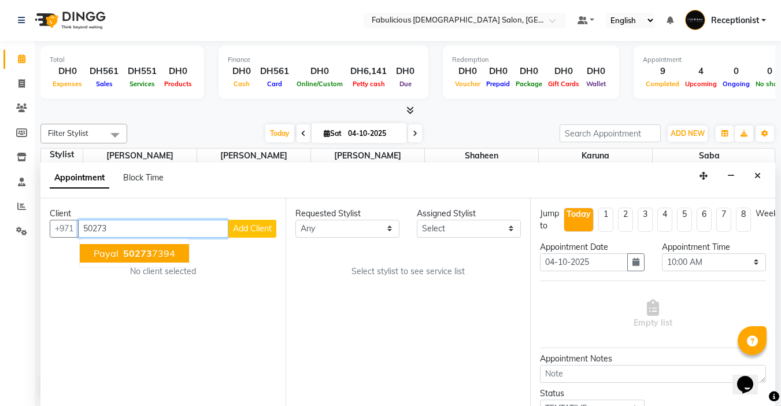
click at [101, 256] on span "Payal" at bounding box center [106, 253] width 25 height 12
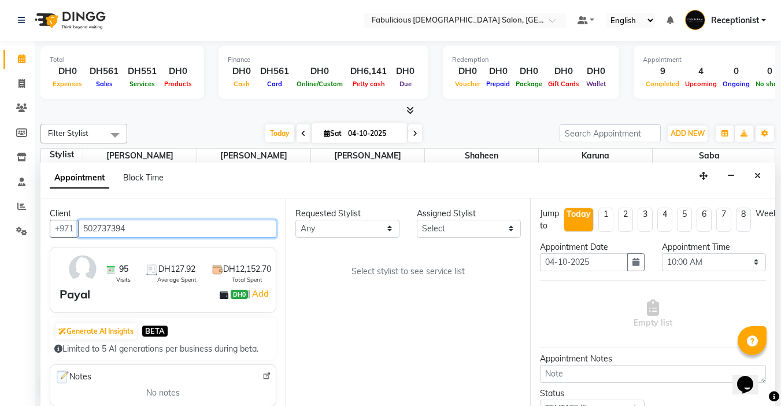
type input "502737394"
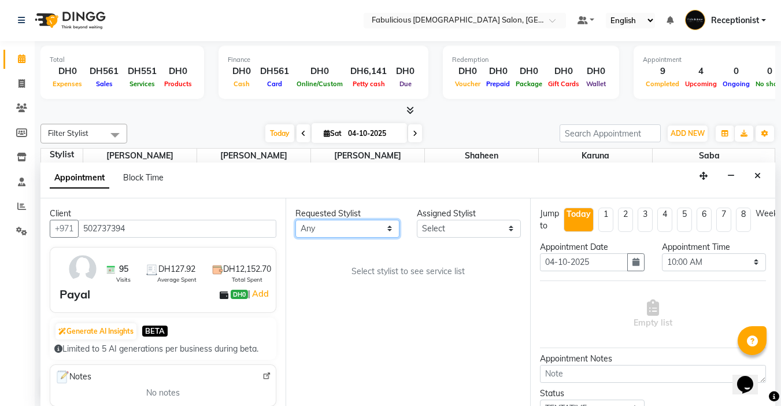
click at [355, 232] on select "Any [PERSON_NAME] [PERSON_NAME] [PERSON_NAME] [PERSON_NAME]" at bounding box center [347, 229] width 104 height 18
select select "11627"
click at [295, 220] on select "Any [PERSON_NAME] [PERSON_NAME] [PERSON_NAME] [PERSON_NAME]" at bounding box center [347, 229] width 104 height 18
select select "11627"
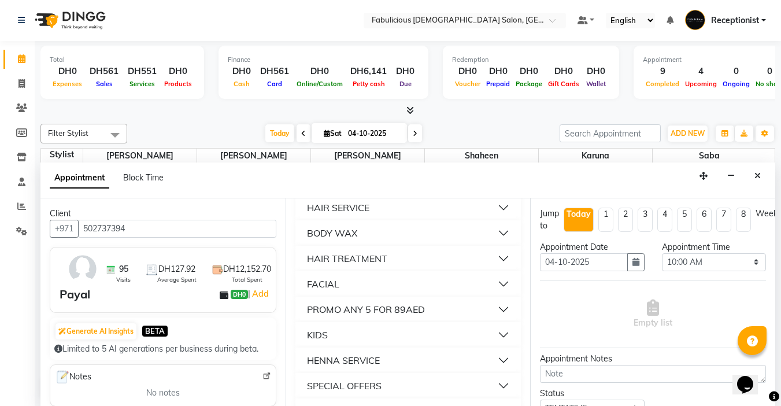
scroll to position [925, 0]
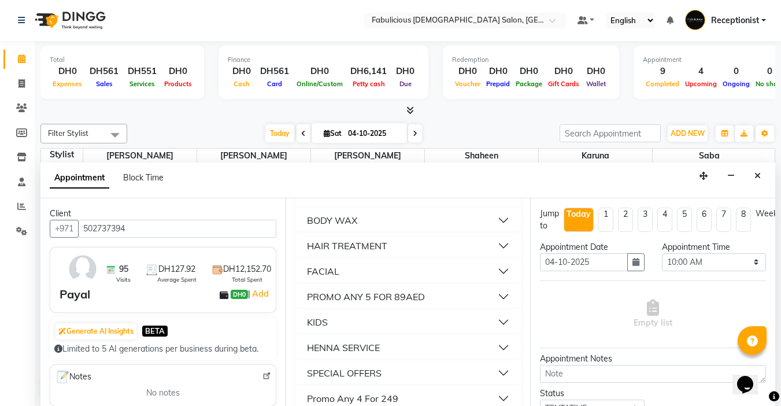
click at [315, 227] on div "BODY WAX" at bounding box center [332, 220] width 50 height 14
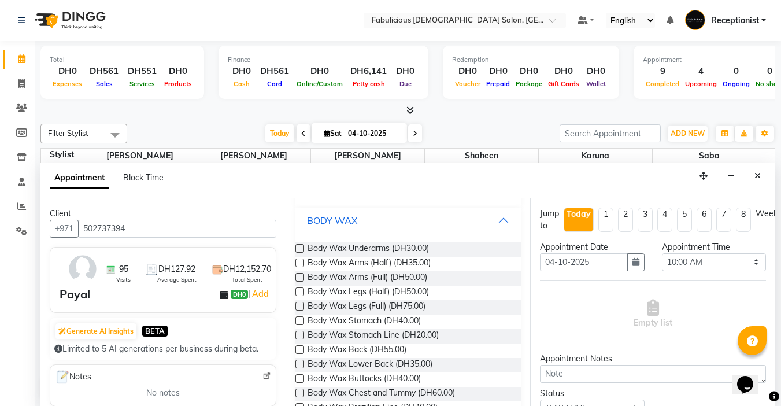
scroll to position [983, 0]
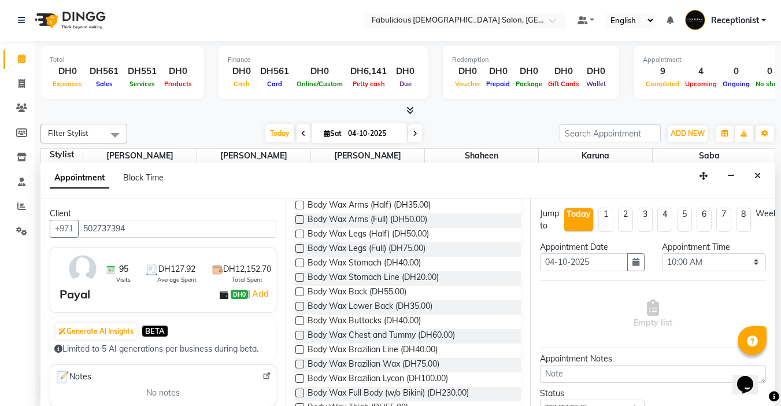
click at [298, 195] on label at bounding box center [299, 190] width 9 height 9
click at [298, 195] on input "checkbox" at bounding box center [299, 192] width 8 height 8
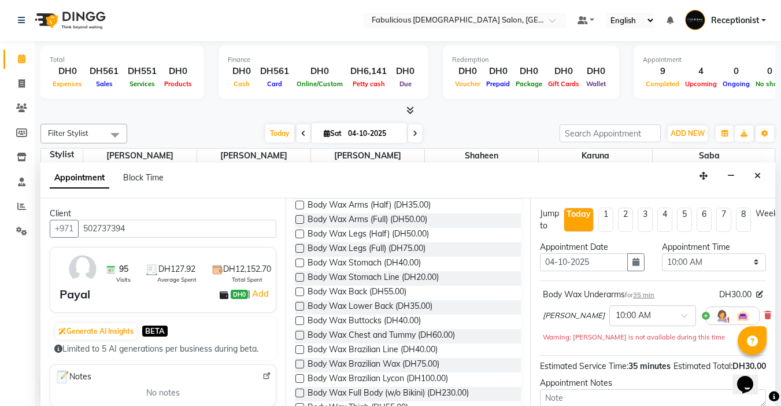
checkbox input "false"
click at [747, 261] on select "Select 10:00 AM 10:15 AM 10:30 AM 10:45 AM 11:00 AM 11:15 AM 11:30 AM 11:45 AM …" at bounding box center [714, 262] width 104 height 18
select select "975"
click at [662, 253] on select "Select 10:00 AM 10:15 AM 10:30 AM 10:45 AM 11:00 AM 11:15 AM 11:30 AM 11:45 AM …" at bounding box center [714, 262] width 104 height 18
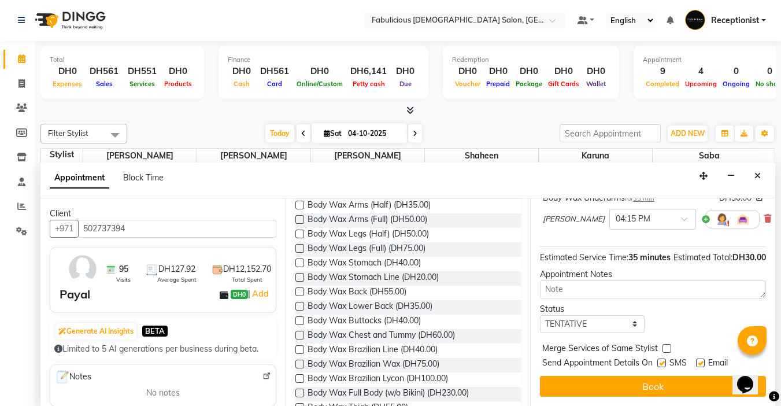
scroll to position [117, 0]
click at [665, 344] on label at bounding box center [667, 348] width 9 height 9
click at [665, 346] on input "checkbox" at bounding box center [667, 350] width 8 height 8
checkbox input "true"
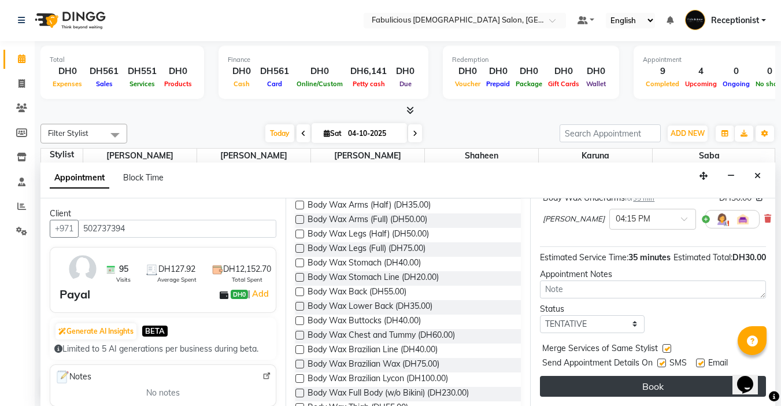
click at [642, 376] on button "Book" at bounding box center [653, 386] width 226 height 21
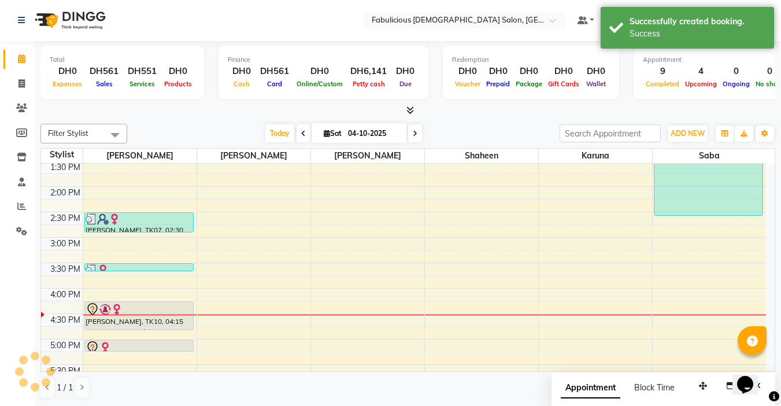
scroll to position [0, 0]
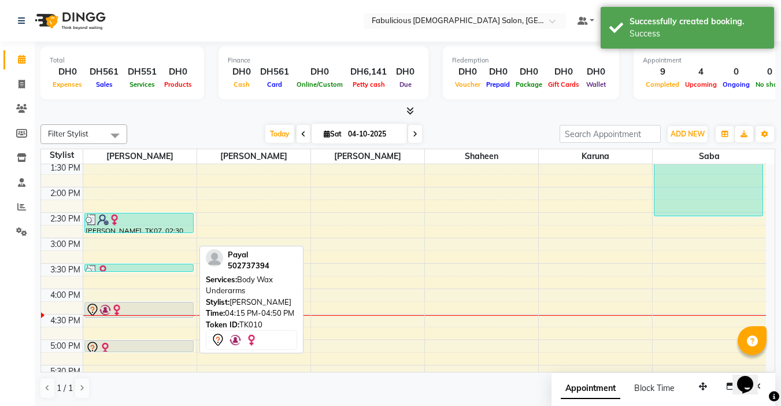
drag, startPoint x: 152, startPoint y: 330, endPoint x: 156, endPoint y: 322, distance: 9.6
click at [156, 322] on div "9:00 AM 9:30 AM 10:00 AM 10:30 AM 11:00 AM 11:30 AM 12:00 PM 12:30 PM 1:00 PM 1…" at bounding box center [403, 314] width 725 height 763
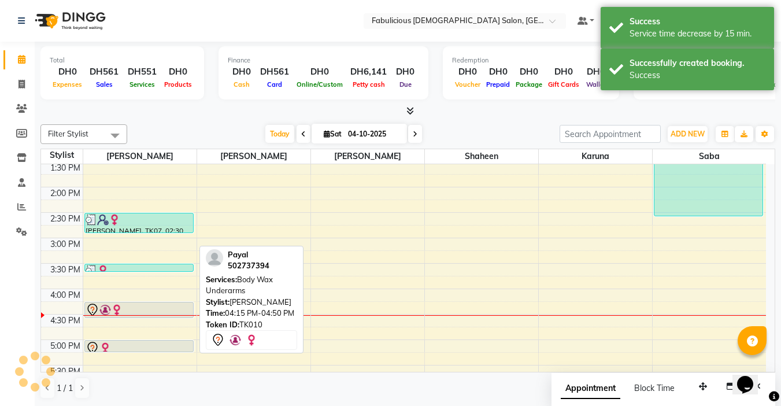
select select "7"
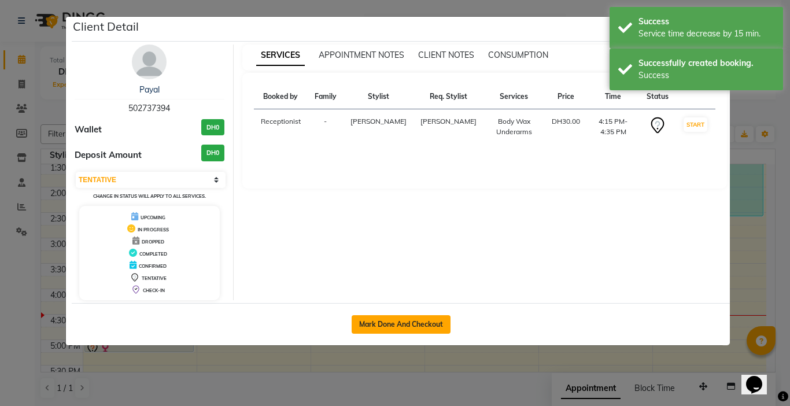
click at [365, 330] on button "Mark Done And Checkout" at bounding box center [401, 324] width 99 height 19
select select "service"
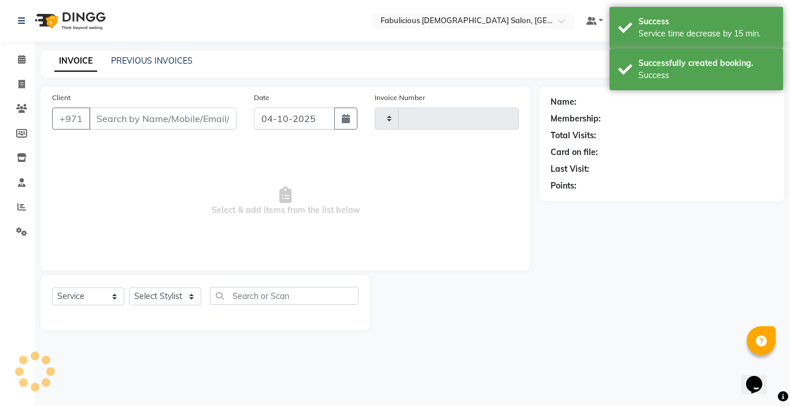
type input "2472"
select select "738"
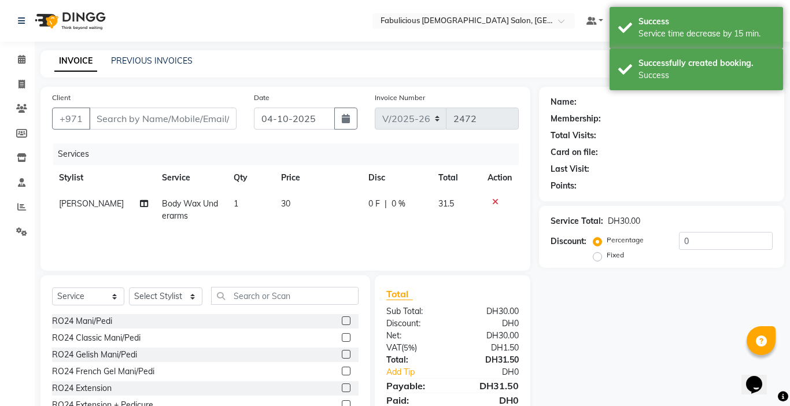
type input "502737394"
select select "11627"
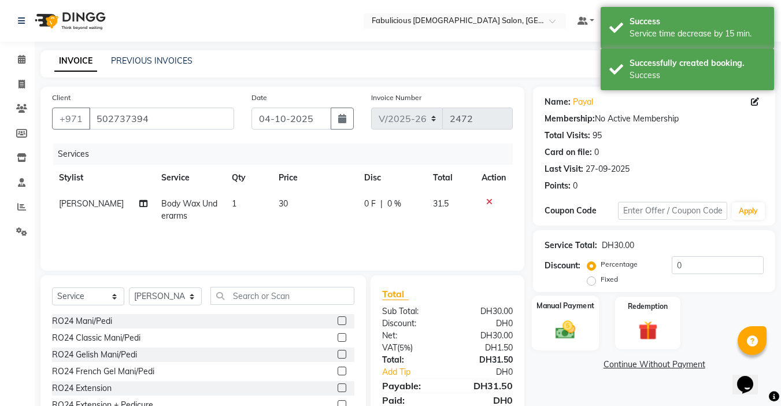
click at [566, 334] on img at bounding box center [565, 329] width 32 height 23
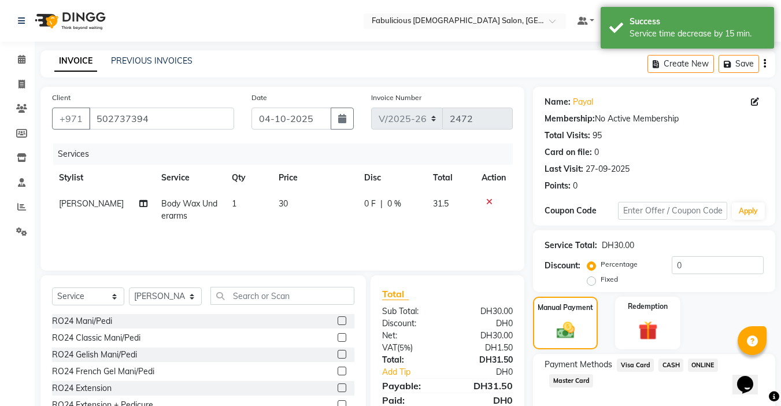
click at [572, 381] on span "Master Card" at bounding box center [571, 380] width 44 height 13
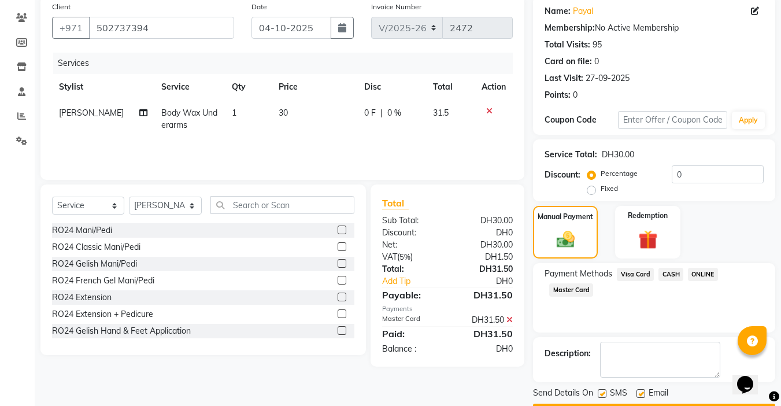
click at [646, 404] on button "Checkout" at bounding box center [654, 413] width 242 height 18
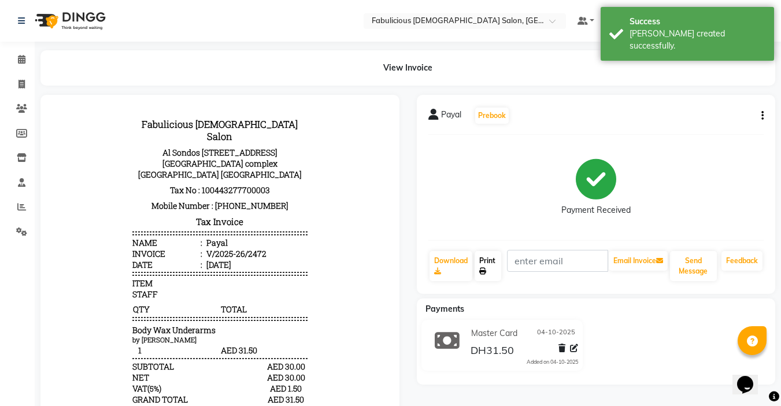
click at [486, 271] on icon at bounding box center [482, 271] width 7 height 7
click at [21, 54] on span at bounding box center [22, 59] width 20 height 13
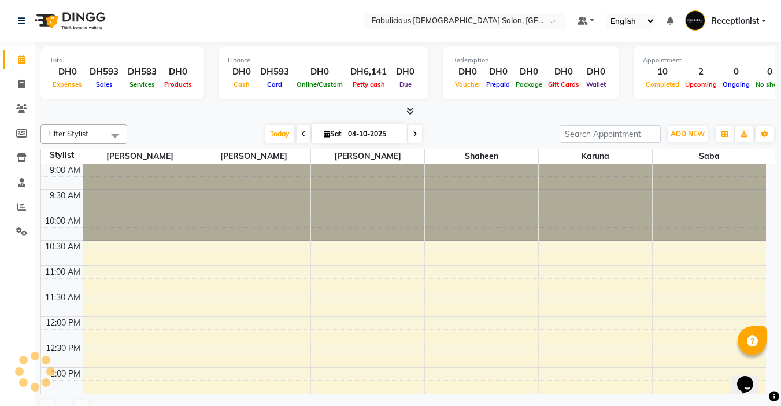
scroll to position [357, 0]
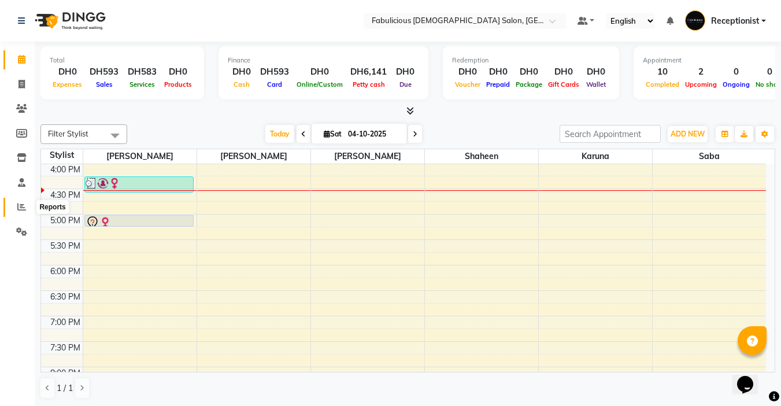
click at [19, 209] on icon at bounding box center [21, 206] width 9 height 9
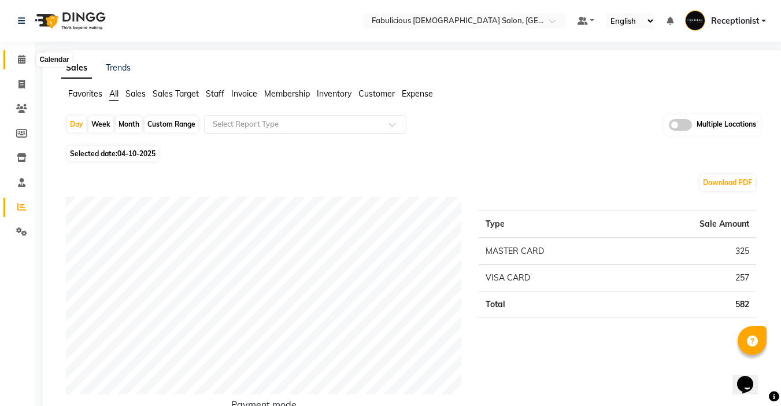
click at [18, 59] on icon at bounding box center [22, 59] width 8 height 9
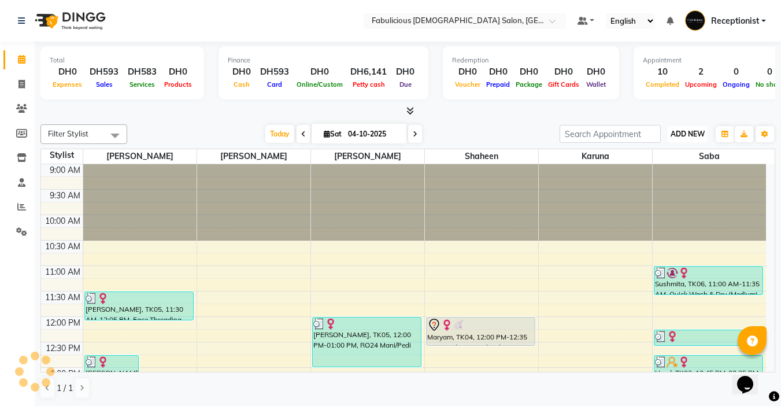
click at [682, 136] on span "ADD NEW" at bounding box center [688, 134] width 34 height 9
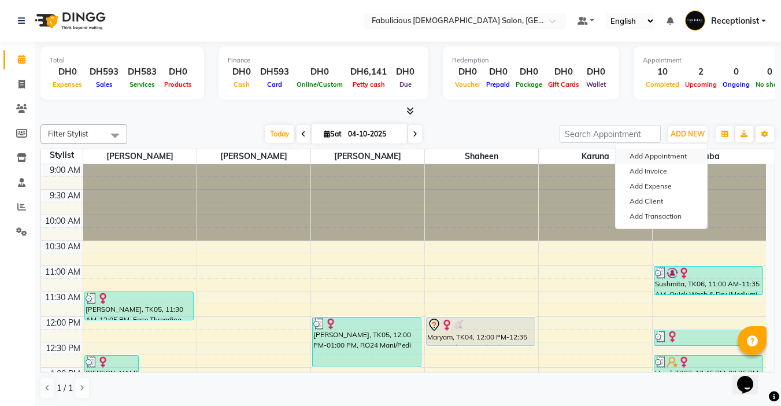
click at [633, 159] on button "Add Appointment" at bounding box center [661, 156] width 91 height 15
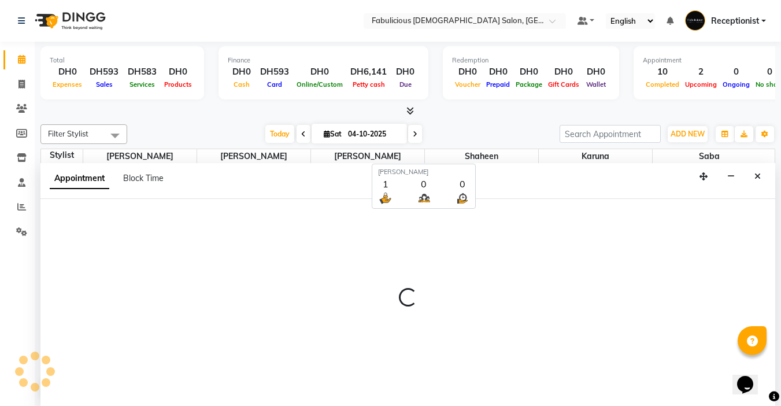
select select "tentative"
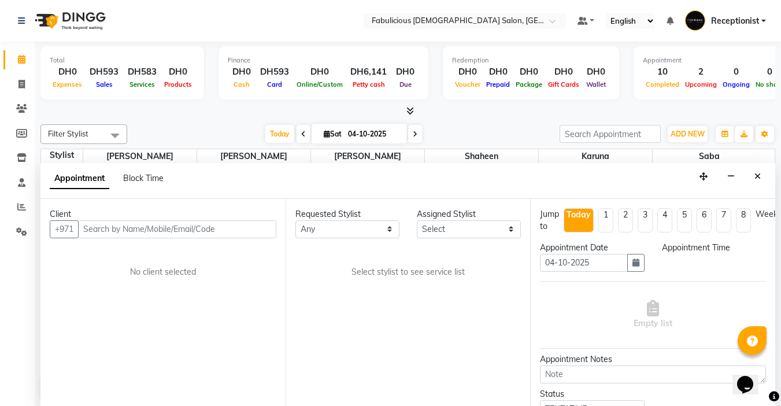
select select "600"
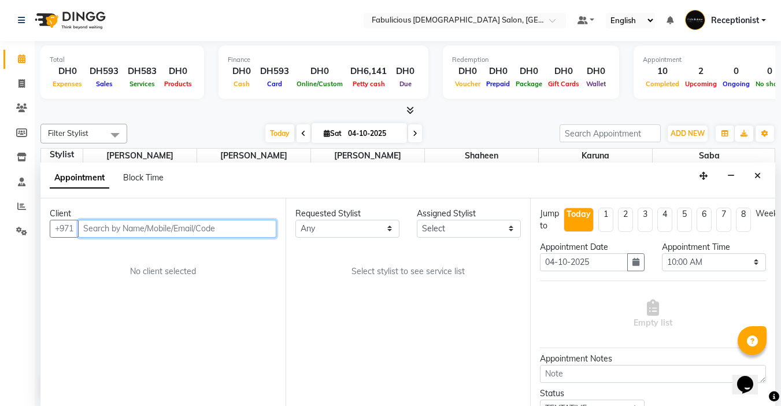
click at [190, 232] on input "text" at bounding box center [177, 229] width 198 height 18
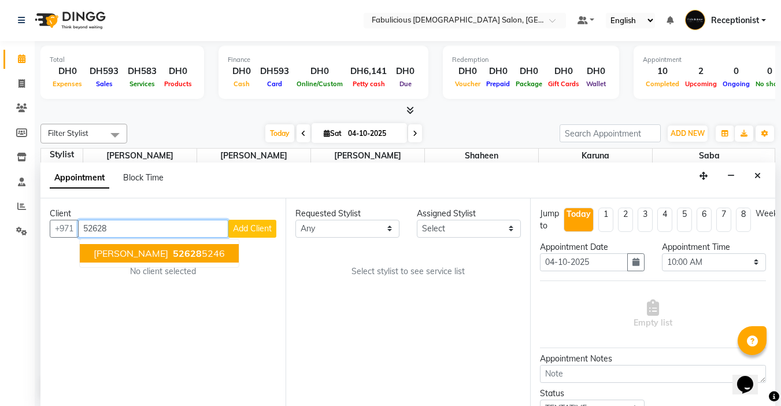
click at [102, 257] on span "[PERSON_NAME]" at bounding box center [131, 253] width 75 height 12
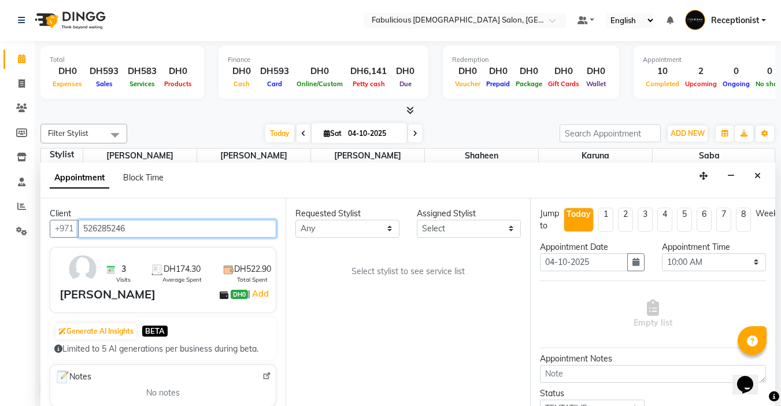
type input "526285246"
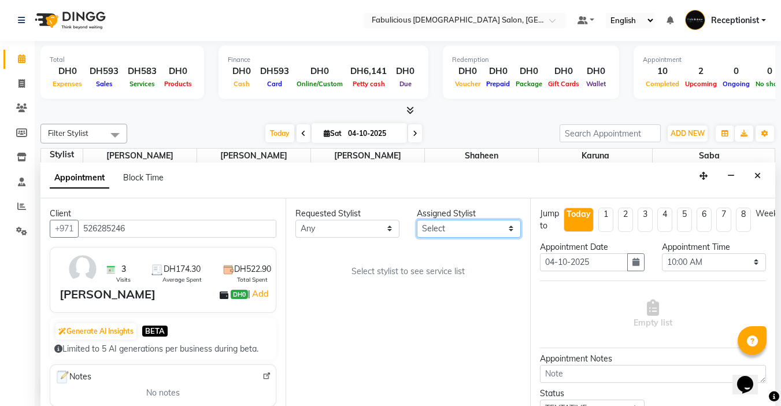
click at [462, 232] on select "Select [PERSON_NAME] [PERSON_NAME] [PERSON_NAME] [PERSON_NAME]" at bounding box center [469, 229] width 104 height 18
select select "11631"
click at [417, 220] on select "Select [PERSON_NAME] [PERSON_NAME] [PERSON_NAME] [PERSON_NAME]" at bounding box center [469, 229] width 104 height 18
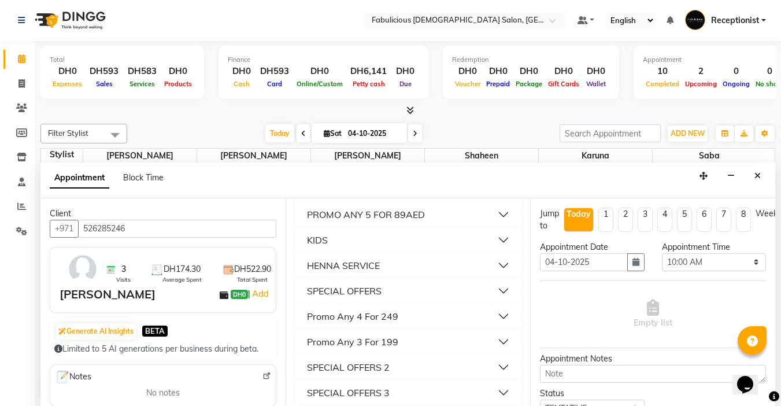
scroll to position [1041, 0]
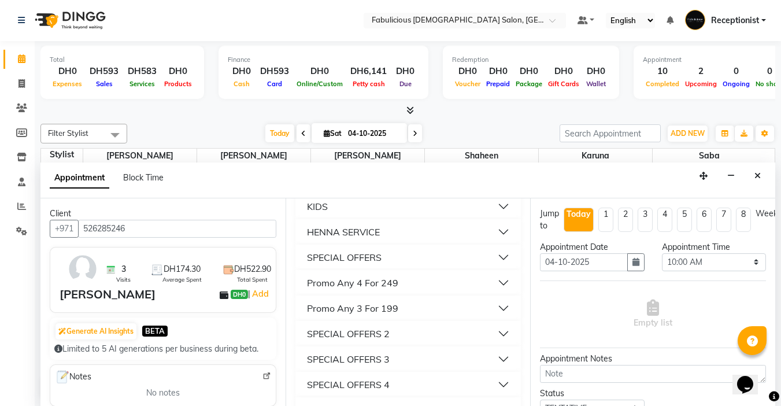
click at [335, 264] on div "SPECIAL OFFERS" at bounding box center [344, 257] width 75 height 14
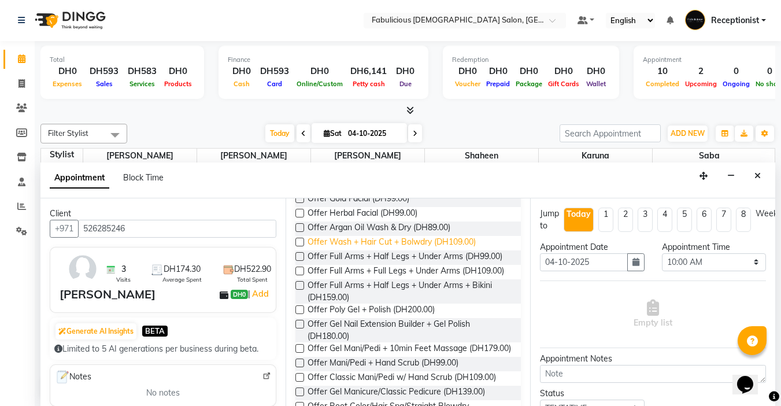
scroll to position [1272, 0]
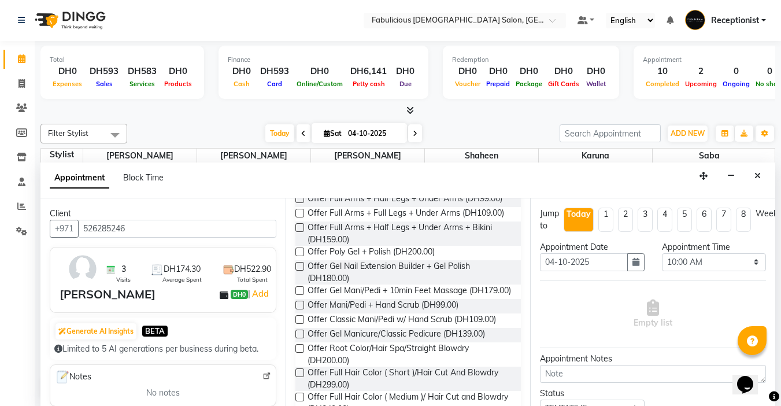
click at [299, 189] on label at bounding box center [299, 184] width 9 height 9
click at [299, 189] on input "checkbox" at bounding box center [299, 186] width 8 height 8
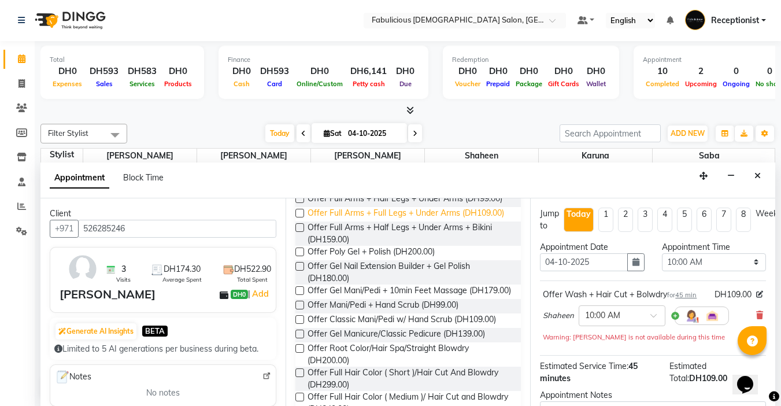
checkbox input "false"
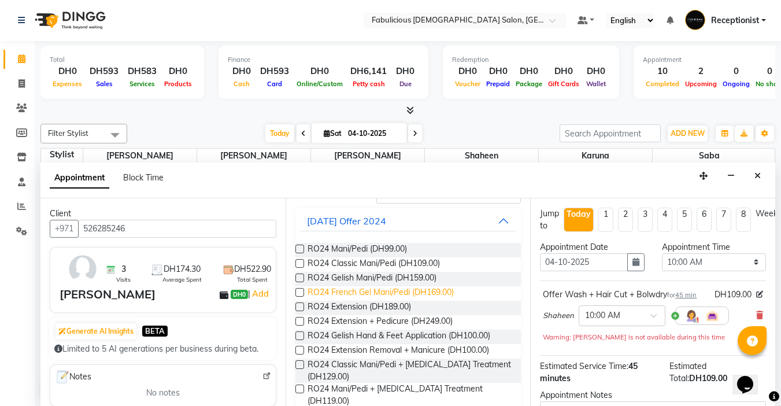
scroll to position [0, 0]
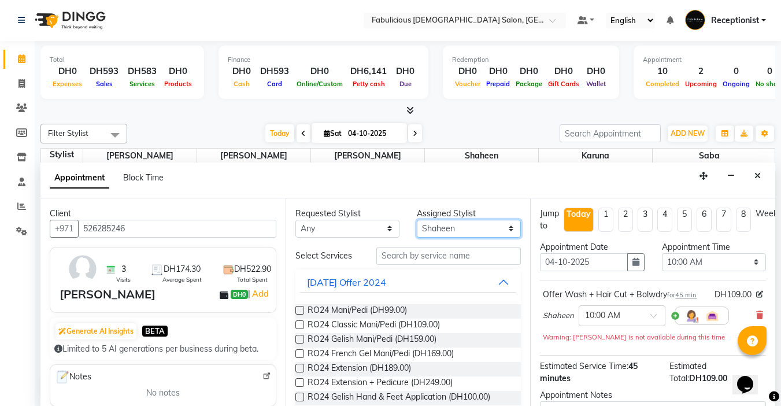
click at [456, 228] on select "Select [PERSON_NAME] [PERSON_NAME] [PERSON_NAME] [PERSON_NAME]" at bounding box center [469, 229] width 104 height 18
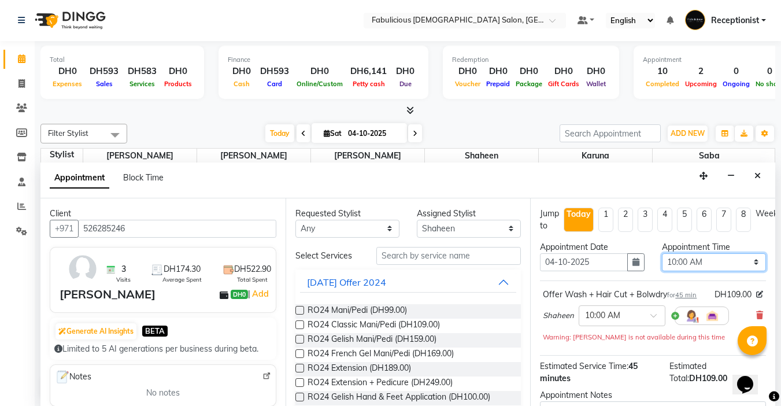
click at [746, 262] on select "Select 10:00 AM 10:15 AM 10:30 AM 10:45 AM 11:00 AM 11:15 AM 11:30 AM 11:45 AM …" at bounding box center [714, 262] width 104 height 18
select select "1005"
click at [662, 253] on select "Select 10:00 AM 10:15 AM 10:30 AM 10:45 AM 11:00 AM 11:15 AM 11:30 AM 11:45 AM …" at bounding box center [714, 262] width 104 height 18
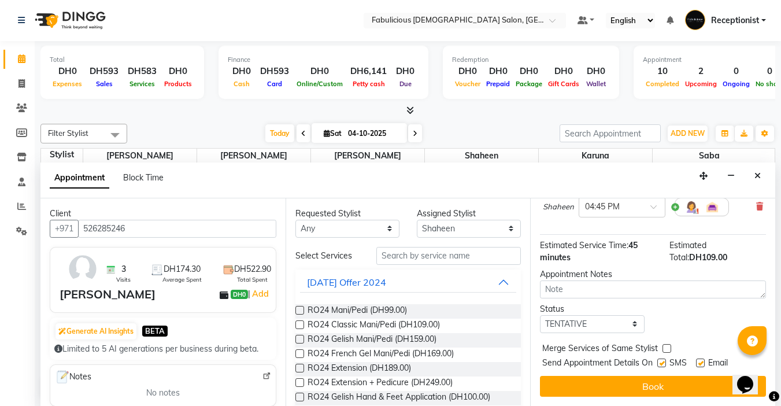
scroll to position [117, 0]
click at [669, 344] on label at bounding box center [667, 348] width 9 height 9
click at [669, 346] on input "checkbox" at bounding box center [667, 350] width 8 height 8
checkbox input "true"
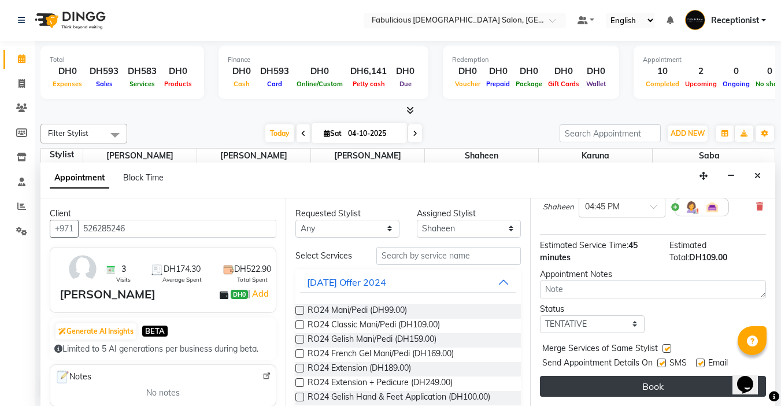
click at [644, 379] on button "Book" at bounding box center [653, 386] width 226 height 21
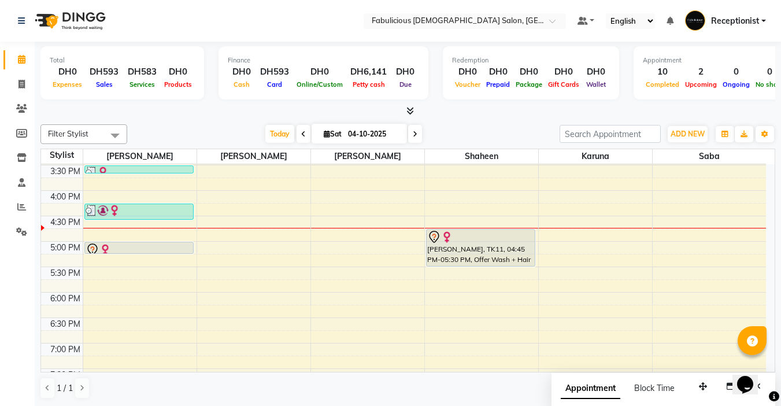
scroll to position [347, 0]
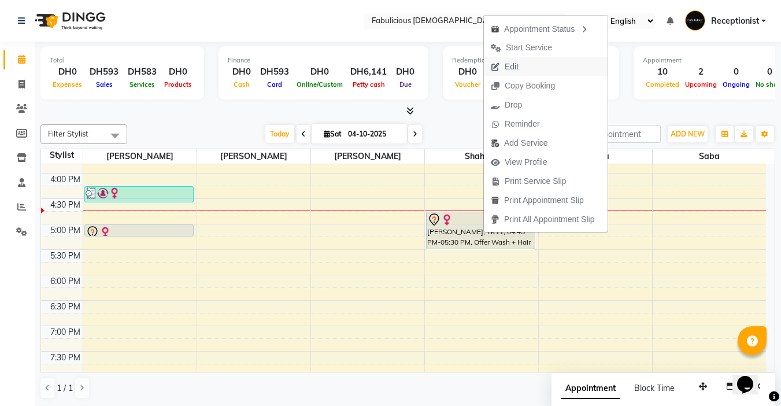
click at [509, 70] on span "Edit" at bounding box center [512, 67] width 14 height 12
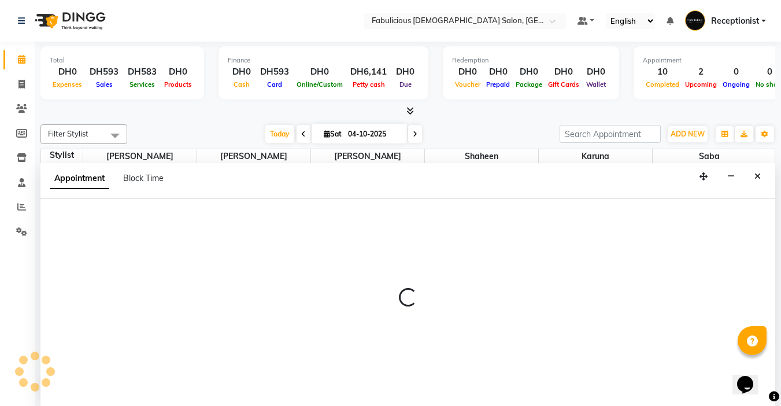
select select "tentative"
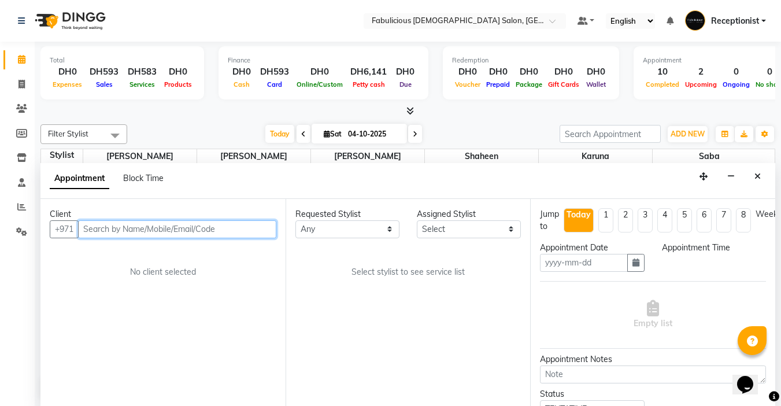
type input "04-10-2025"
select select "1005"
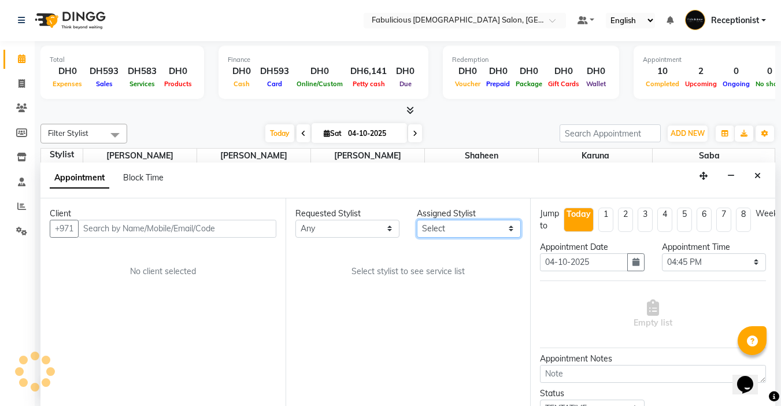
scroll to position [0, 0]
click at [476, 232] on select "Select [PERSON_NAME] [PERSON_NAME] [PERSON_NAME] [PERSON_NAME]" at bounding box center [469, 229] width 104 height 18
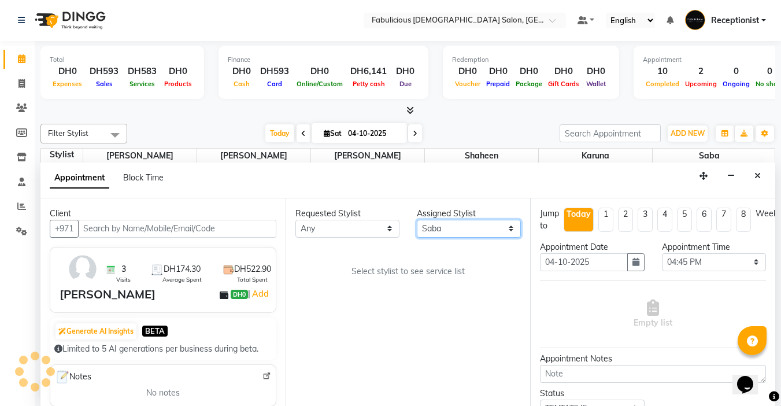
click at [417, 220] on select "Select [PERSON_NAME] [PERSON_NAME] [PERSON_NAME] [PERSON_NAME]" at bounding box center [469, 229] width 104 height 18
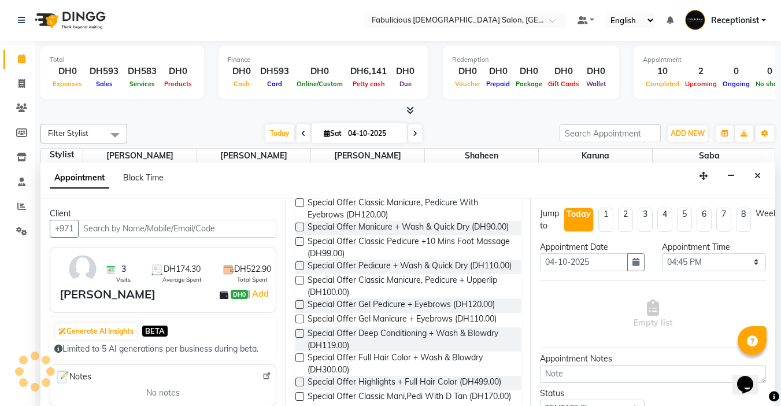
scroll to position [741, 0]
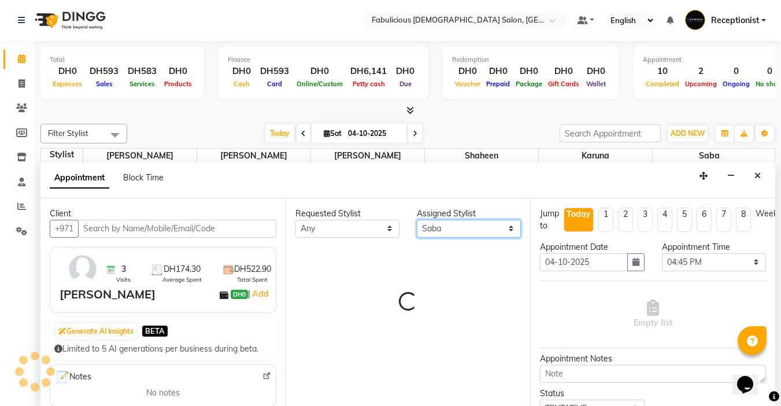
select select "11631"
select select "1134"
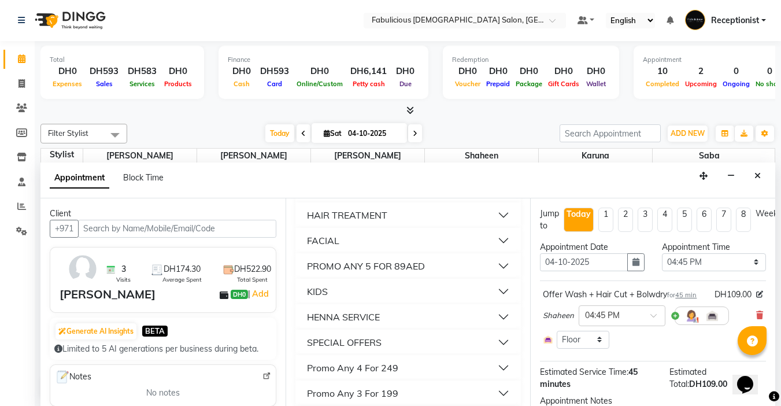
scroll to position [1041, 0]
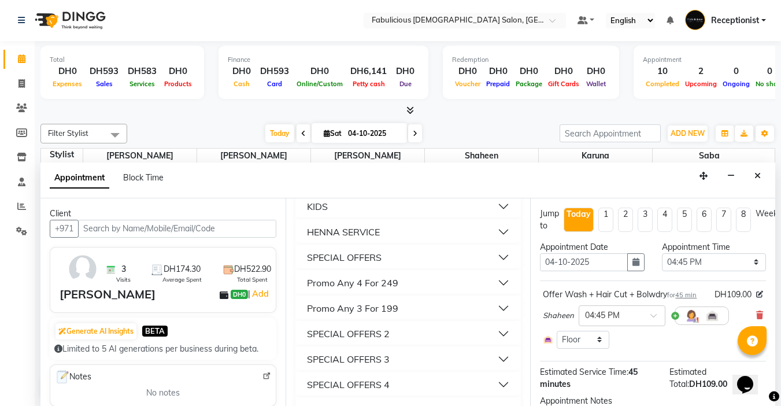
click at [350, 268] on button "SPECIAL OFFERS" at bounding box center [408, 257] width 217 height 21
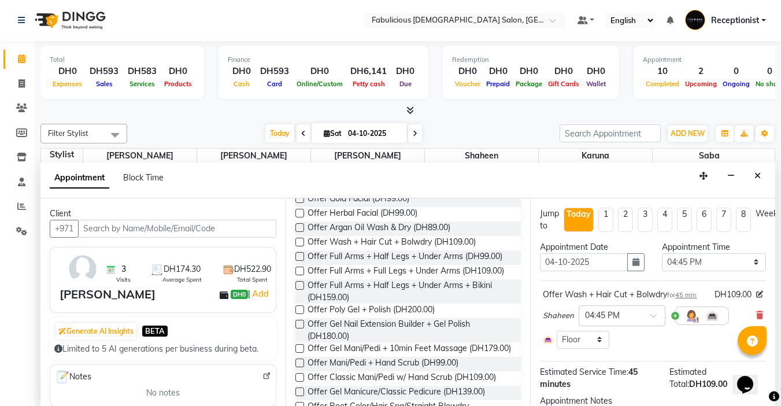
scroll to position [1272, 0]
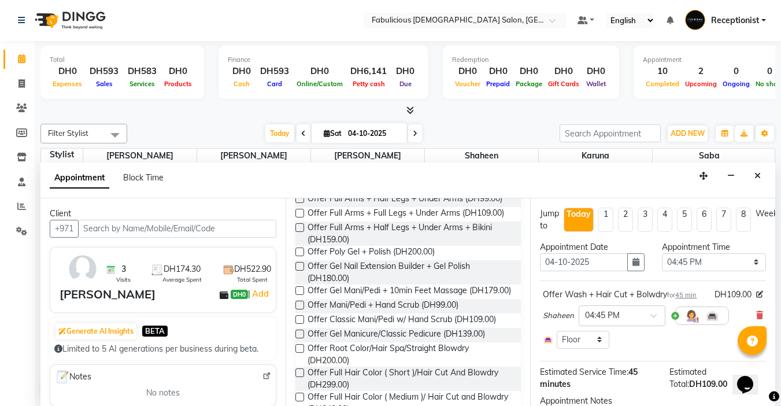
click at [298, 189] on label at bounding box center [299, 184] width 9 height 9
click at [298, 189] on input "checkbox" at bounding box center [299, 186] width 8 height 8
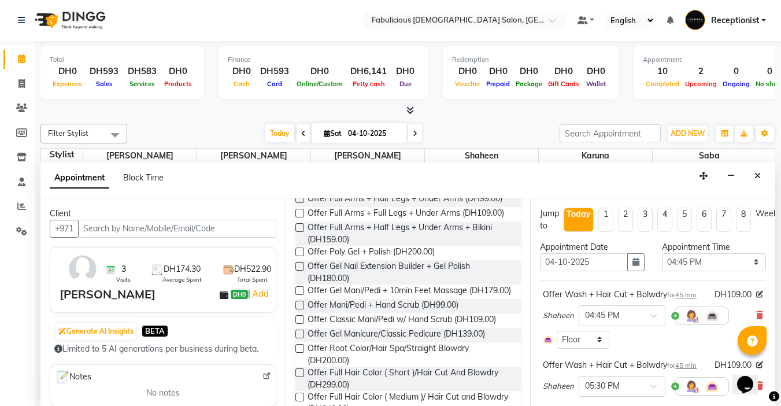
checkbox input "false"
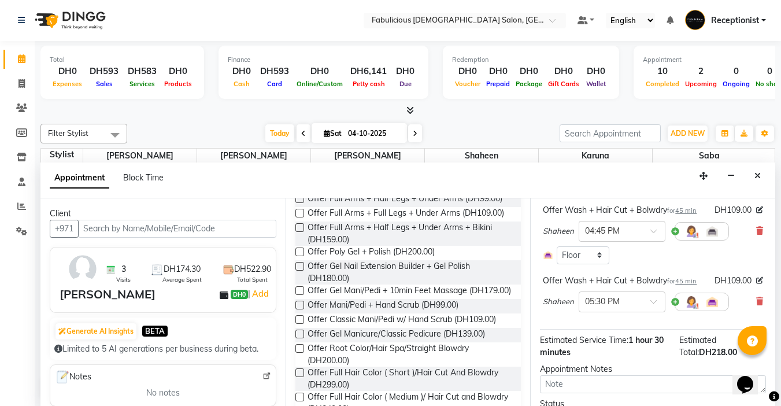
scroll to position [154, 0]
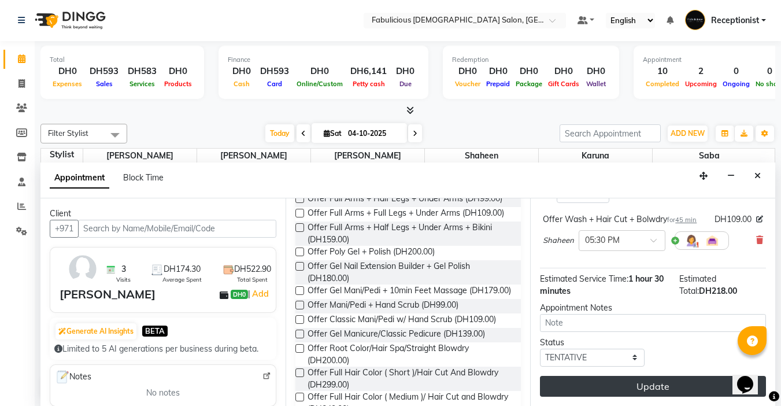
click at [667, 376] on button "Update" at bounding box center [653, 386] width 226 height 21
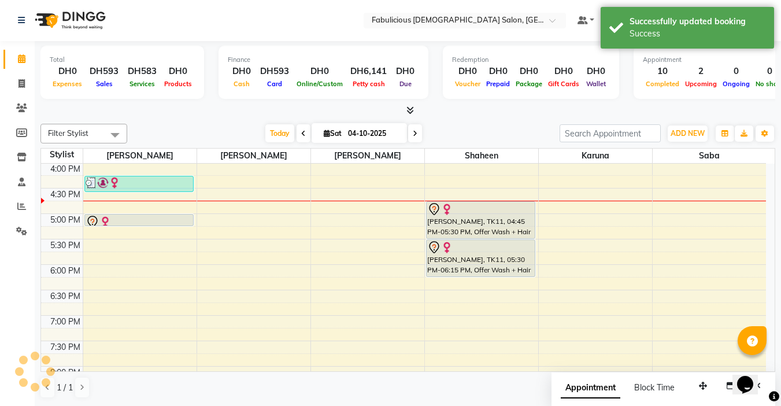
scroll to position [0, 0]
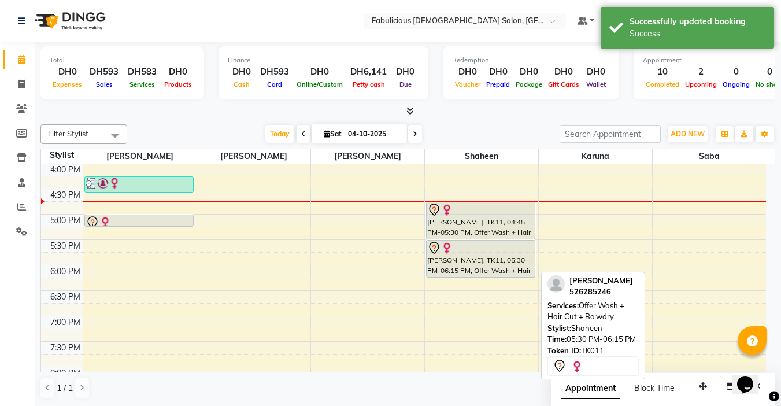
drag, startPoint x: 506, startPoint y: 254, endPoint x: 491, endPoint y: 251, distance: 15.3
click at [673, 216] on div "9:00 AM 9:30 AM 10:00 AM 10:30 AM 11:00 AM 11:30 AM 12:00 PM 12:30 PM 1:00 PM 1…" at bounding box center [403, 188] width 725 height 763
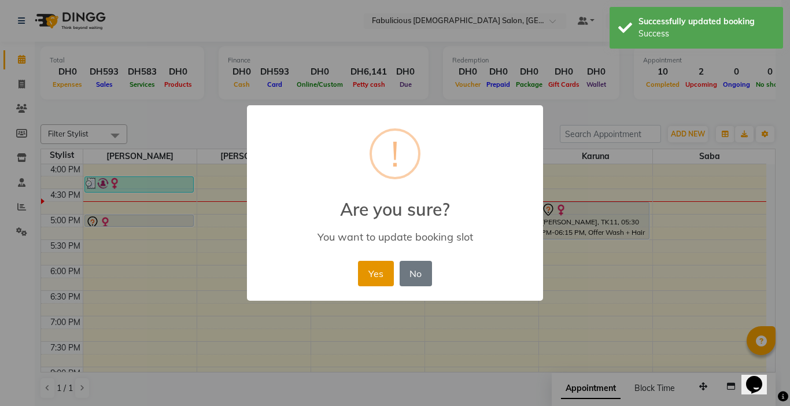
click at [369, 273] on button "Yes" at bounding box center [375, 273] width 35 height 25
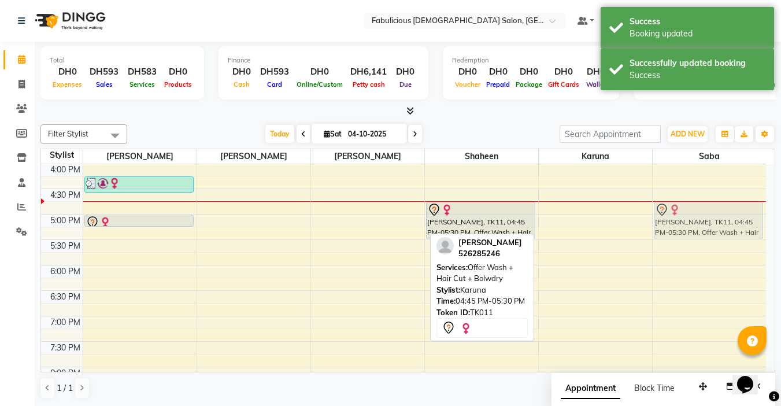
drag, startPoint x: 611, startPoint y: 209, endPoint x: 675, endPoint y: 206, distance: 63.7
click at [675, 206] on tr "[PERSON_NAME] ( Villa ), TK08, 12:45 PM-01:20 PM, Face Threading Eyebrow,Face W…" at bounding box center [403, 188] width 725 height 763
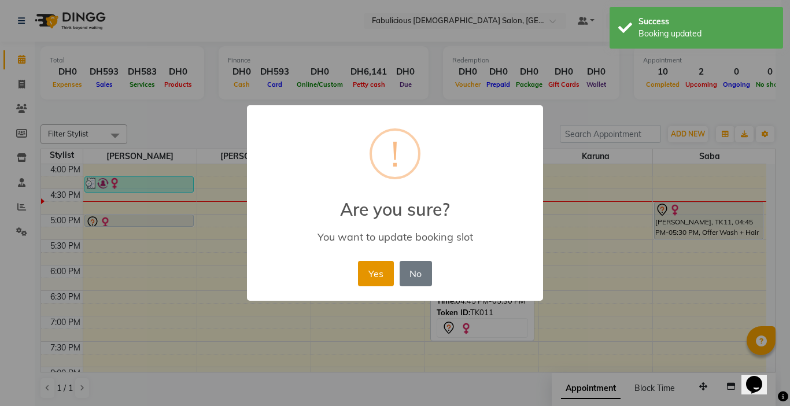
click at [369, 275] on button "Yes" at bounding box center [375, 273] width 35 height 25
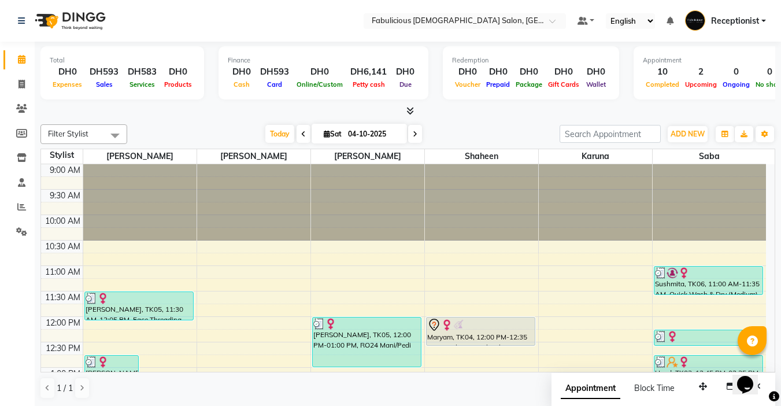
click at [415, 139] on span at bounding box center [415, 134] width 14 height 18
type input "05-10-2025"
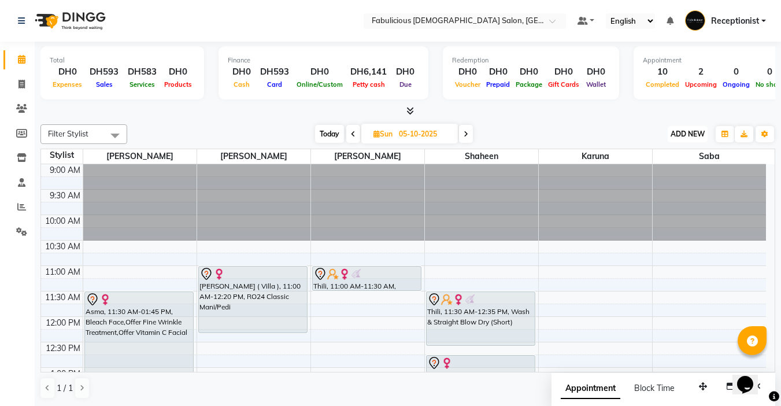
click at [675, 136] on span "ADD NEW" at bounding box center [688, 134] width 34 height 9
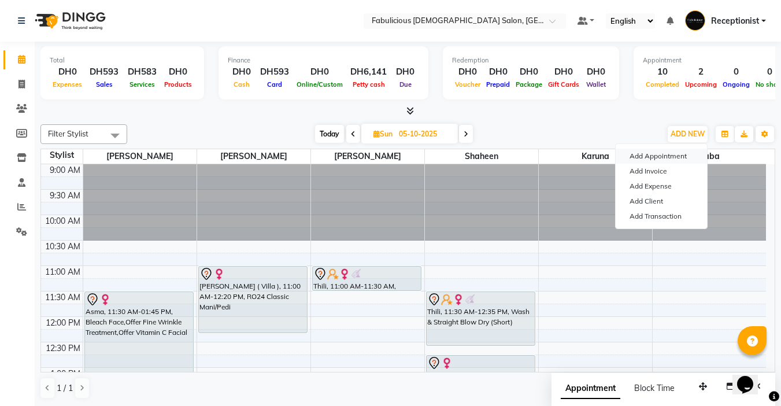
click at [636, 156] on button "Add Appointment" at bounding box center [661, 156] width 91 height 15
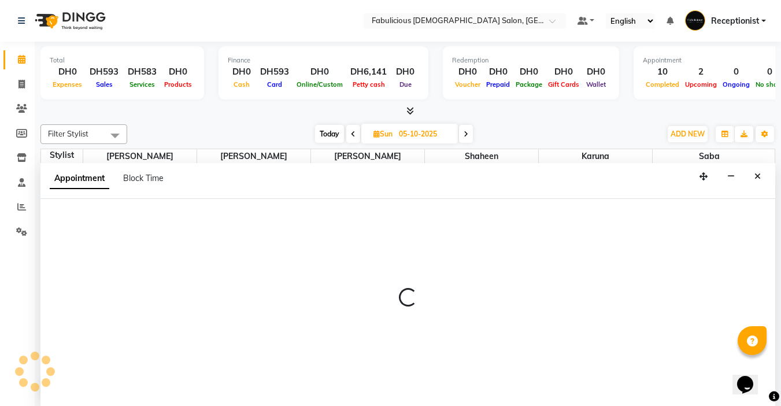
select select "tentative"
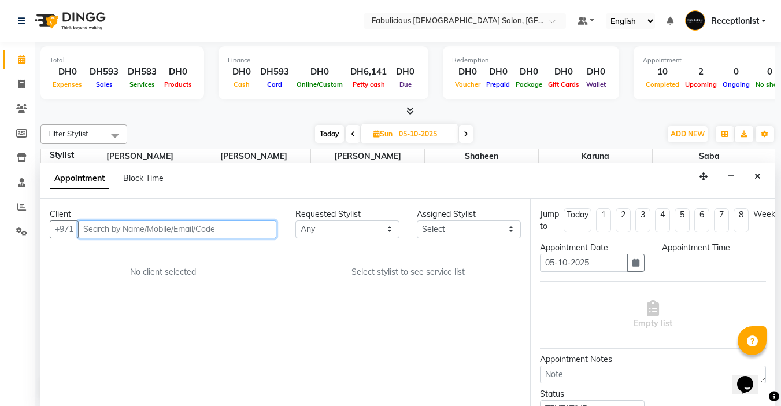
select select "600"
click at [114, 232] on input "text" at bounding box center [177, 229] width 198 height 18
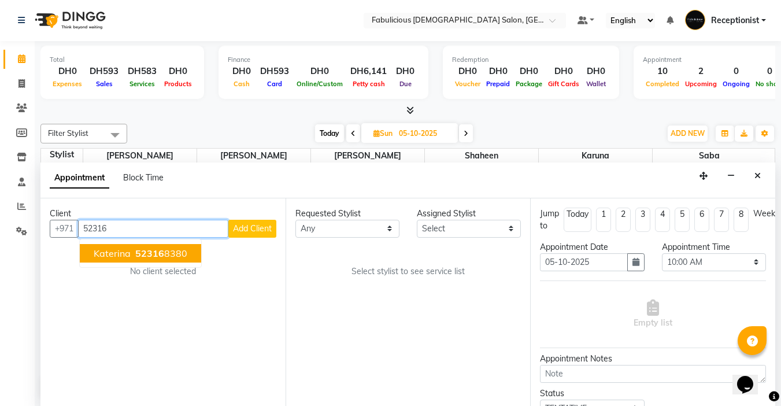
click at [95, 253] on span "Katerina" at bounding box center [112, 253] width 37 height 12
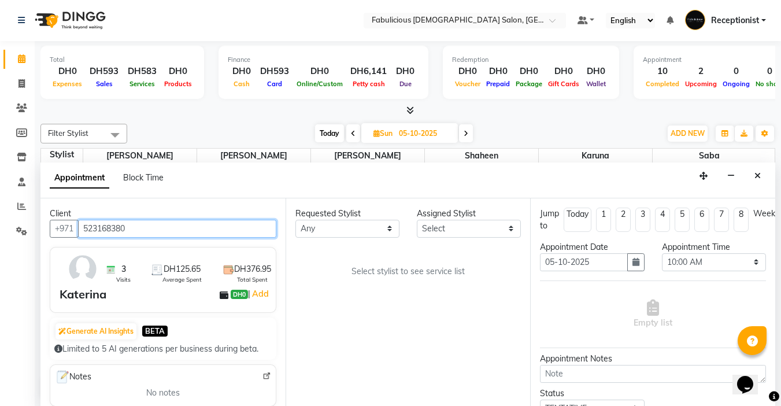
type input "523168380"
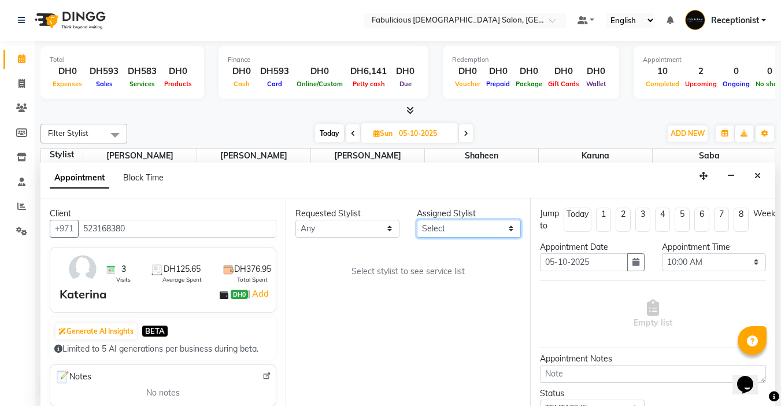
click at [467, 232] on select "Select [PERSON_NAME] [PERSON_NAME] [PERSON_NAME] [PERSON_NAME]" at bounding box center [469, 229] width 104 height 18
select select "11630"
click at [417, 220] on select "Select [PERSON_NAME] [PERSON_NAME] [PERSON_NAME] [PERSON_NAME]" at bounding box center [469, 229] width 104 height 18
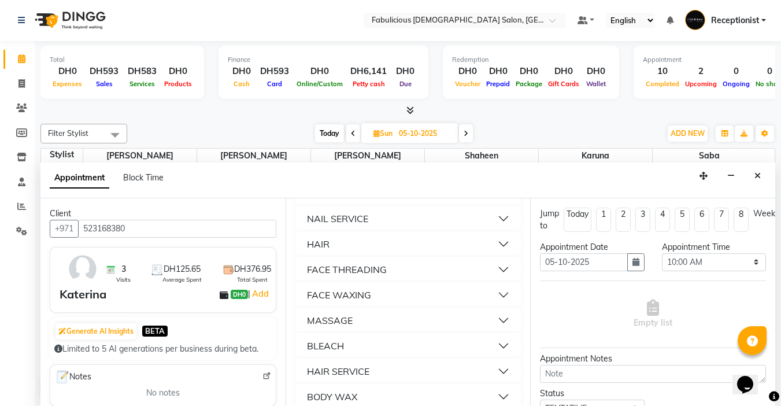
scroll to position [752, 0]
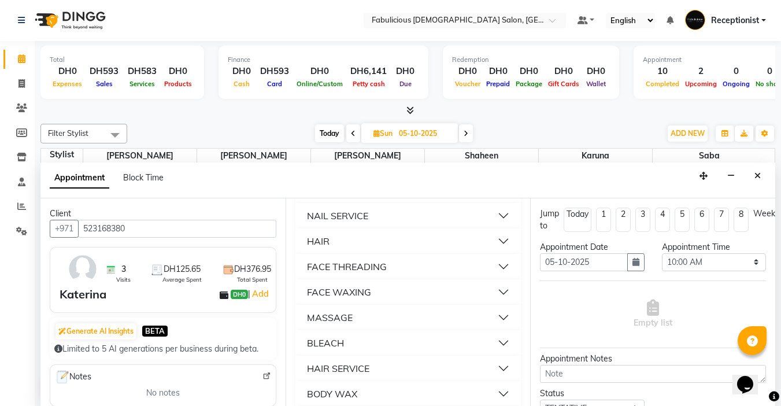
click at [333, 223] on div "NAIL SERVICE" at bounding box center [337, 216] width 61 height 14
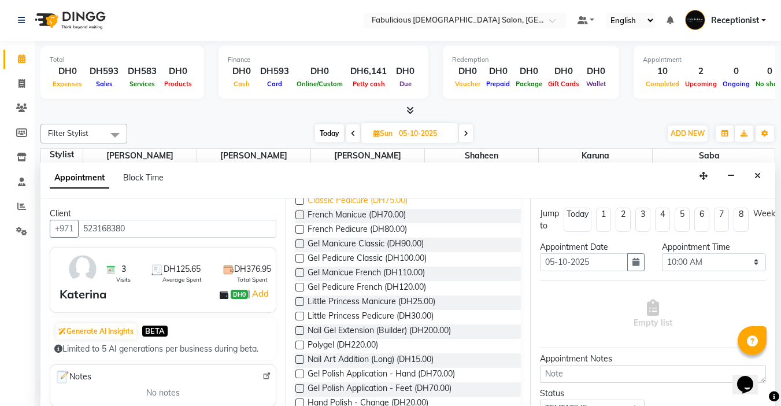
scroll to position [867, 0]
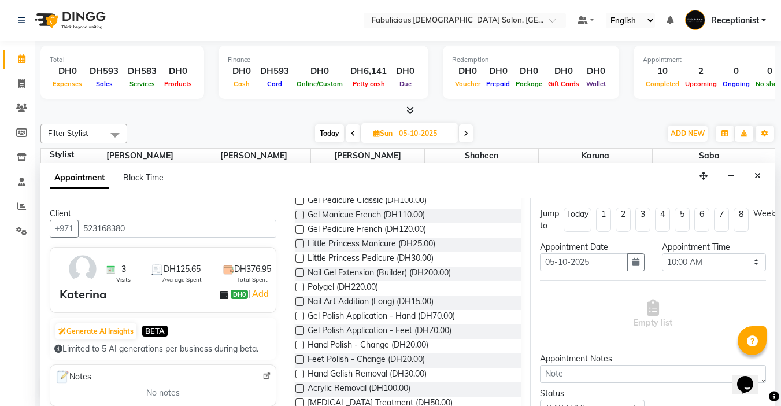
click at [298, 205] on label at bounding box center [299, 200] width 9 height 9
click at [298, 205] on input "checkbox" at bounding box center [299, 202] width 8 height 8
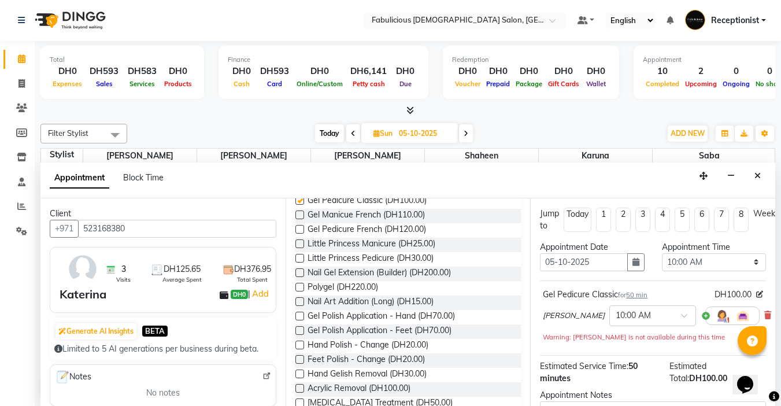
checkbox input "false"
click at [747, 260] on select "Select 10:00 AM 10:15 AM 10:30 AM 10:45 AM 11:00 AM 11:15 AM 11:30 AM 11:45 AM …" at bounding box center [714, 263] width 104 height 18
select select "705"
click at [662, 254] on select "Select 10:00 AM 10:15 AM 10:30 AM 10:45 AM 11:00 AM 11:15 AM 11:30 AM 11:45 AM …" at bounding box center [714, 263] width 104 height 18
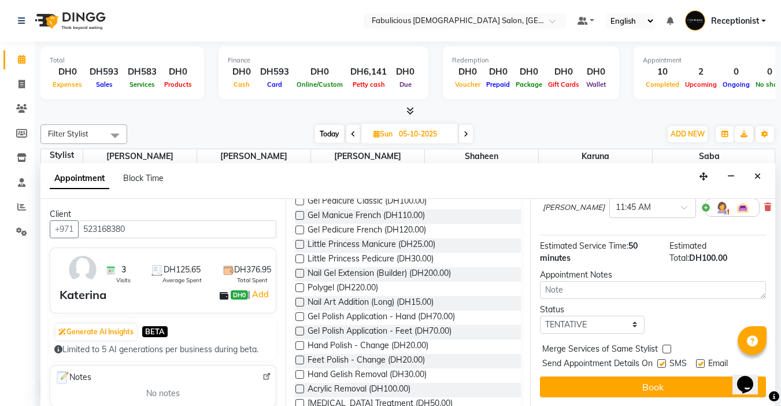
scroll to position [117, 0]
click at [665, 345] on label at bounding box center [667, 349] width 9 height 9
click at [665, 346] on input "checkbox" at bounding box center [667, 350] width 8 height 8
checkbox input "true"
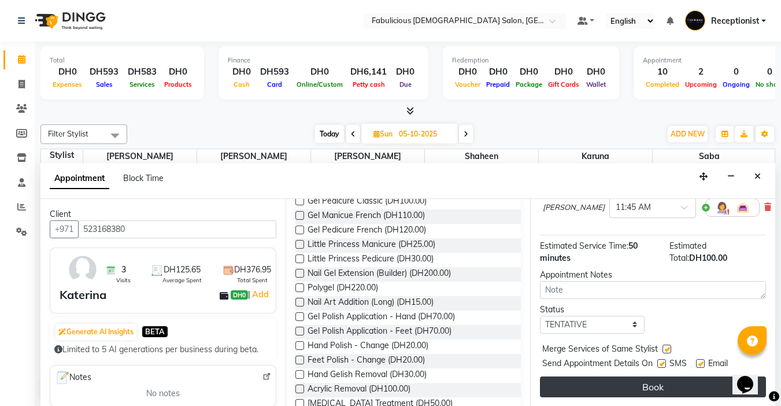
click at [645, 378] on button "Book" at bounding box center [653, 386] width 226 height 21
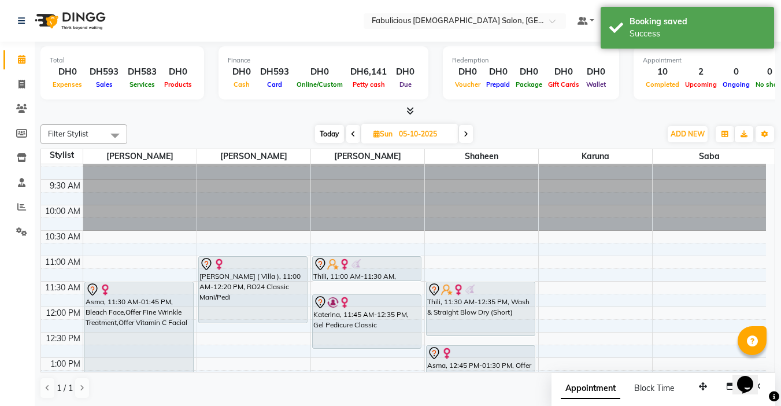
drag, startPoint x: 343, startPoint y: 345, endPoint x: 344, endPoint y: 353, distance: 8.7
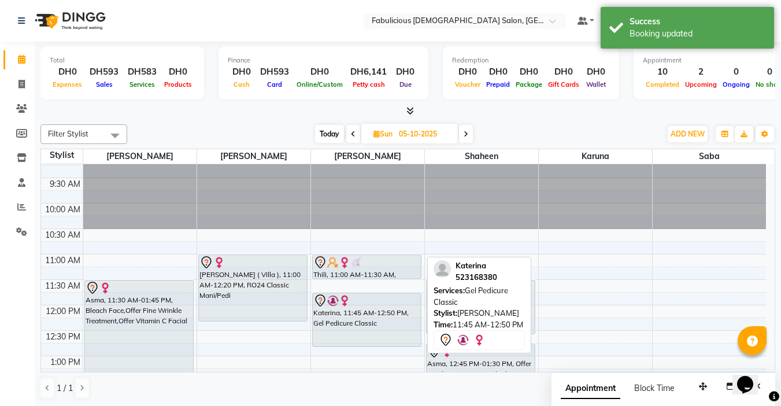
scroll to position [69, 0]
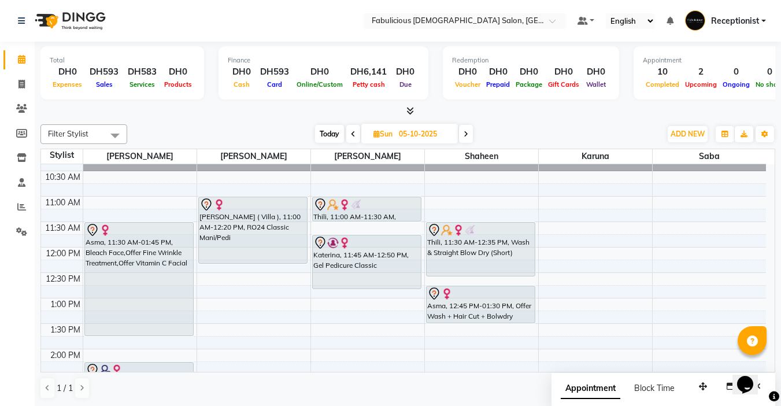
drag, startPoint x: 351, startPoint y: 132, endPoint x: 376, endPoint y: 152, distance: 32.2
click at [351, 134] on icon at bounding box center [353, 134] width 5 height 7
type input "04-10-2025"
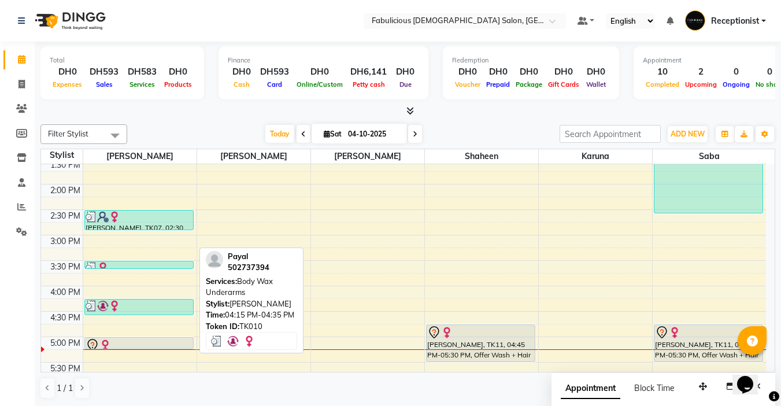
scroll to position [292, 0]
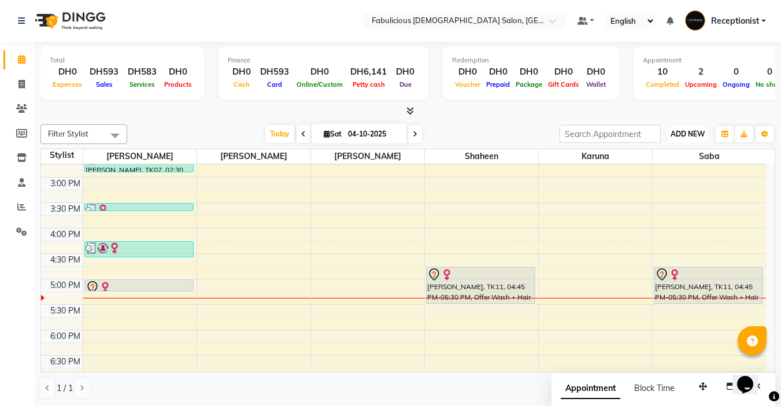
click at [677, 134] on span "ADD NEW" at bounding box center [688, 134] width 34 height 9
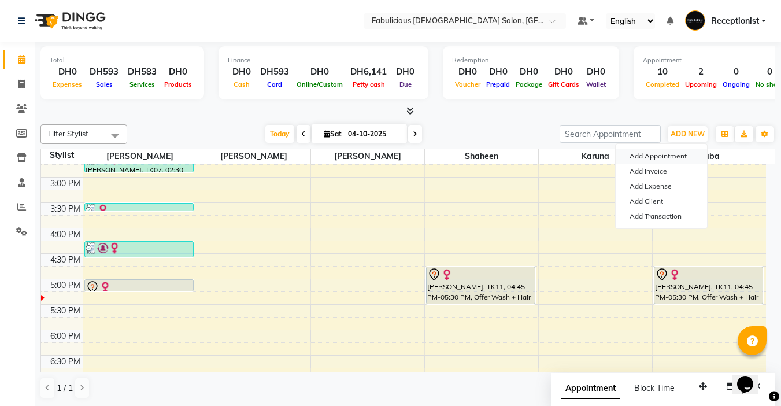
click at [634, 153] on button "Add Appointment" at bounding box center [661, 156] width 91 height 15
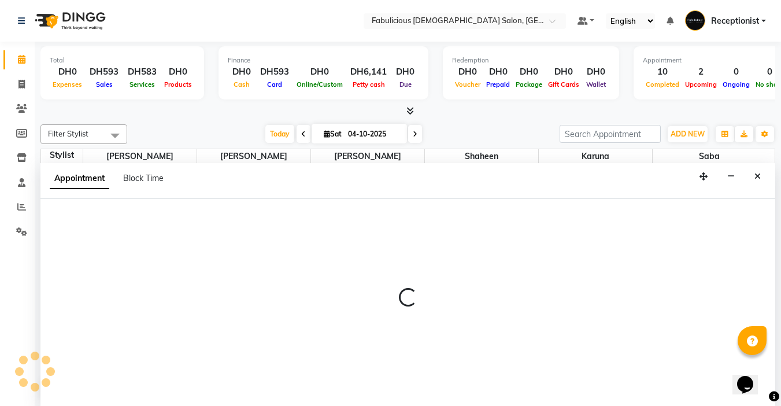
select select "tentative"
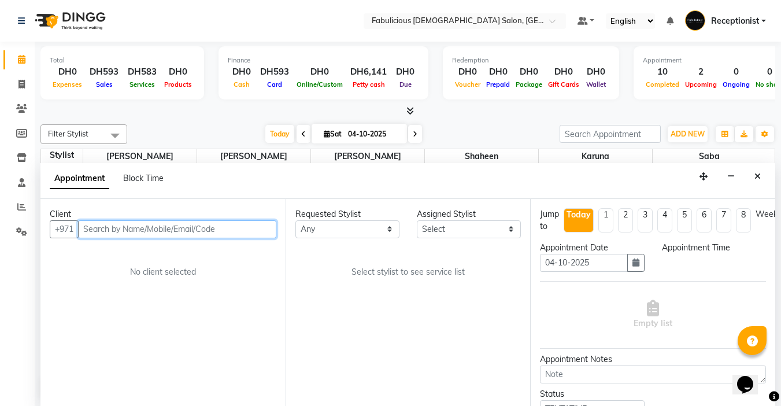
scroll to position [1, 0]
select select "600"
click at [127, 235] on input "text" at bounding box center [177, 229] width 198 height 18
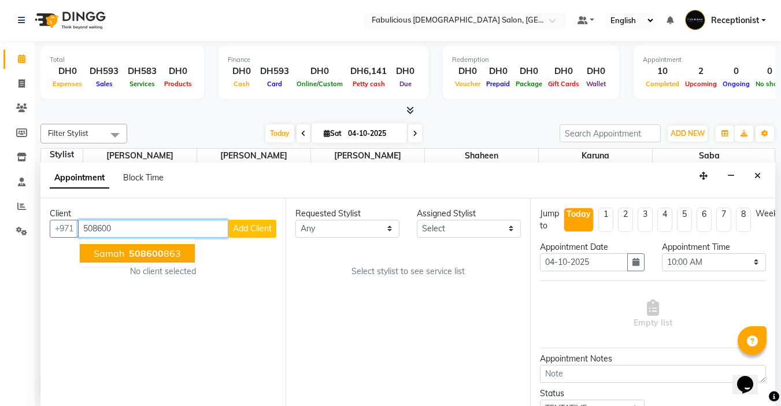
click at [107, 255] on span "samah" at bounding box center [109, 253] width 31 height 12
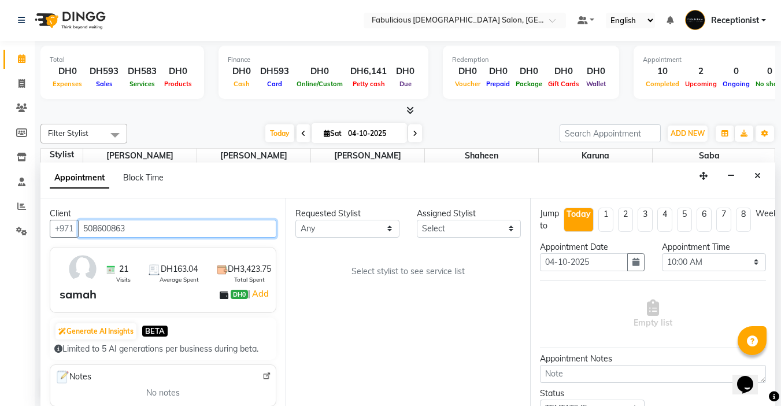
type input "508600863"
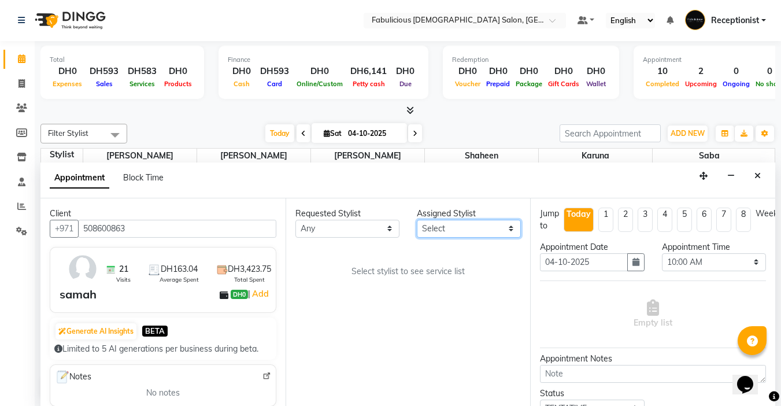
click at [458, 228] on select "Select [PERSON_NAME] [PERSON_NAME] [PERSON_NAME] [PERSON_NAME]" at bounding box center [469, 229] width 104 height 18
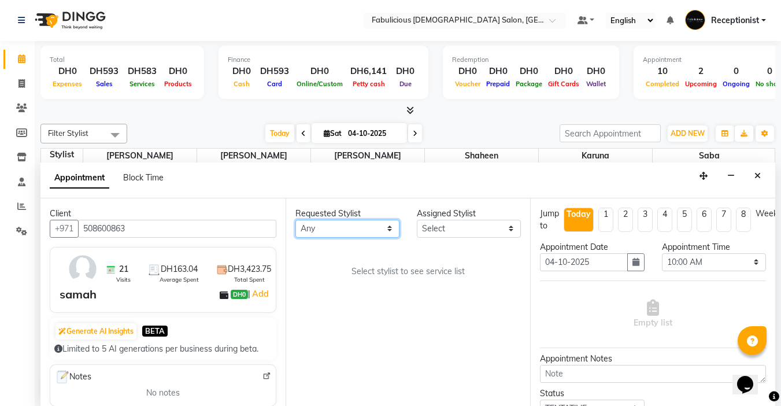
click at [384, 230] on select "Any [PERSON_NAME] [PERSON_NAME] [PERSON_NAME] [PERSON_NAME]" at bounding box center [347, 229] width 104 height 18
select select "11631"
click at [295, 220] on select "Any [PERSON_NAME] [PERSON_NAME] [PERSON_NAME] [PERSON_NAME]" at bounding box center [347, 229] width 104 height 18
select select "11631"
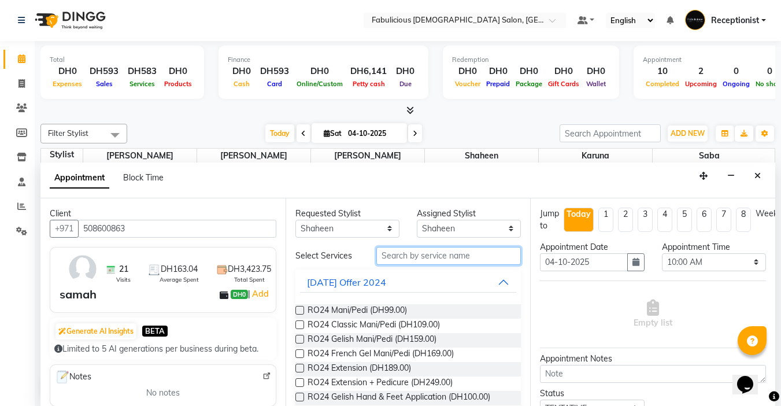
click at [434, 262] on input "text" at bounding box center [448, 256] width 145 height 18
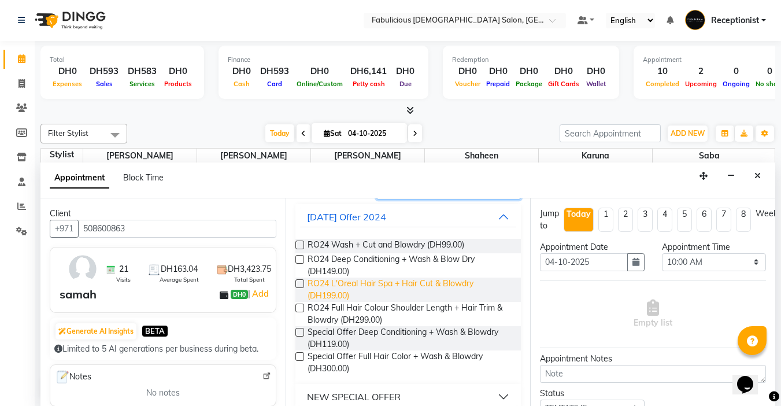
scroll to position [173, 0]
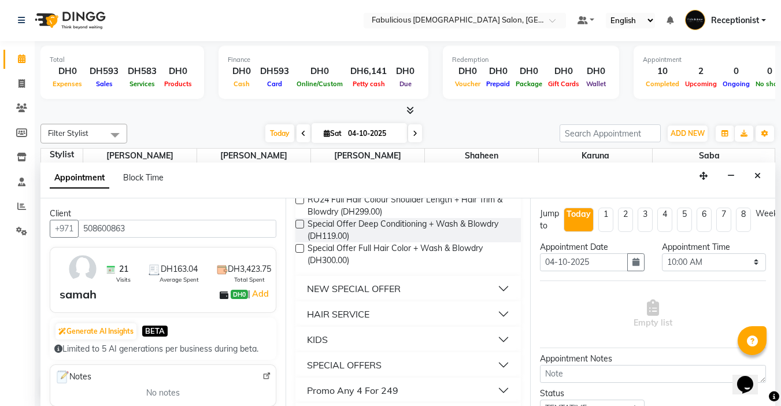
type input "blo"
click at [316, 315] on div "HAIR SERVICE" at bounding box center [338, 314] width 62 height 14
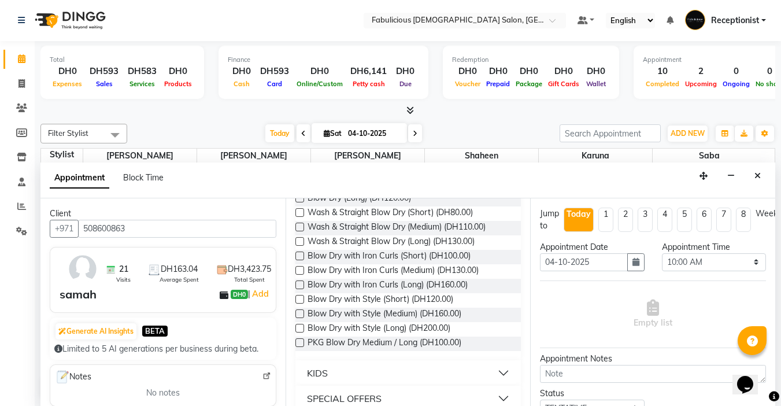
scroll to position [347, 0]
click at [299, 224] on label at bounding box center [299, 226] width 9 height 9
click at [299, 224] on input "checkbox" at bounding box center [299, 228] width 8 height 8
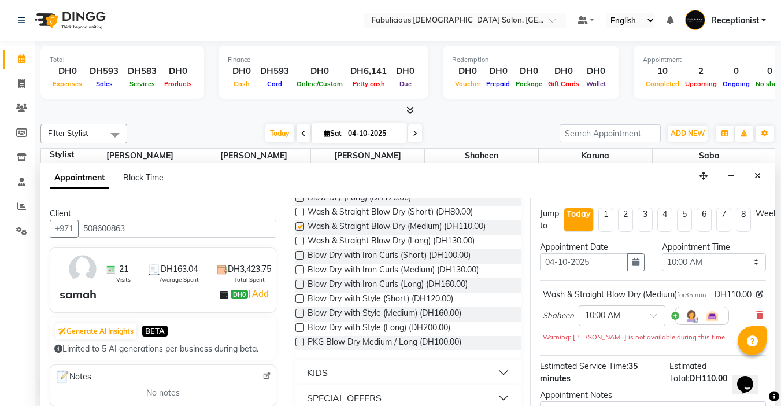
checkbox input "false"
click at [744, 266] on select "Select 10:00 AM 10:15 AM 10:30 AM 10:45 AM 11:00 AM 11:15 AM 11:30 AM 11:45 AM …" at bounding box center [714, 262] width 104 height 18
select select "1065"
click at [662, 253] on select "Select 10:00 AM 10:15 AM 10:30 AM 10:45 AM 11:00 AM 11:15 AM 11:30 AM 11:45 AM …" at bounding box center [714, 262] width 104 height 18
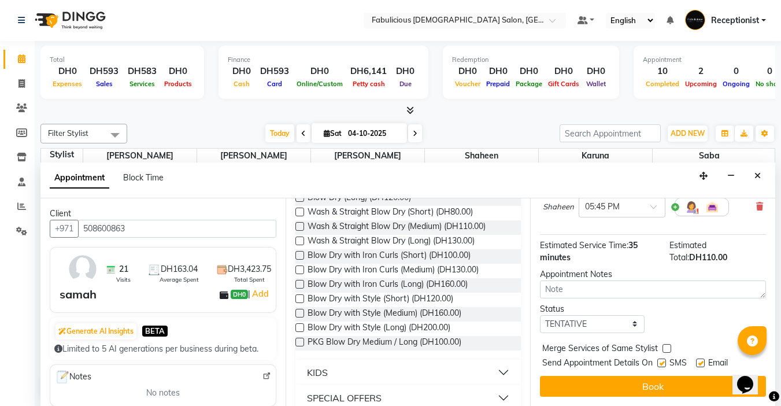
scroll to position [130, 0]
click at [667, 344] on label at bounding box center [667, 348] width 9 height 9
click at [667, 346] on input "checkbox" at bounding box center [667, 350] width 8 height 8
checkbox input "true"
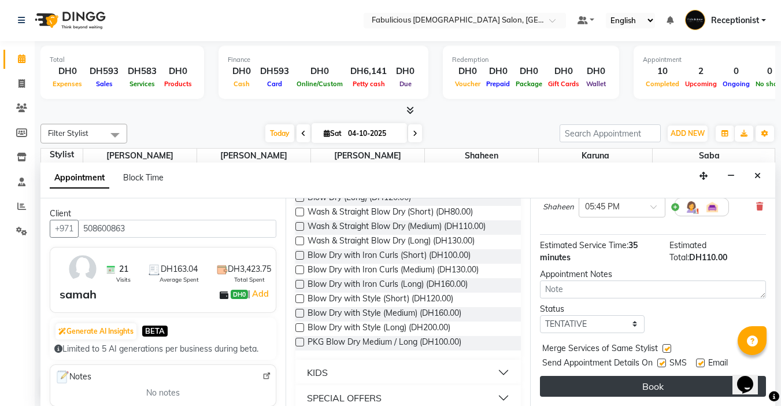
click at [637, 376] on button "Book" at bounding box center [653, 386] width 226 height 21
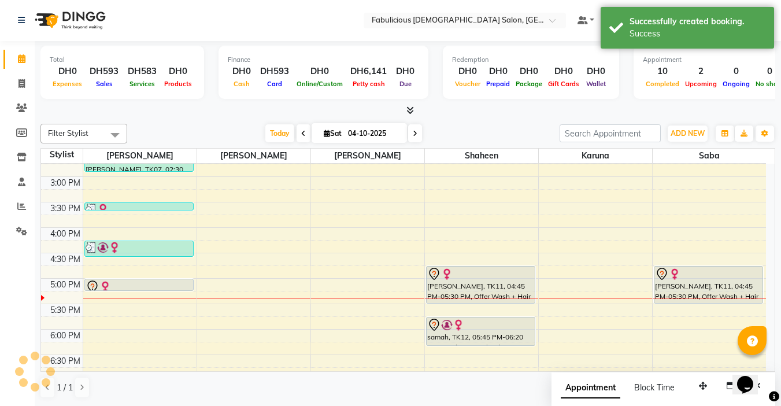
scroll to position [0, 0]
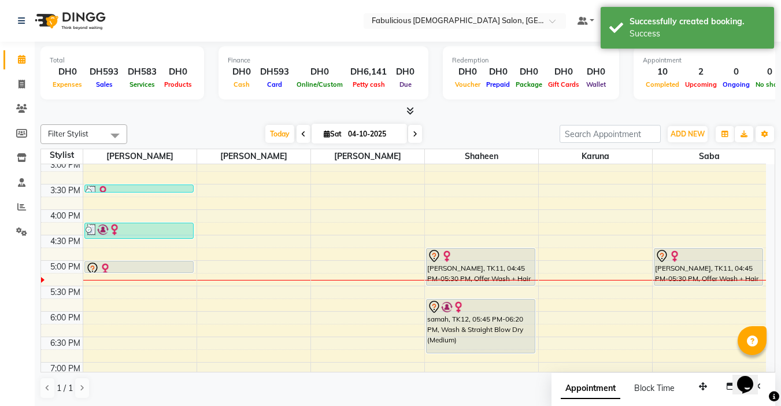
drag, startPoint x: 472, startPoint y: 345, endPoint x: 472, endPoint y: 360, distance: 15.0
click at [472, 360] on div "9:00 AM 9:30 AM 10:00 AM 10:30 AM 11:00 AM 11:30 AM 12:00 PM 12:30 PM 1:00 PM 1…" at bounding box center [403, 235] width 725 height 763
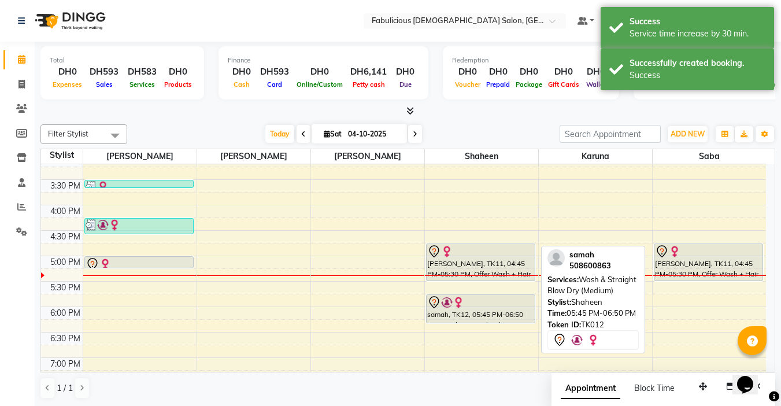
click at [494, 320] on div "Maryam, TK04, 12:00 PM-12:35 PM, Wash & Straight Blow Dry (Short) [PERSON_NAME]…" at bounding box center [481, 230] width 113 height 763
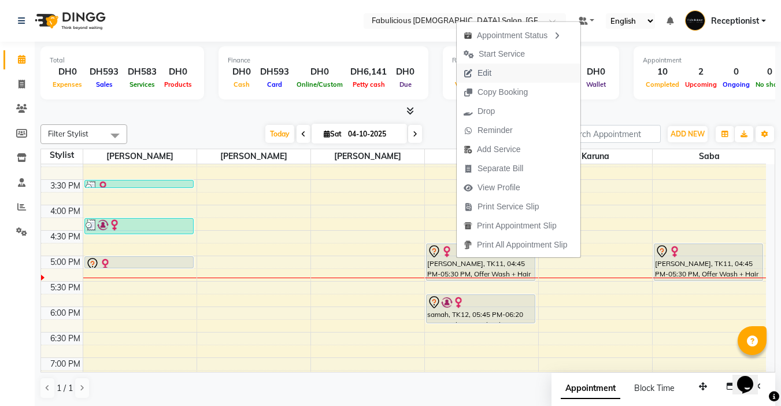
click at [493, 76] on span "Edit" at bounding box center [478, 73] width 42 height 19
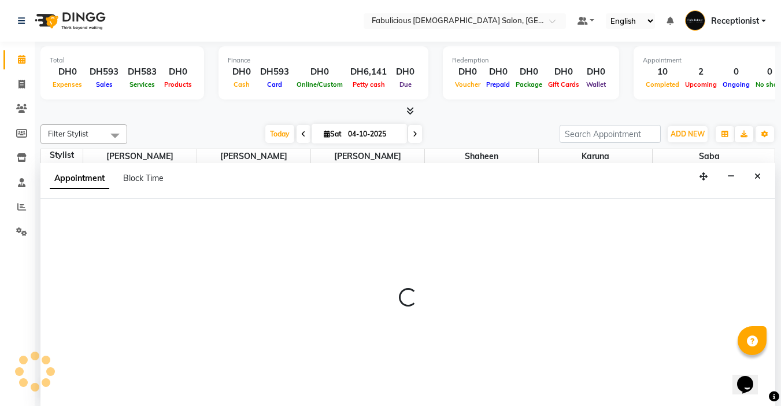
select select "tentative"
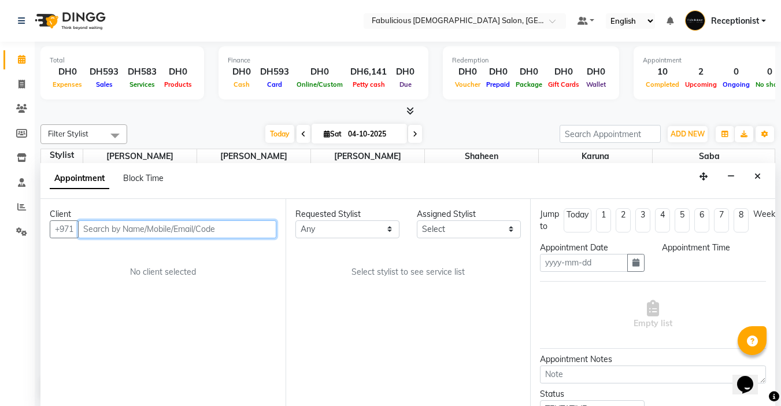
type input "04-10-2025"
select select "1005"
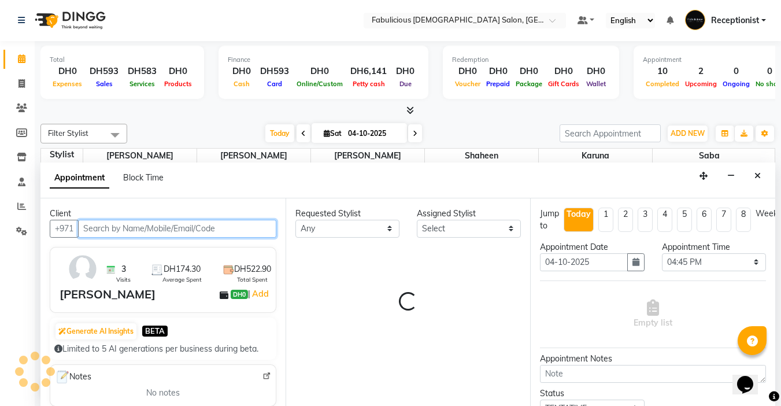
scroll to position [408, 0]
select select "33271"
select select "1134"
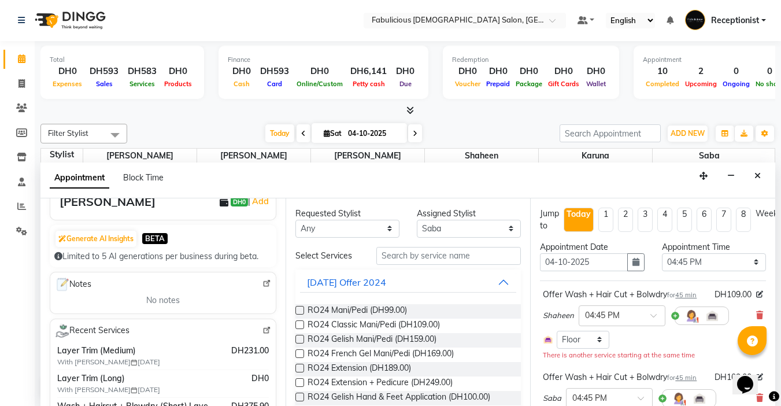
scroll to position [116, 0]
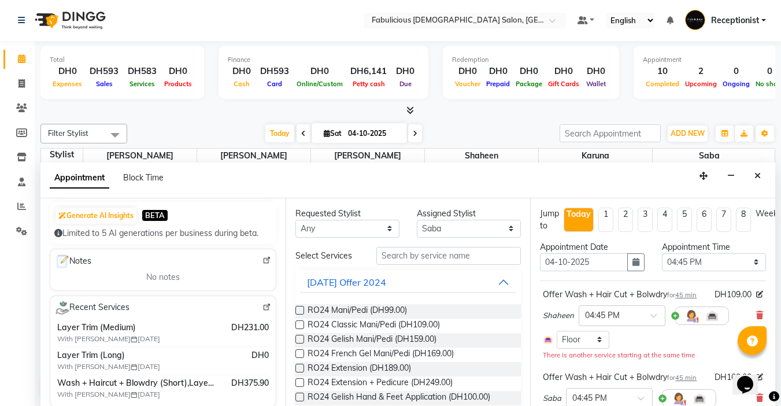
drag, startPoint x: 758, startPoint y: 177, endPoint x: 765, endPoint y: 186, distance: 11.1
click at [757, 178] on icon "Close" at bounding box center [758, 176] width 6 height 8
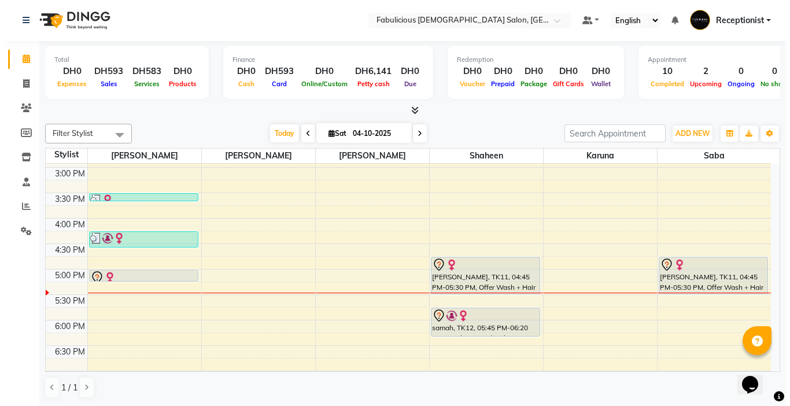
scroll to position [292, 0]
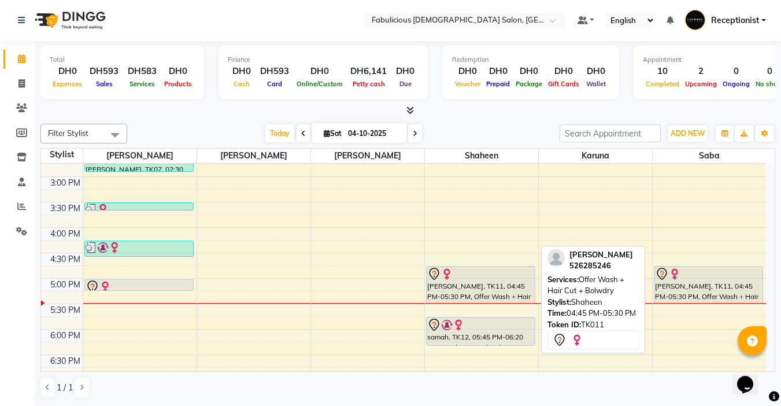
click at [477, 278] on div at bounding box center [480, 274] width 107 height 14
click at [479, 280] on div at bounding box center [480, 274] width 107 height 14
select select "7"
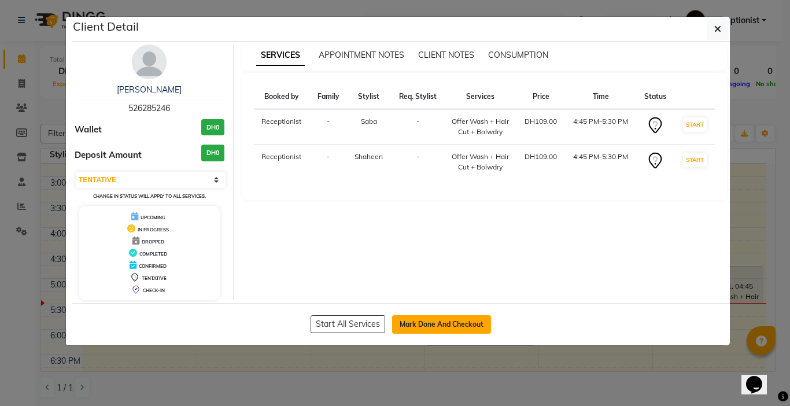
click at [427, 325] on button "Mark Done And Checkout" at bounding box center [441, 324] width 99 height 19
select select "738"
select select "service"
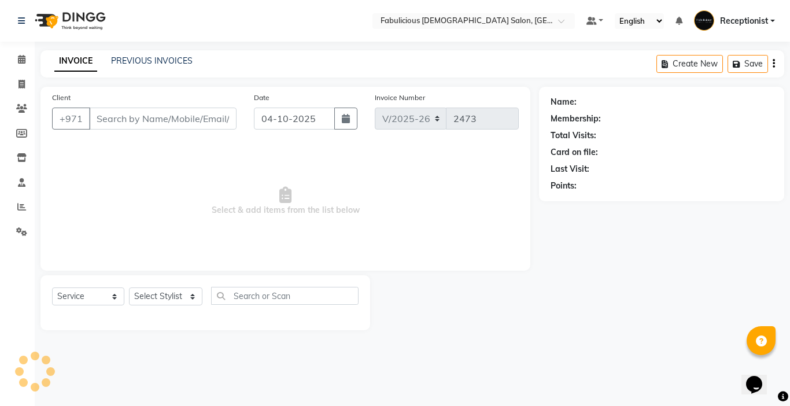
type input "526285246"
select select "33271"
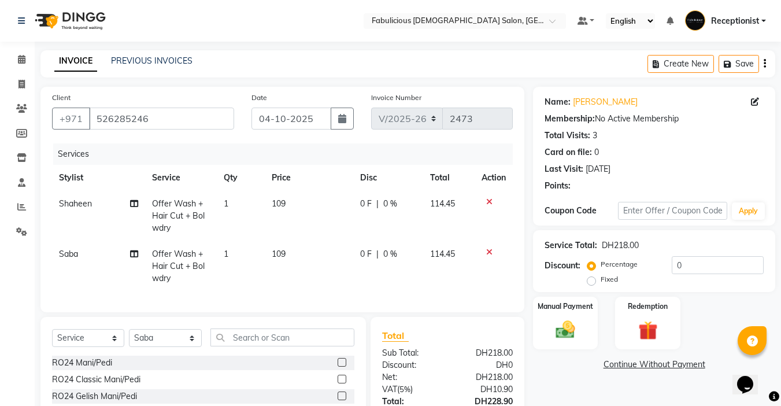
click at [563, 319] on img at bounding box center [565, 330] width 31 height 22
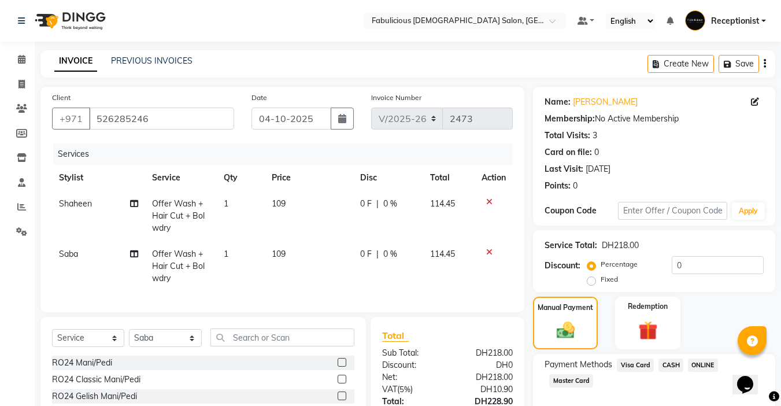
scroll to position [108, 0]
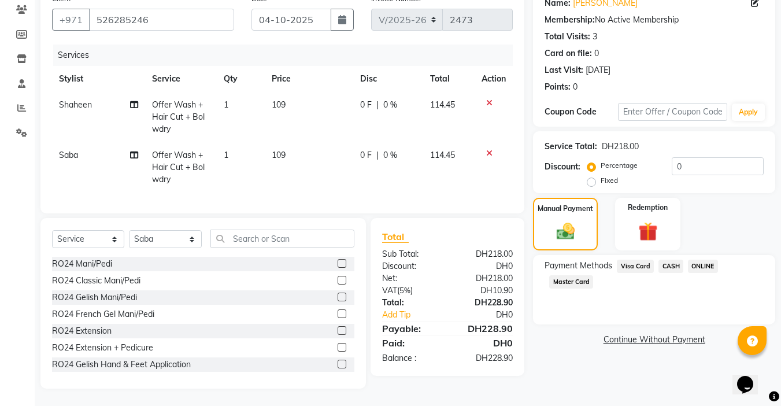
click at [626, 260] on span "Visa Card" at bounding box center [635, 266] width 37 height 13
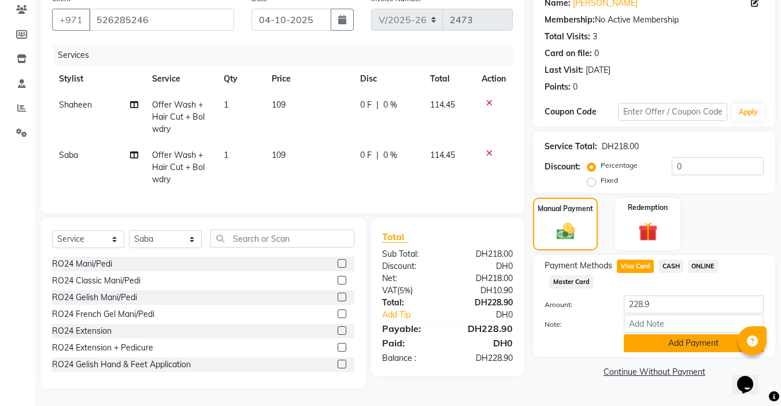
click at [671, 335] on button "Add Payment" at bounding box center [694, 343] width 140 height 18
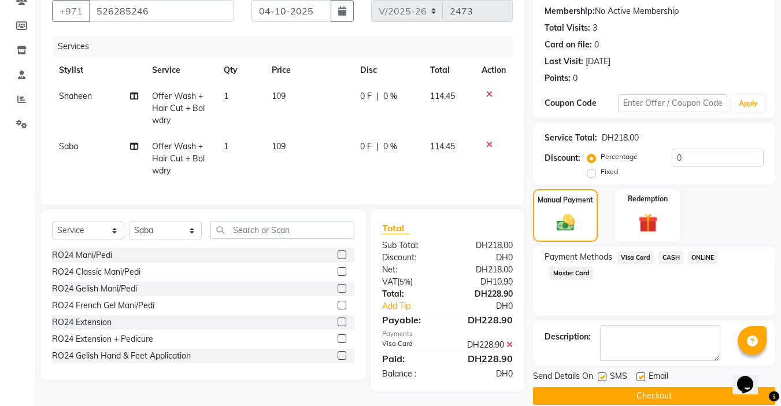
click at [640, 387] on button "Checkout" at bounding box center [654, 396] width 242 height 18
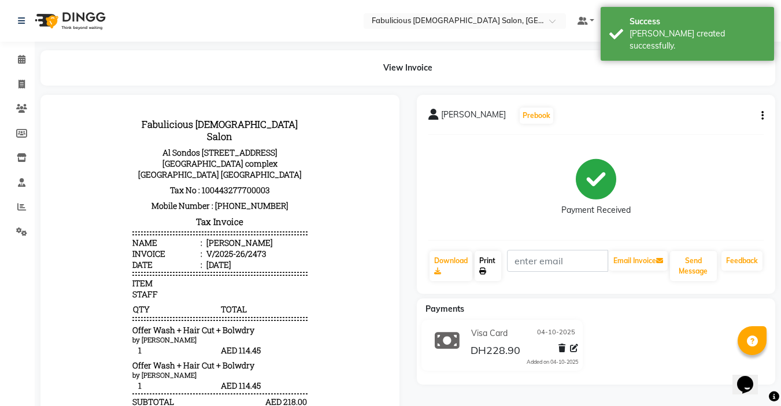
click at [485, 268] on icon at bounding box center [482, 271] width 7 height 7
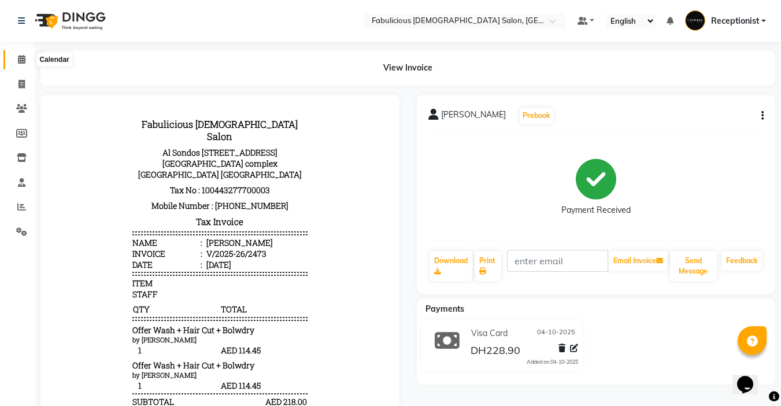
click at [22, 64] on span at bounding box center [22, 59] width 20 height 13
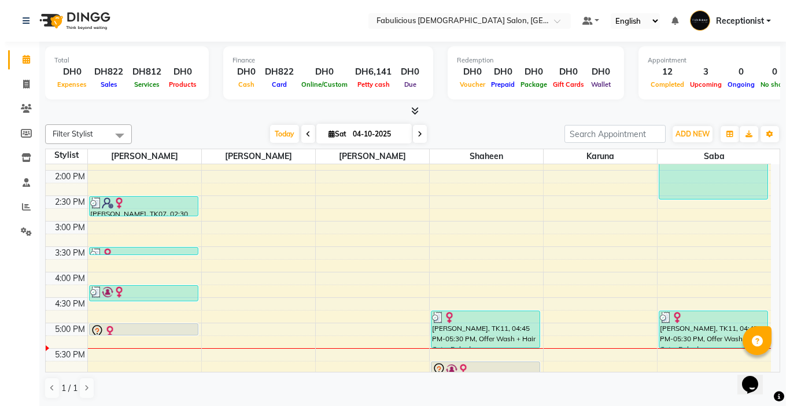
scroll to position [289, 0]
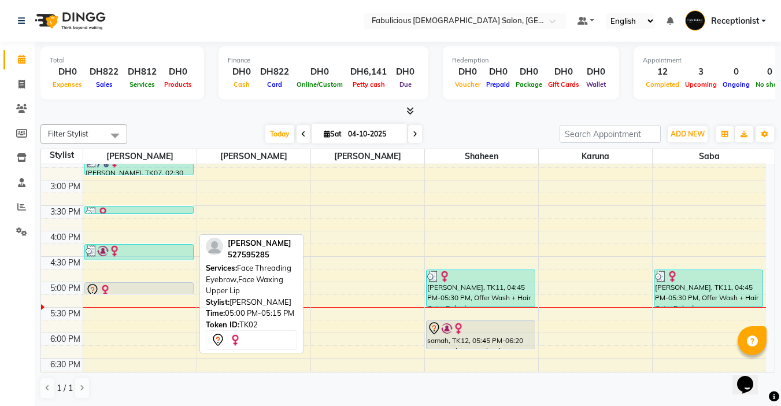
click at [127, 284] on div at bounding box center [139, 290] width 107 height 14
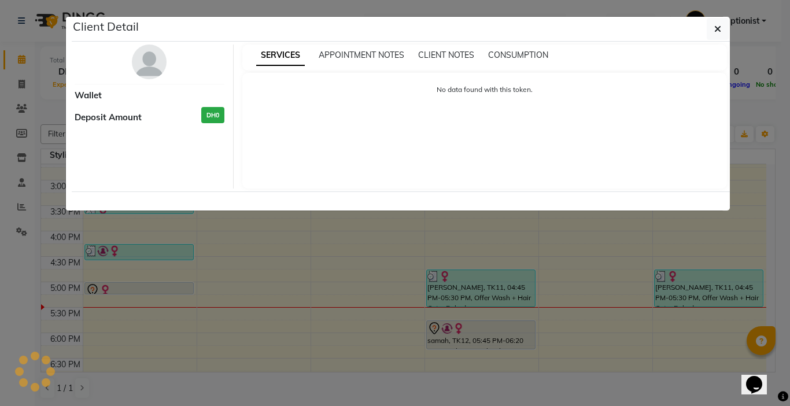
select select "7"
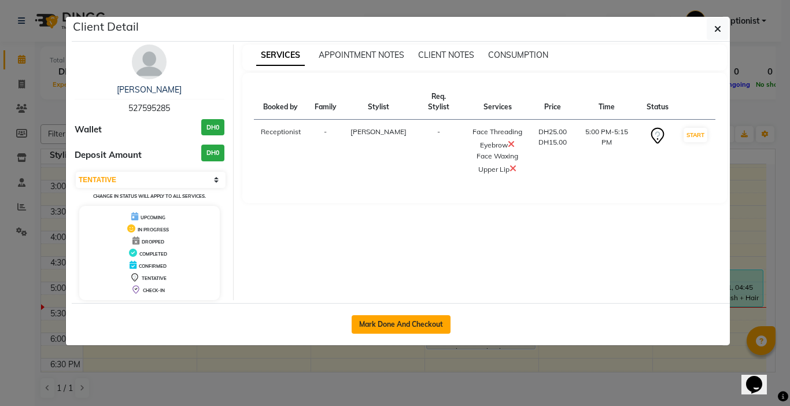
click at [377, 327] on button "Mark Done And Checkout" at bounding box center [401, 324] width 99 height 19
select select "service"
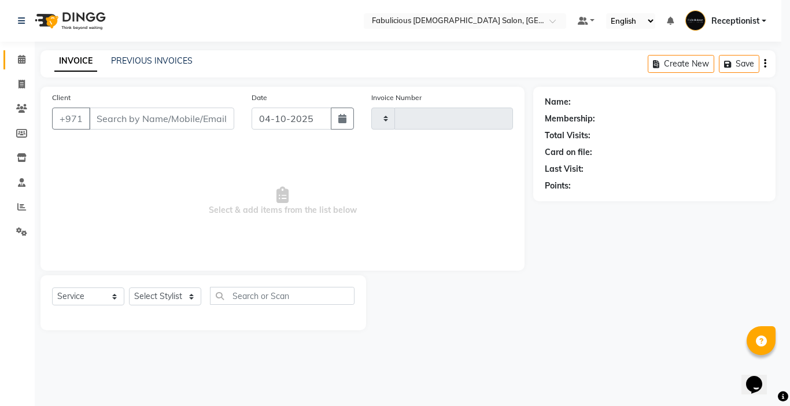
type input "2474"
select select "738"
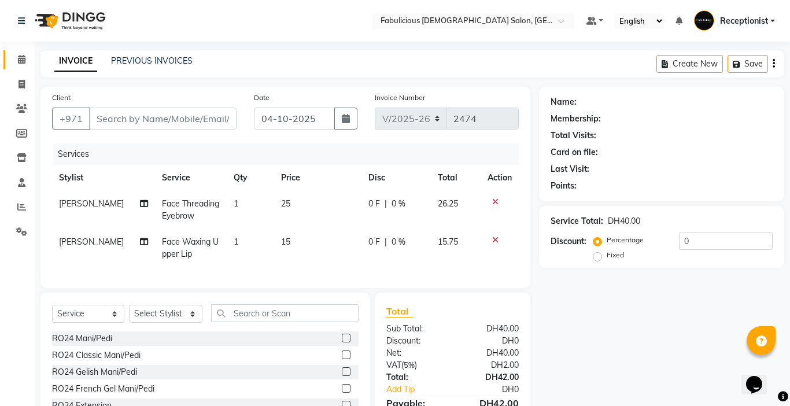
type input "527595285"
select select "11627"
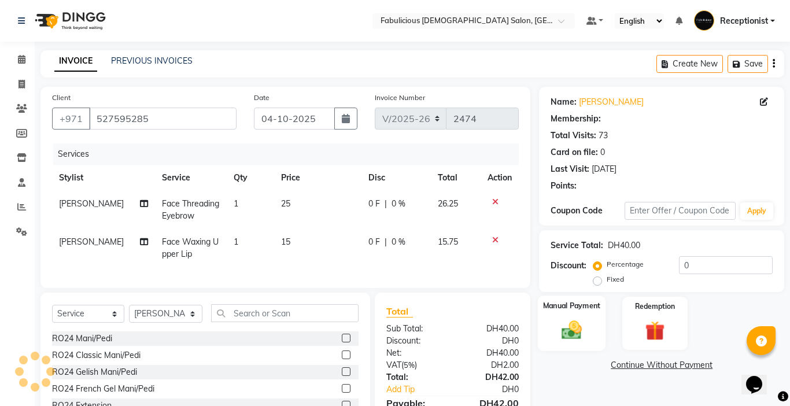
click at [564, 318] on img at bounding box center [571, 330] width 33 height 24
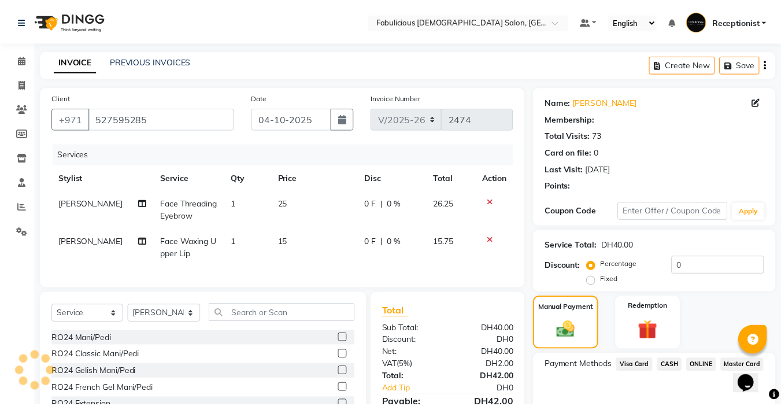
scroll to position [83, 0]
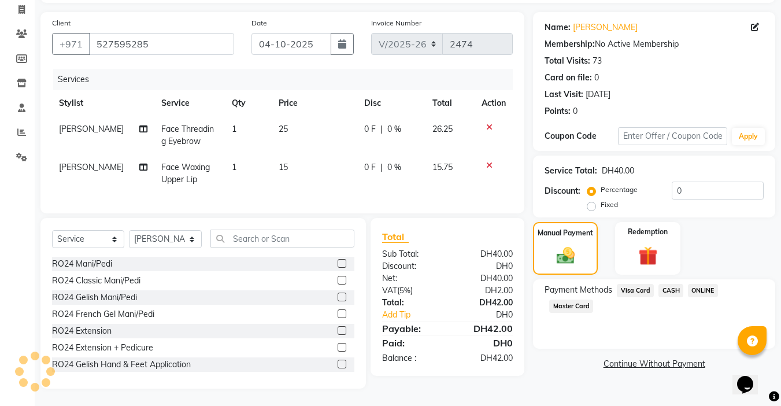
click at [557, 300] on span "Master Card" at bounding box center [571, 306] width 44 height 13
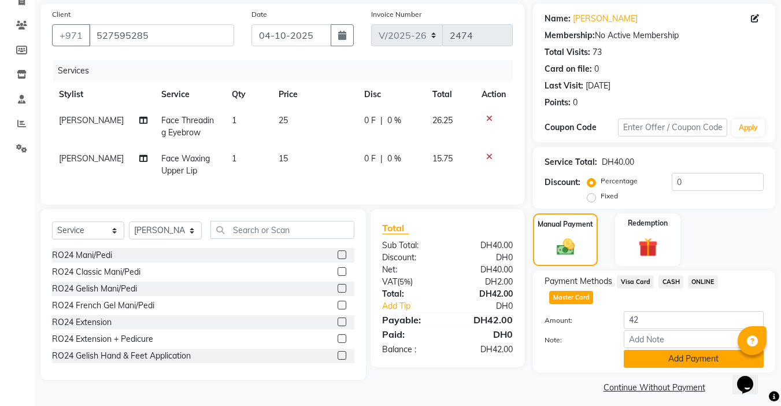
click at [674, 360] on button "Add Payment" at bounding box center [694, 359] width 140 height 18
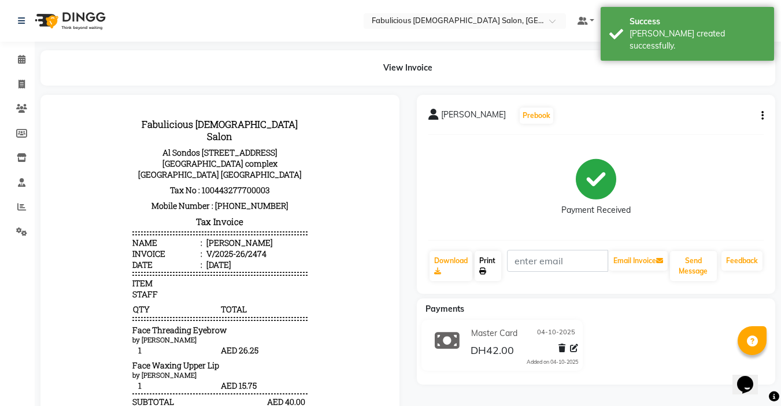
click at [481, 263] on link "Print" at bounding box center [488, 266] width 27 height 30
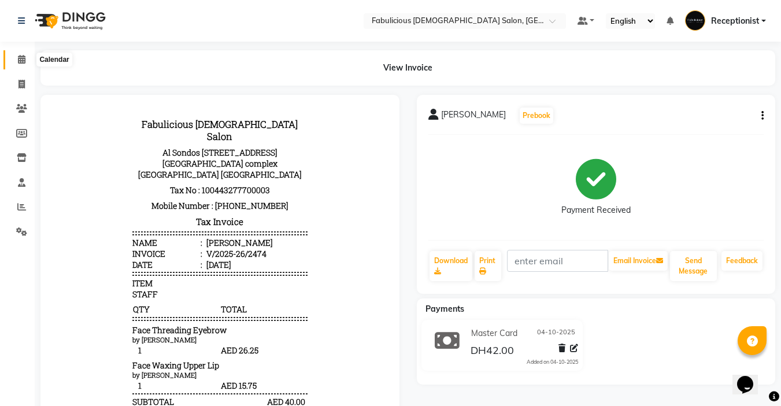
click at [21, 53] on span at bounding box center [22, 59] width 20 height 13
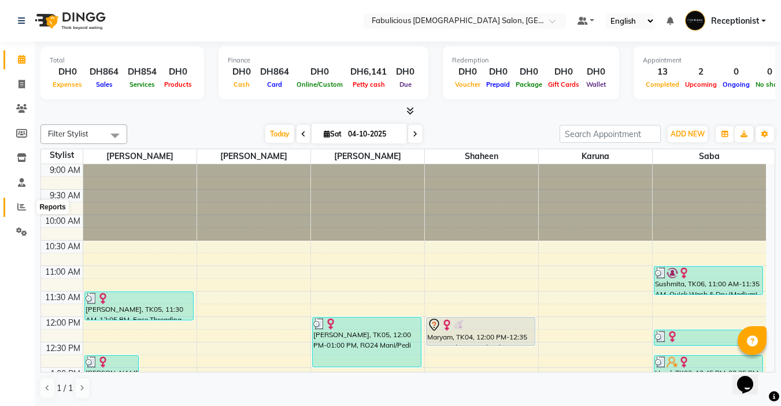
click at [19, 208] on icon at bounding box center [21, 206] width 9 height 9
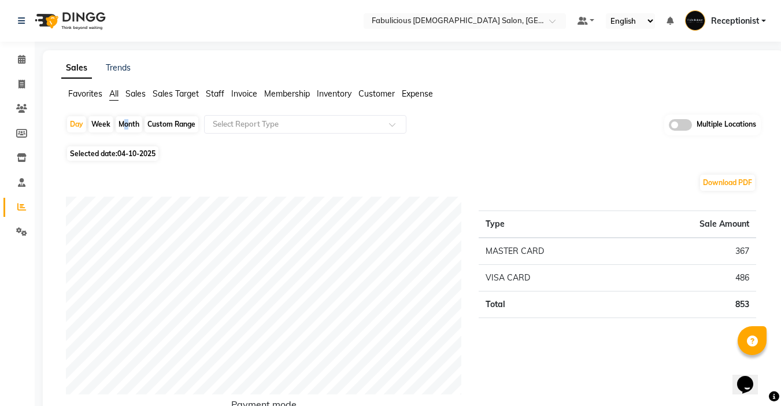
click at [122, 123] on div "Month" at bounding box center [129, 124] width 27 height 16
select select "10"
select select "2025"
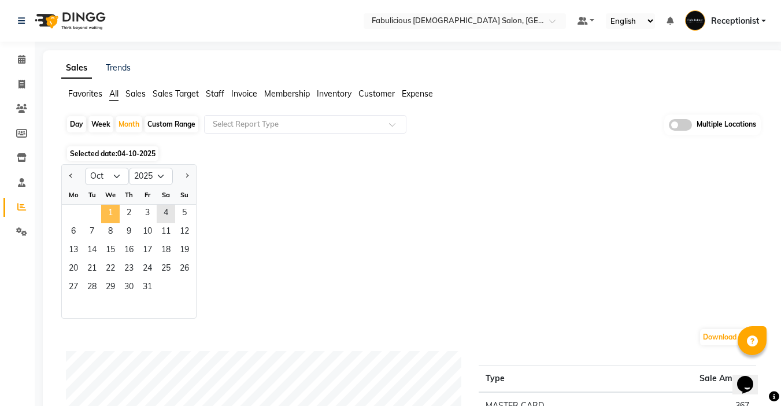
click at [110, 215] on span "1" at bounding box center [110, 214] width 19 height 19
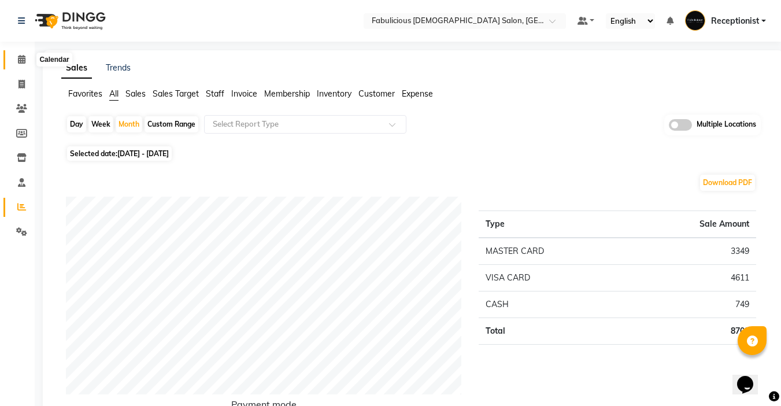
click at [19, 58] on icon at bounding box center [22, 59] width 8 height 9
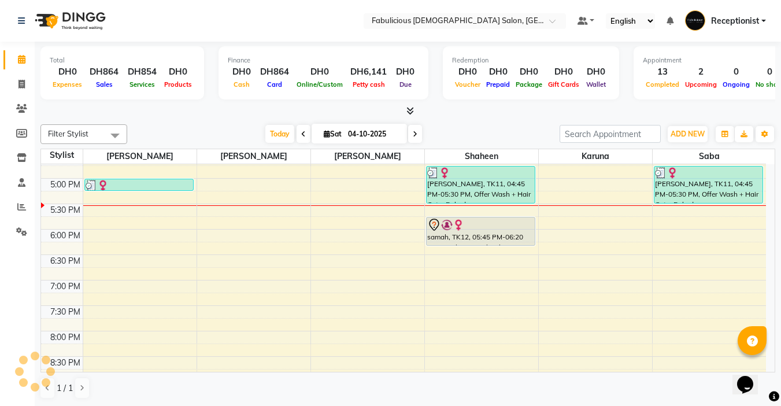
scroll to position [405, 0]
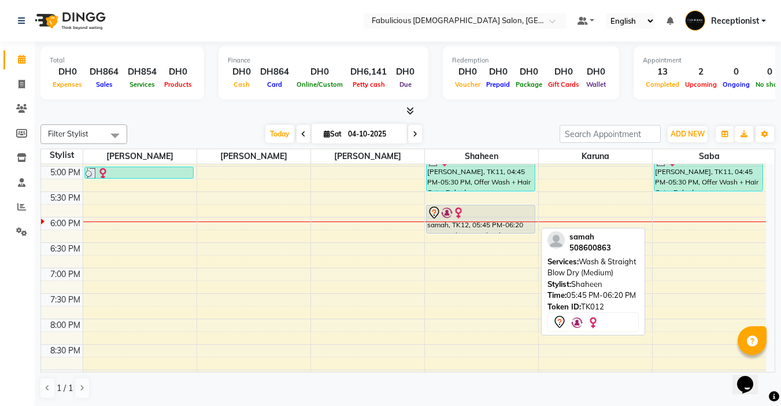
click at [488, 224] on div "Maryam, TK04, 12:00 PM-12:35 PM, Wash & Straight Blow Dry (Short) [PERSON_NAME]…" at bounding box center [481, 140] width 113 height 763
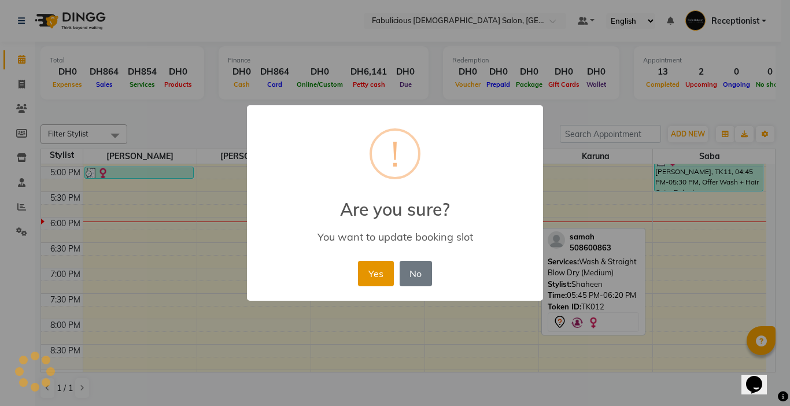
click at [365, 274] on button "Yes" at bounding box center [375, 273] width 35 height 25
